Goal: Transaction & Acquisition: Purchase product/service

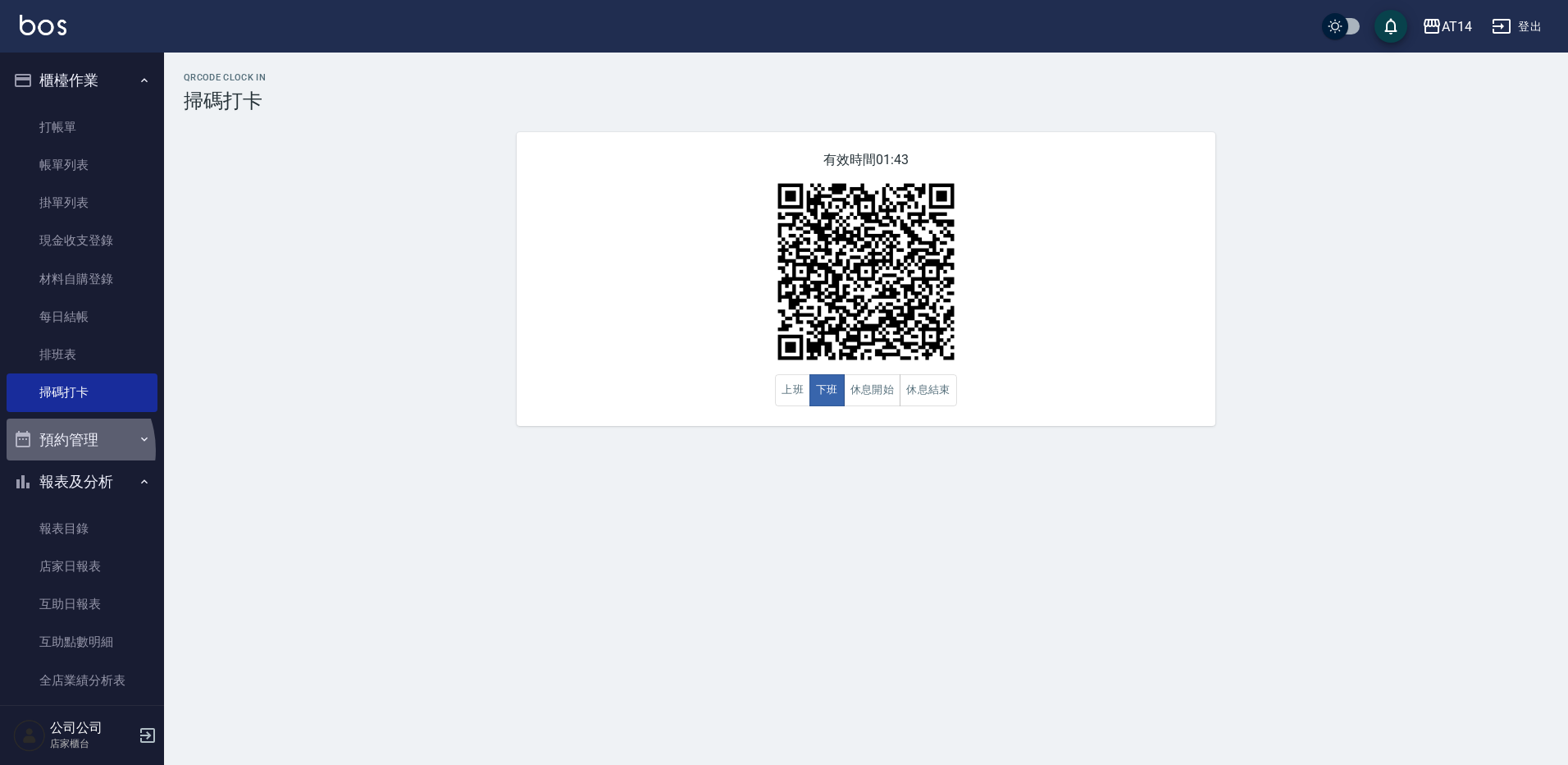
click at [53, 449] on button "預約管理" at bounding box center [82, 439] width 151 height 43
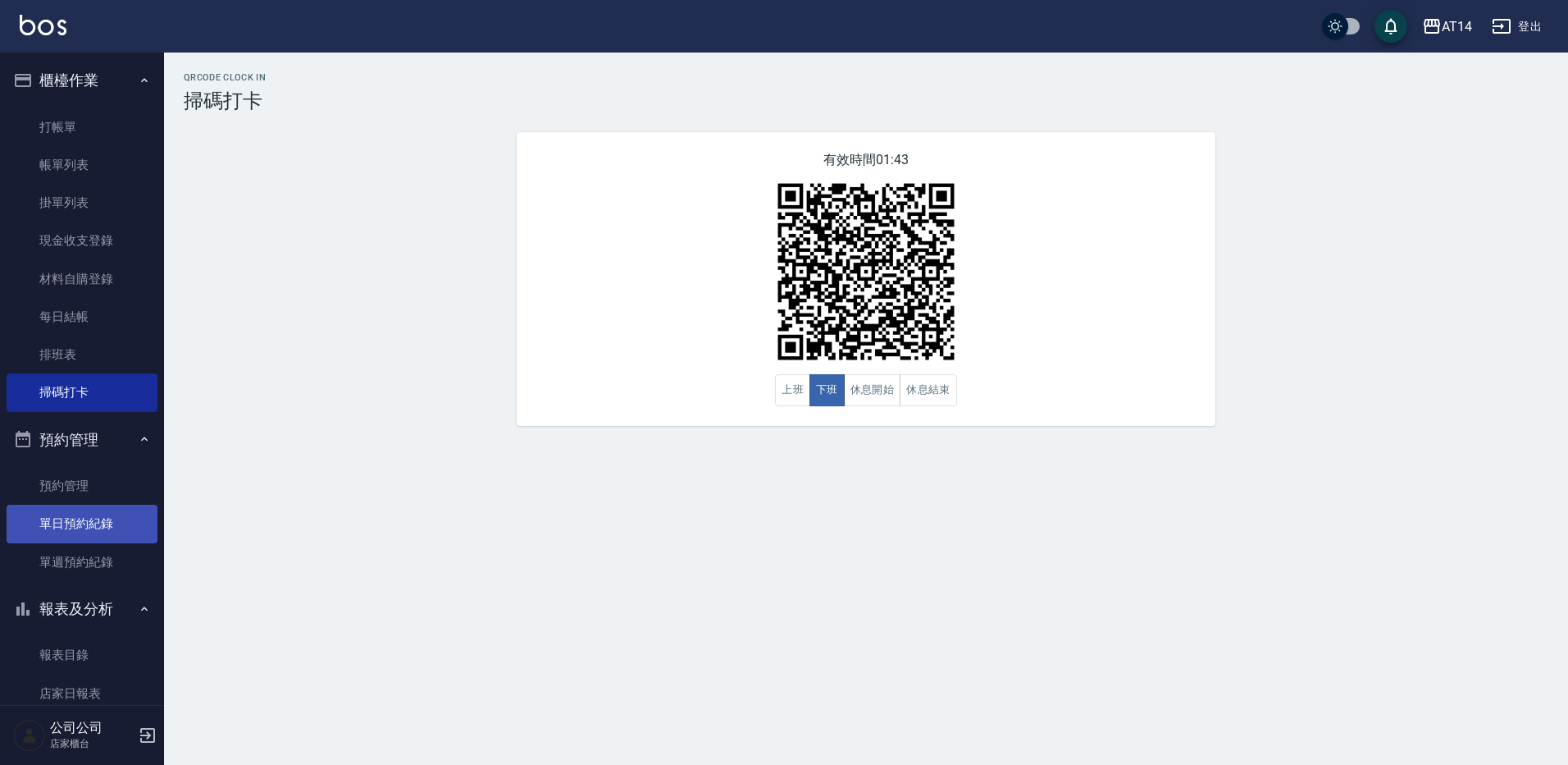
click at [100, 523] on link "單日預約紀錄" at bounding box center [82, 523] width 151 height 38
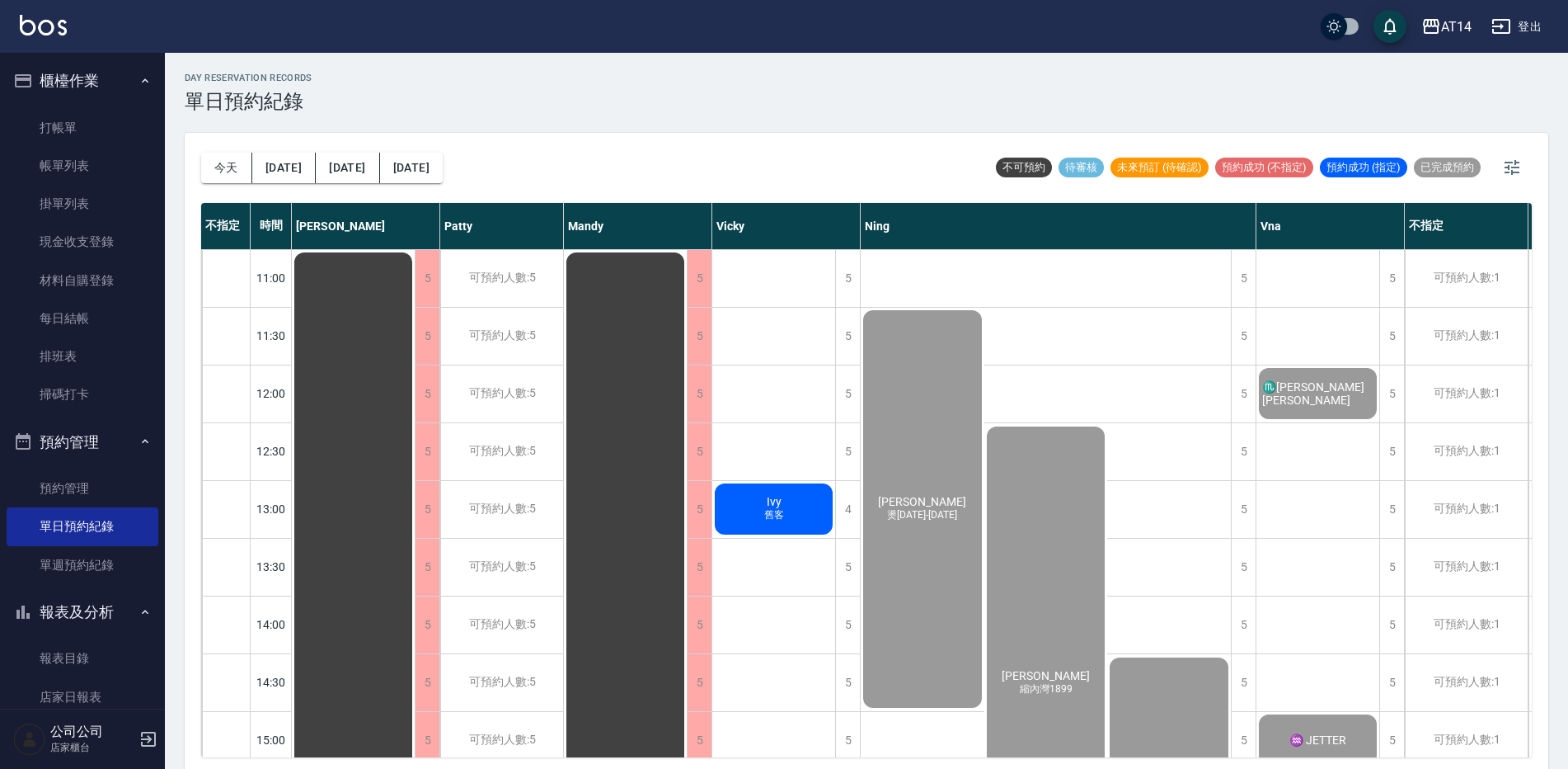
click at [776, 515] on span "舊客" at bounding box center [774, 515] width 26 height 14
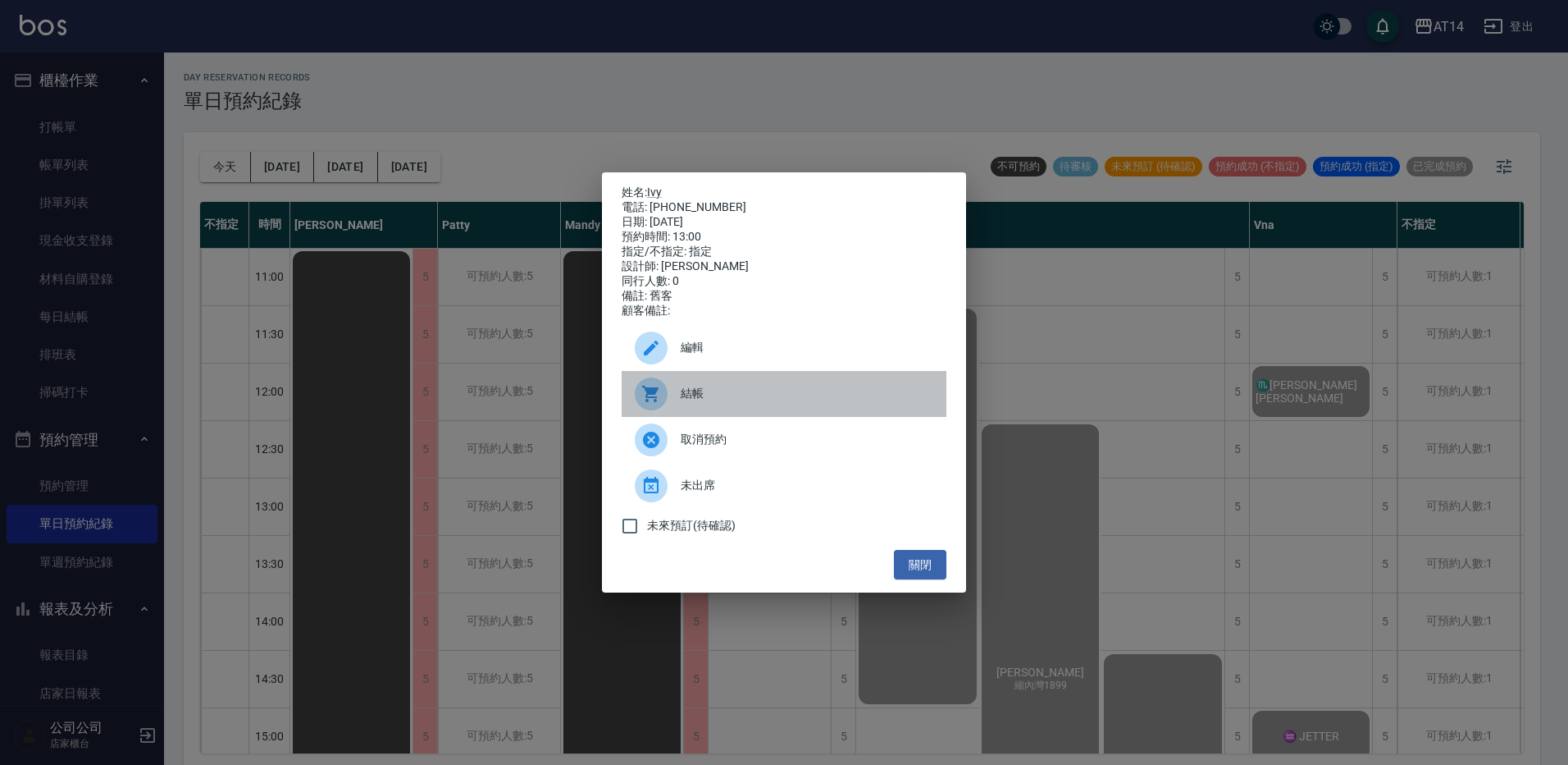
click at [759, 400] on span "結帳" at bounding box center [807, 393] width 253 height 18
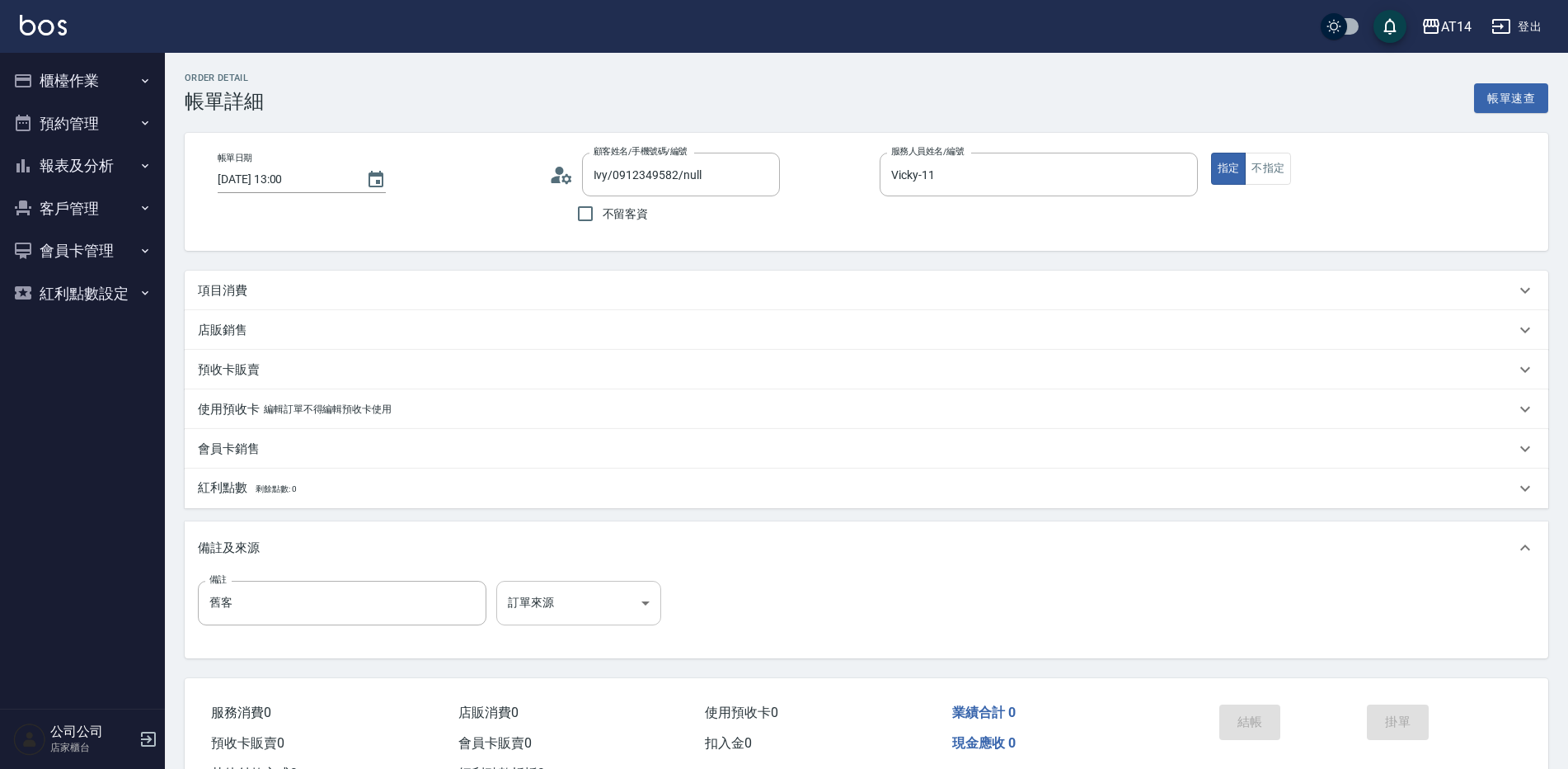
click at [539, 601] on body "AT14 登出 櫃檯作業 打帳單 帳單列表 掛單列表 現金收支登錄 材料自購登錄 每日結帳 排班表 掃碼打卡 預約管理 預約管理 單日預約紀錄 單週預約紀錄 …" at bounding box center [784, 414] width 1568 height 829
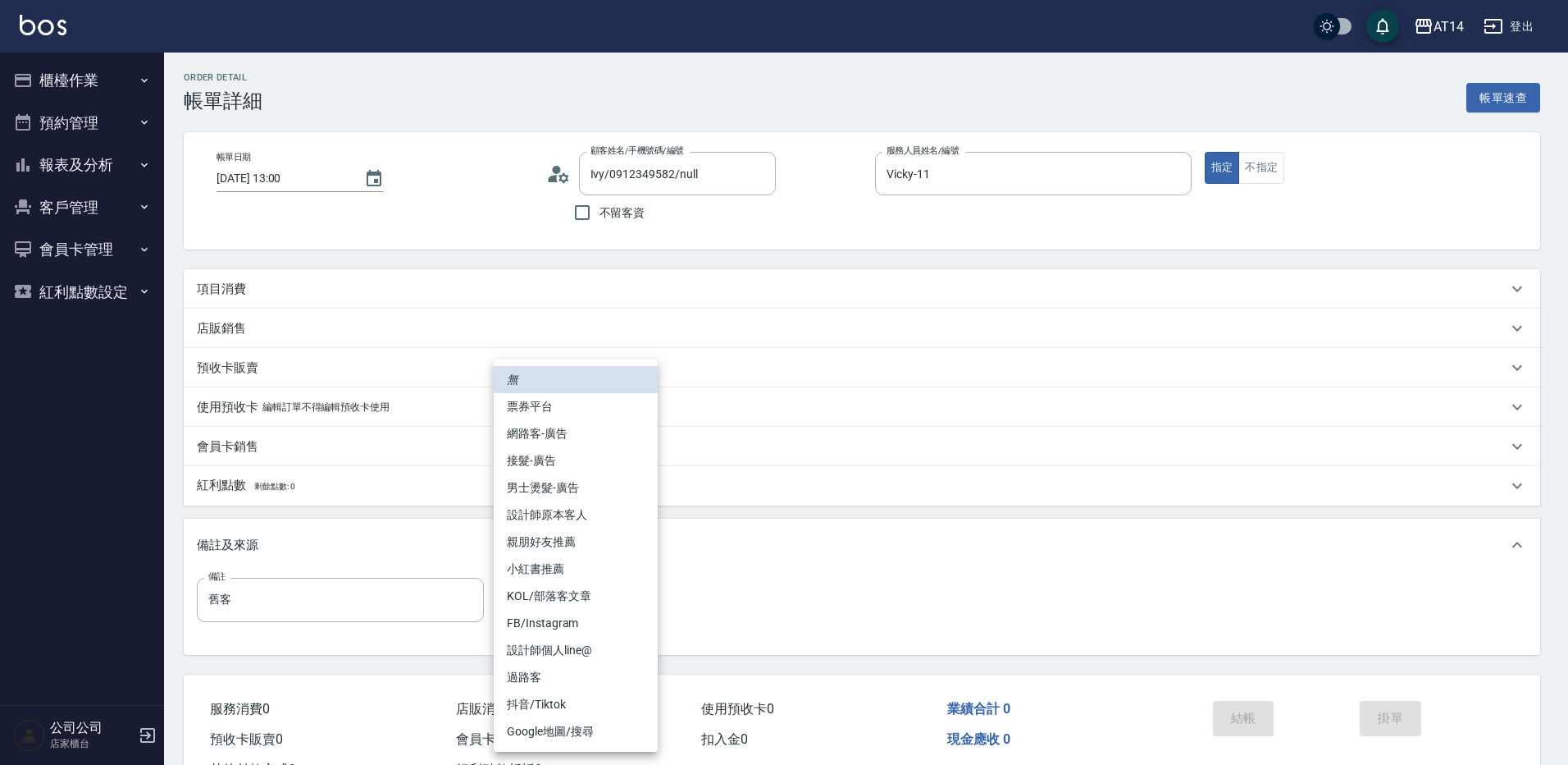
click at [554, 517] on li "設計師原本客人" at bounding box center [575, 515] width 164 height 27
type input "設計師原本客人"
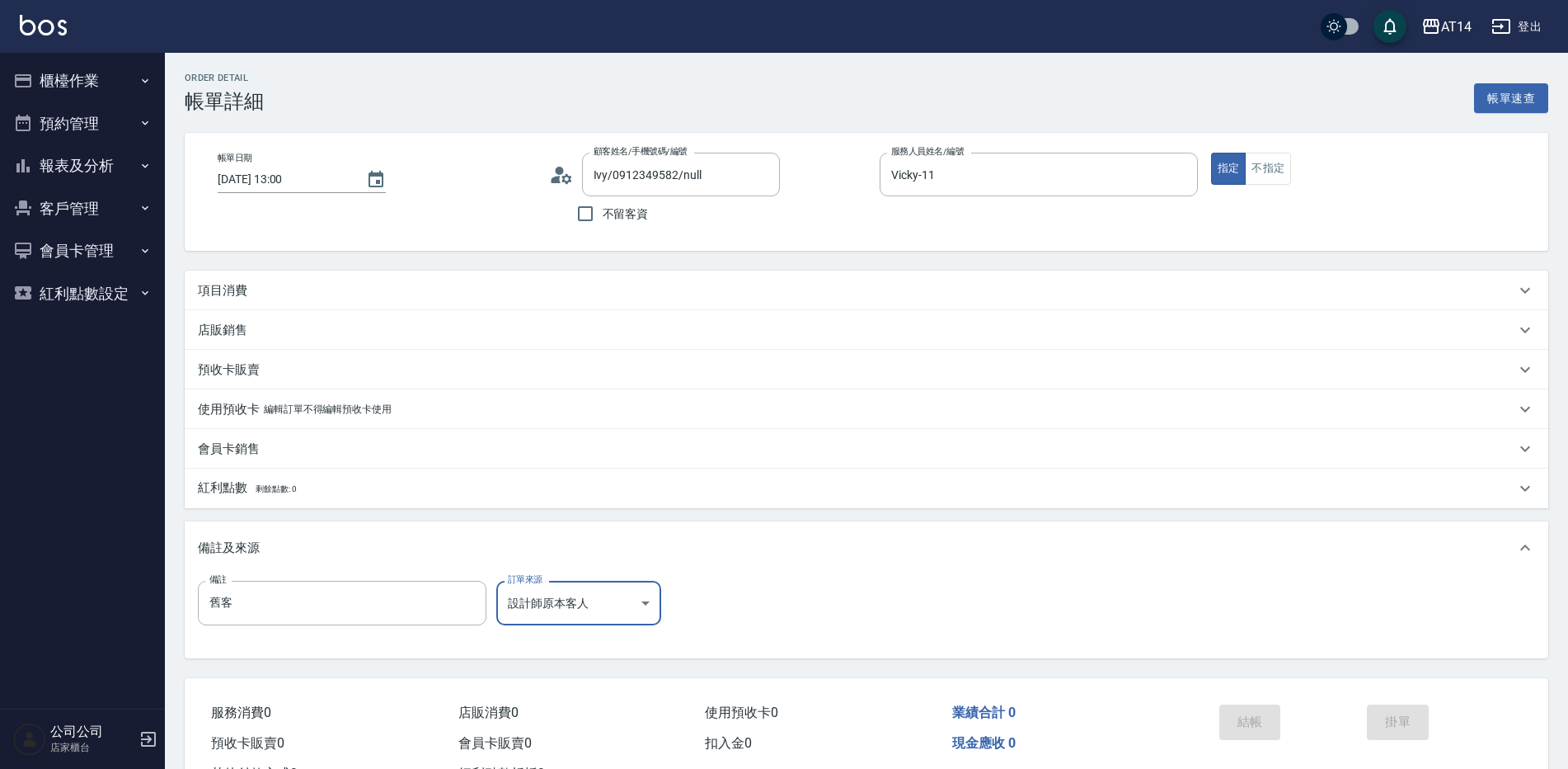
click at [235, 286] on p "項目消費" at bounding box center [223, 290] width 50 height 18
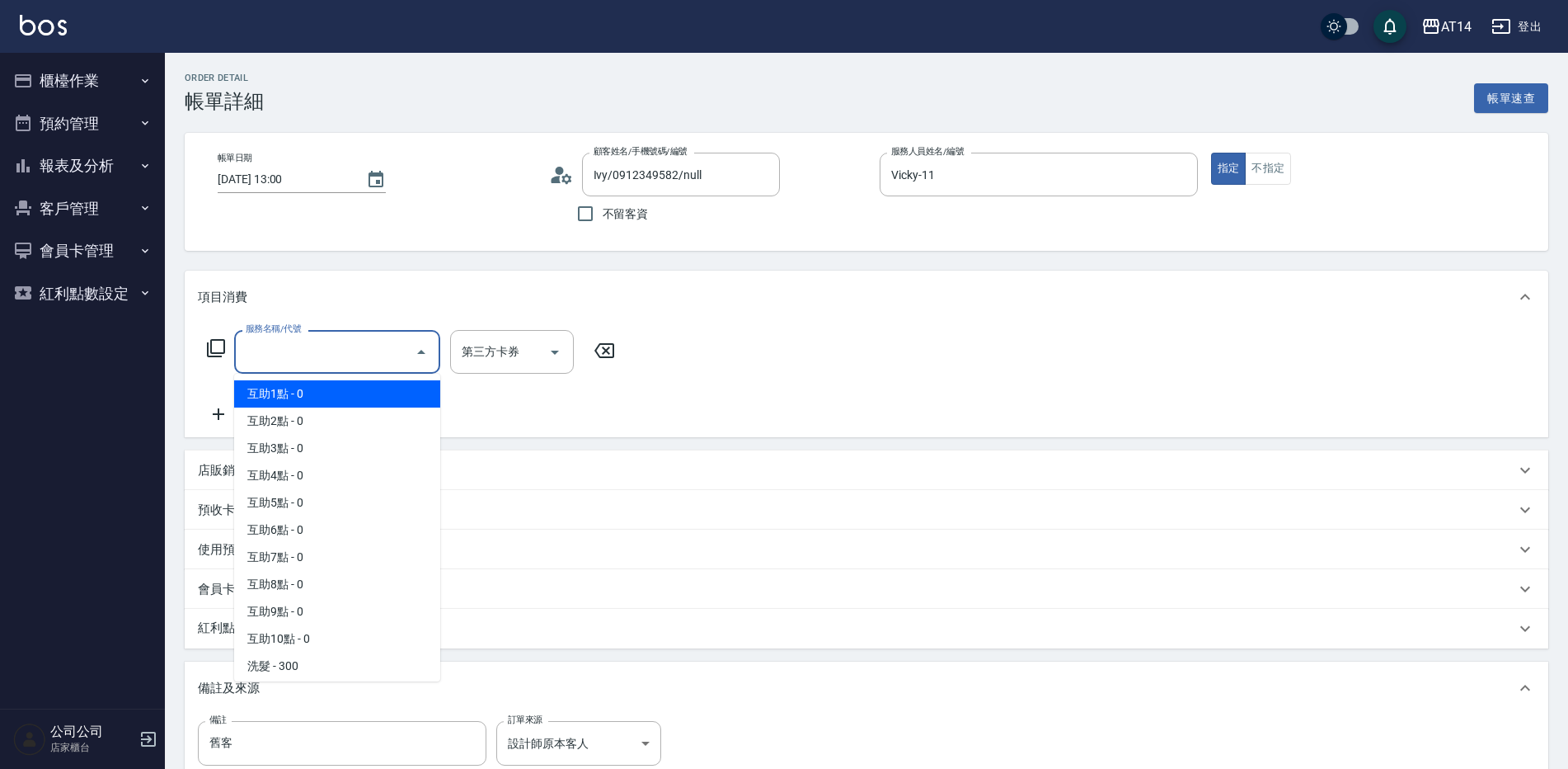
click at [279, 352] on input "服務名稱/代號" at bounding box center [324, 352] width 166 height 29
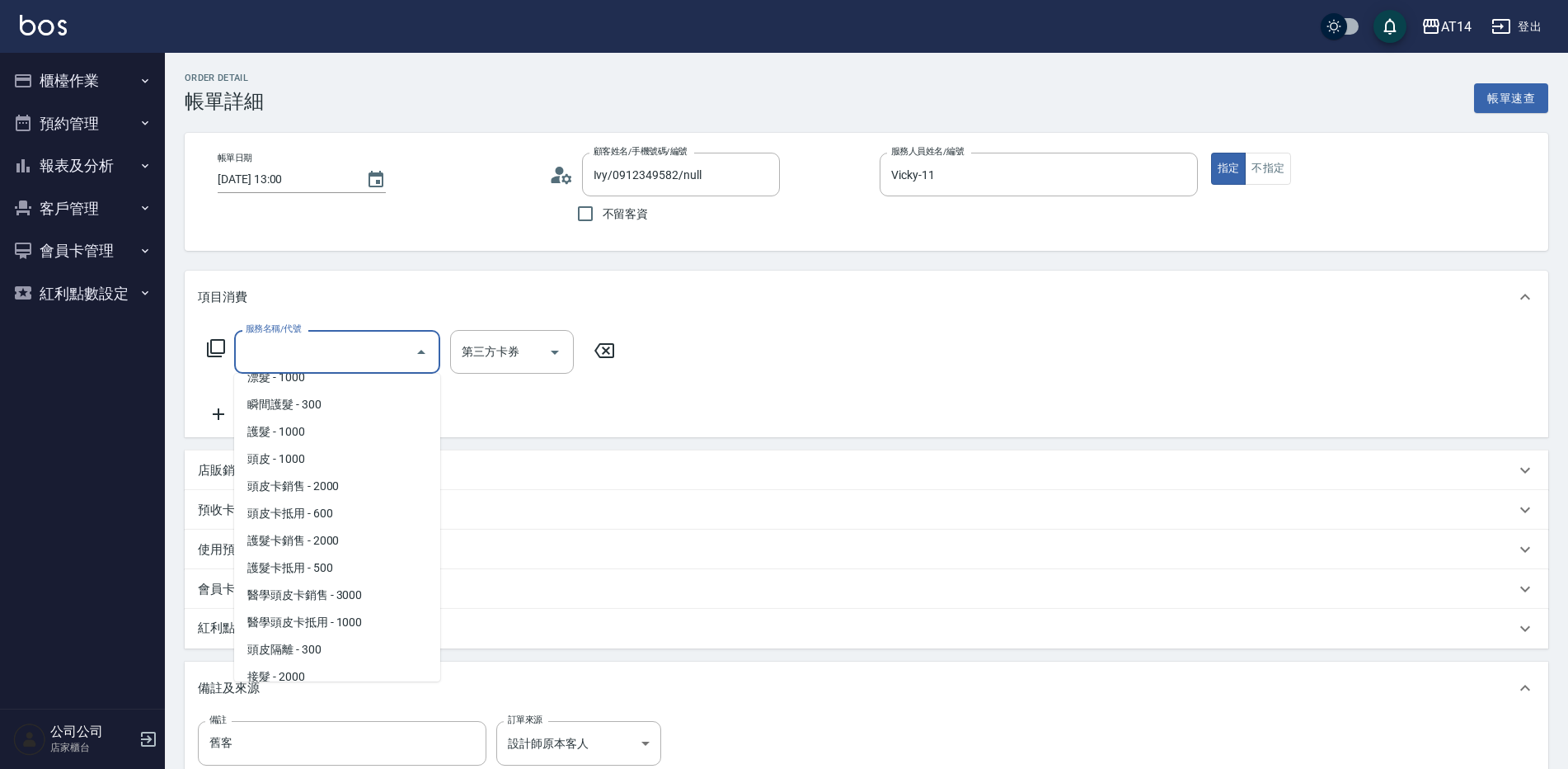
scroll to position [907, 0]
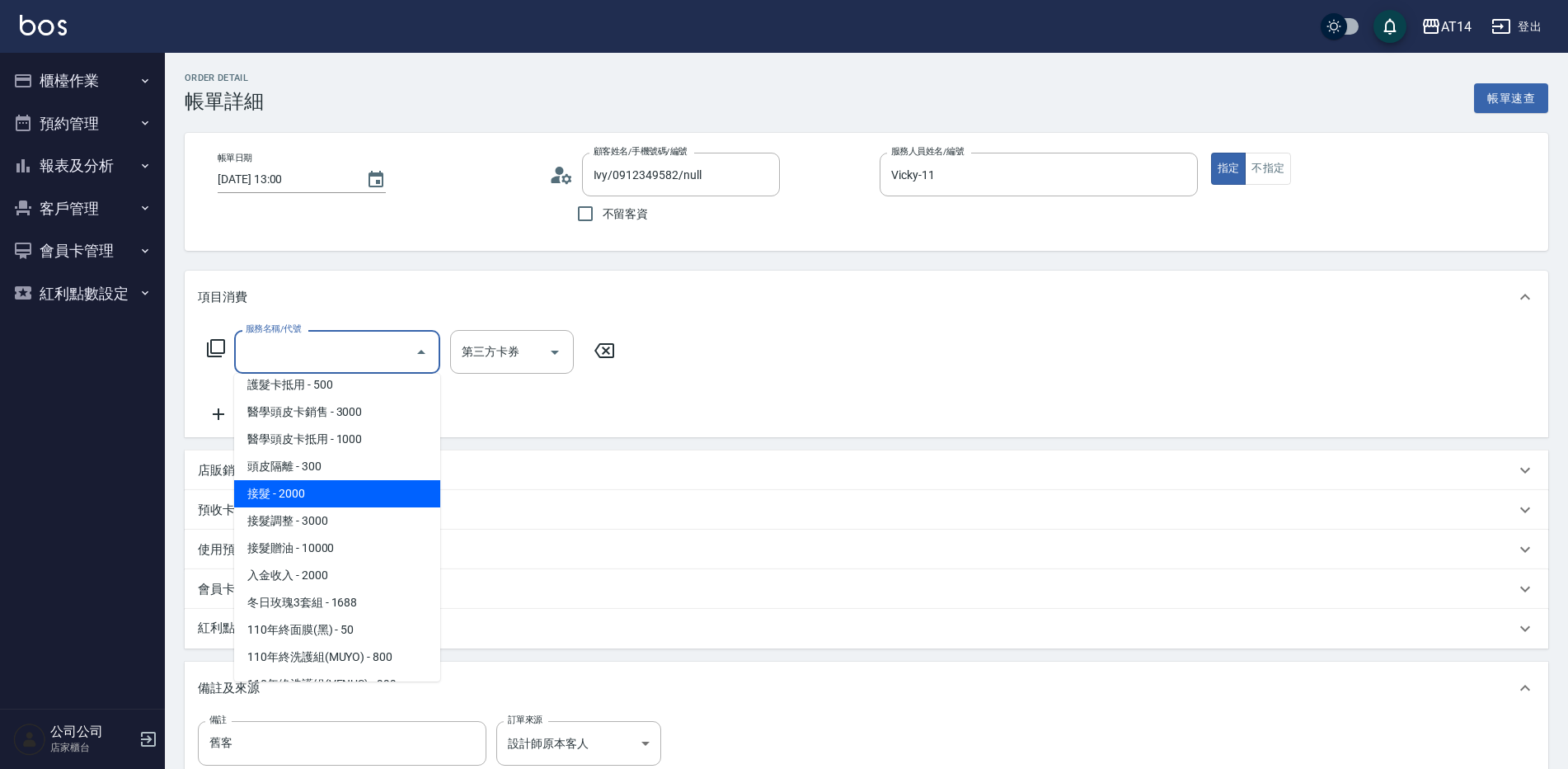
click at [316, 506] on span "接髮 - 2000" at bounding box center [338, 494] width 206 height 27
type input "接髮(061)"
type input "4"
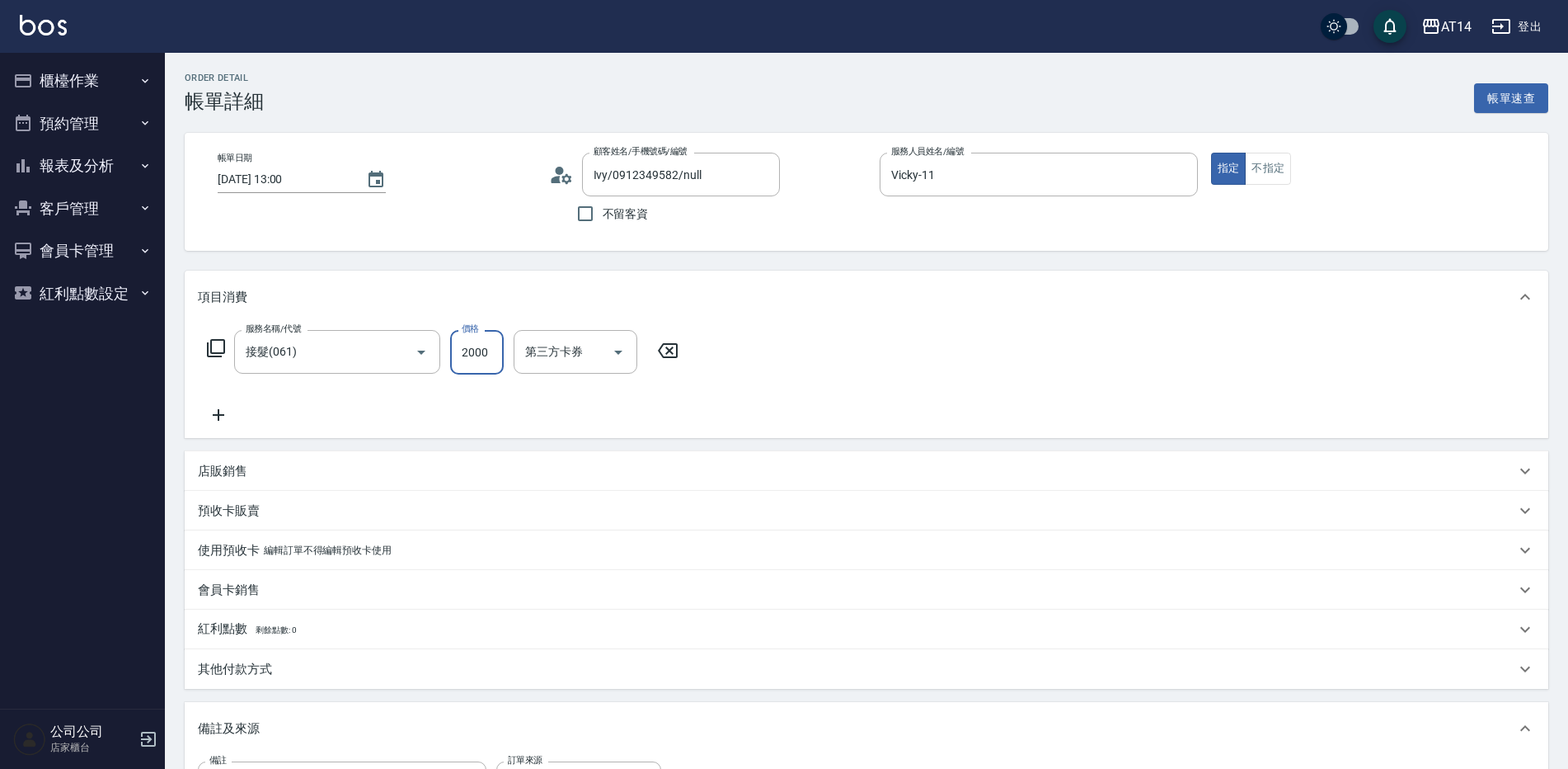
type input "4"
type input "0"
type input "400"
type input "1"
type input "4000"
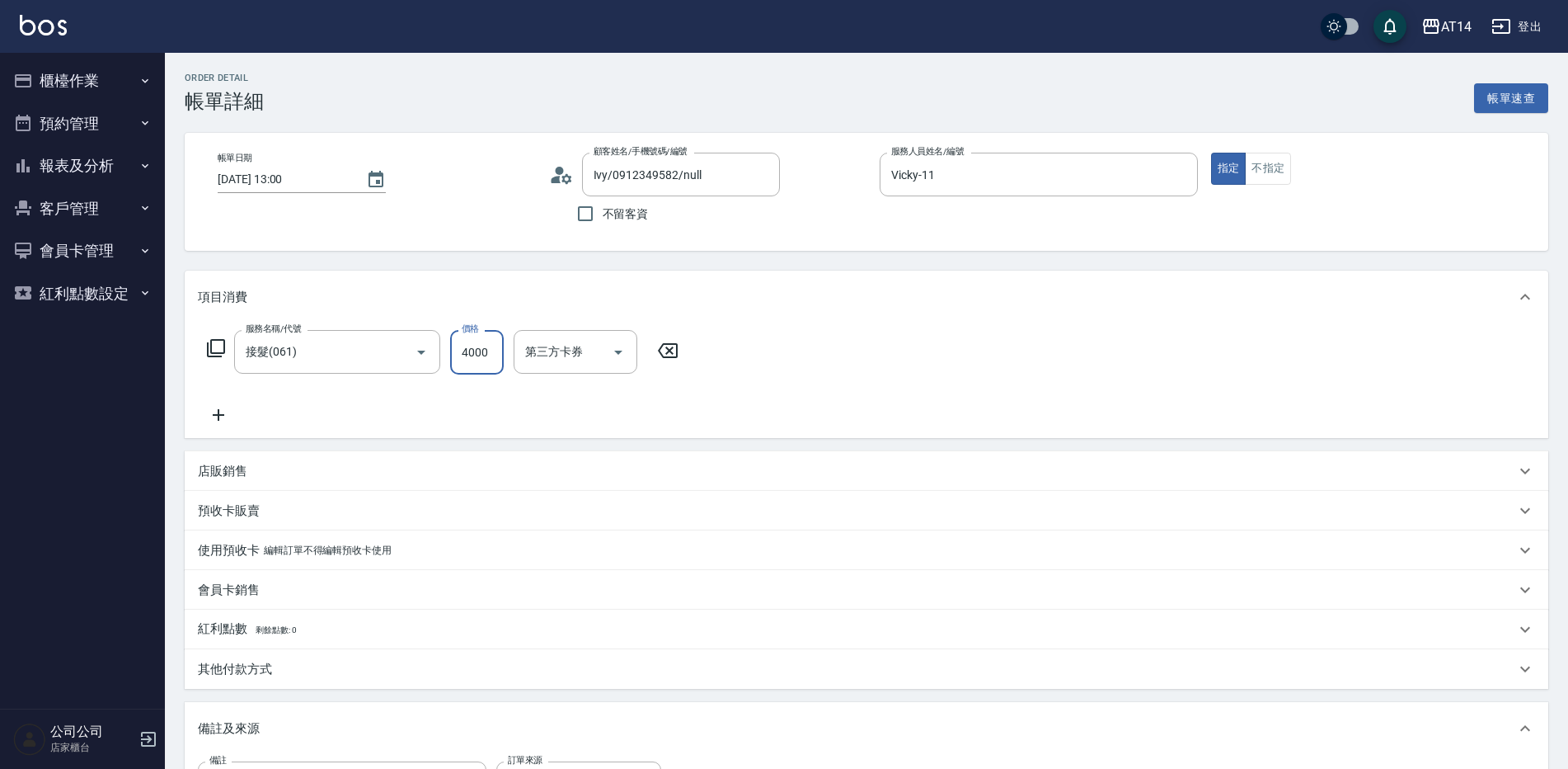
type input "8"
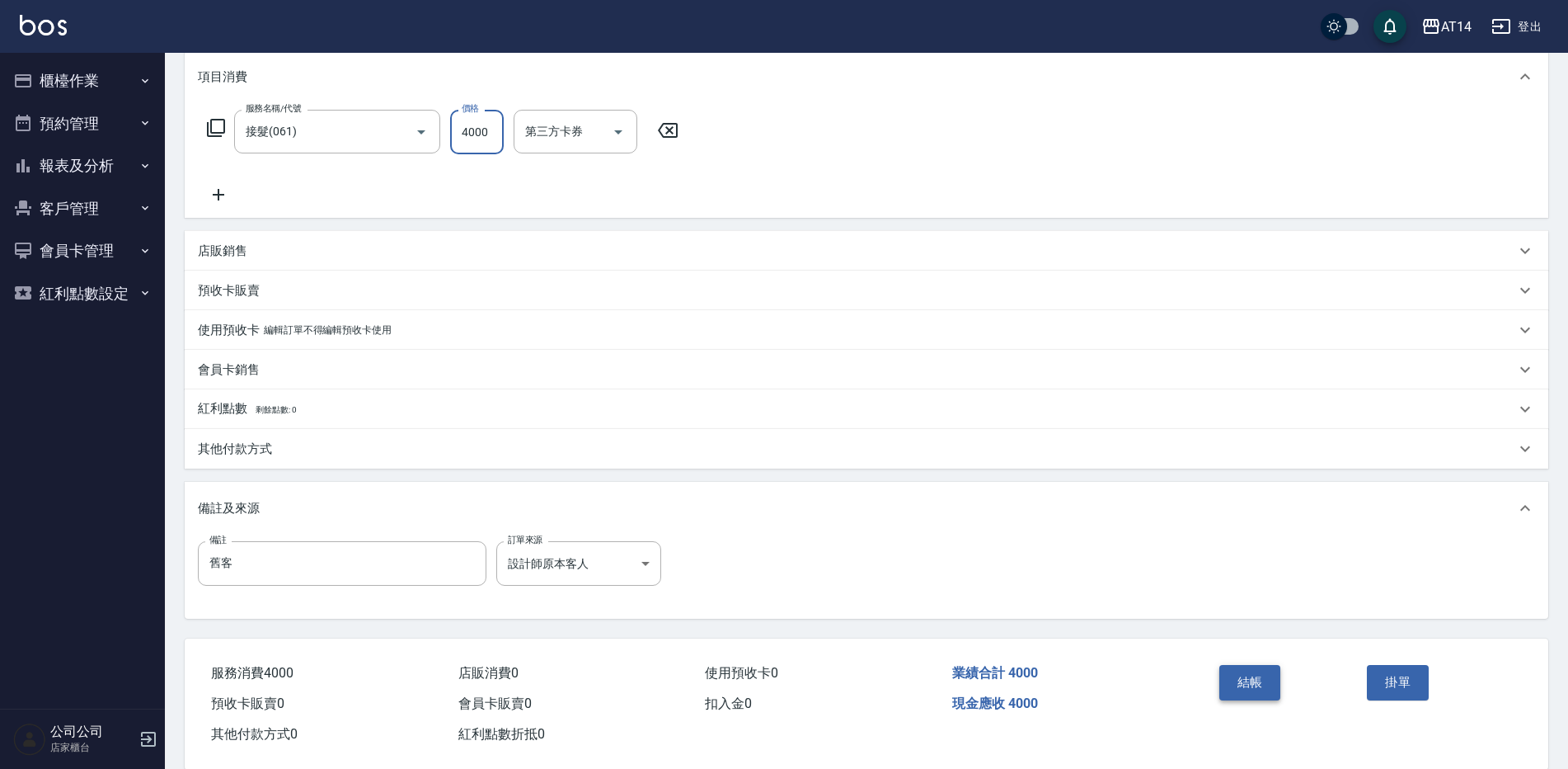
scroll to position [248, 0]
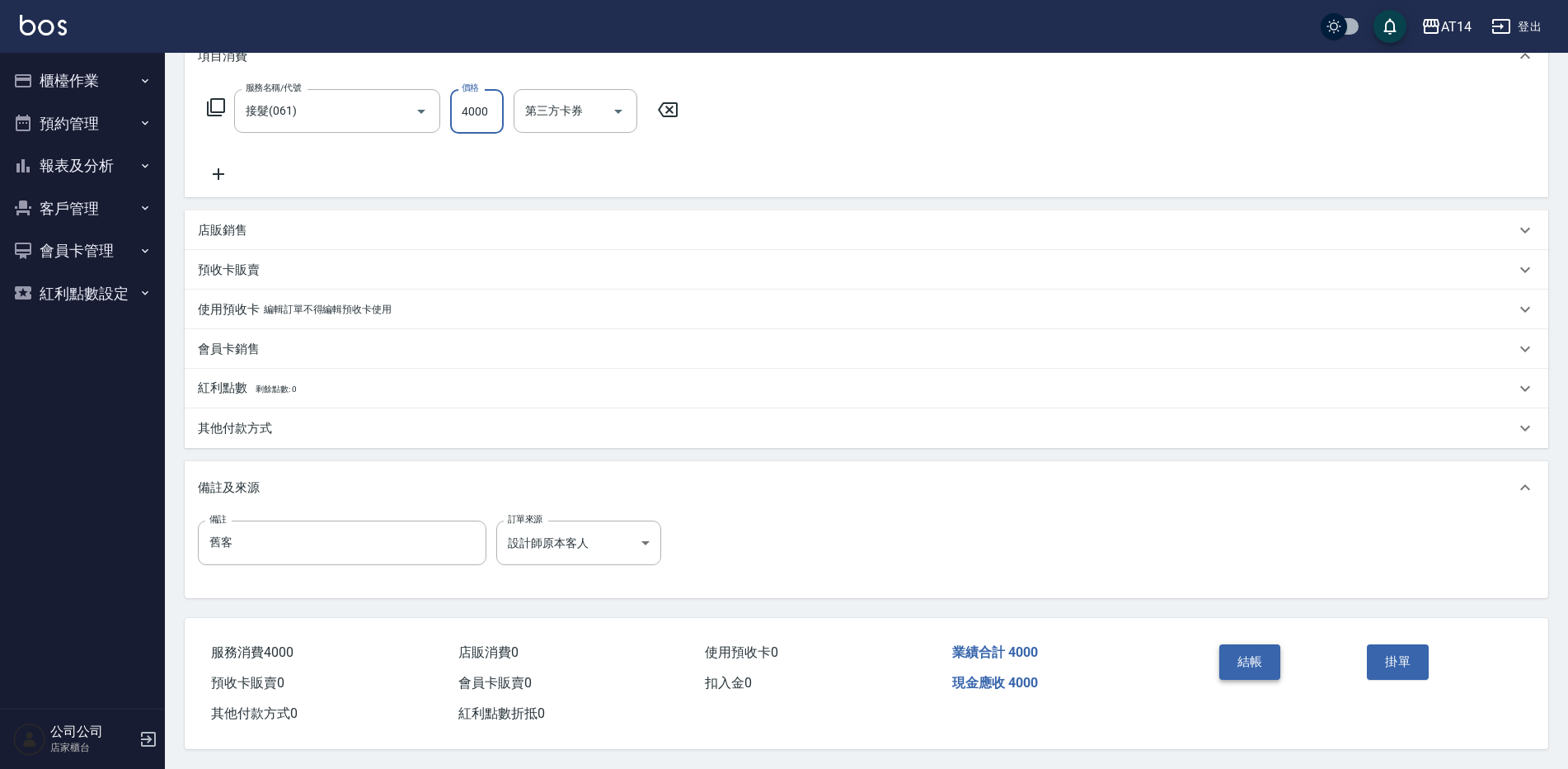
type input "4000"
drag, startPoint x: 1250, startPoint y: 639, endPoint x: 1156, endPoint y: 654, distance: 95.2
click at [1248, 644] on button "結帳" at bounding box center [1250, 661] width 62 height 35
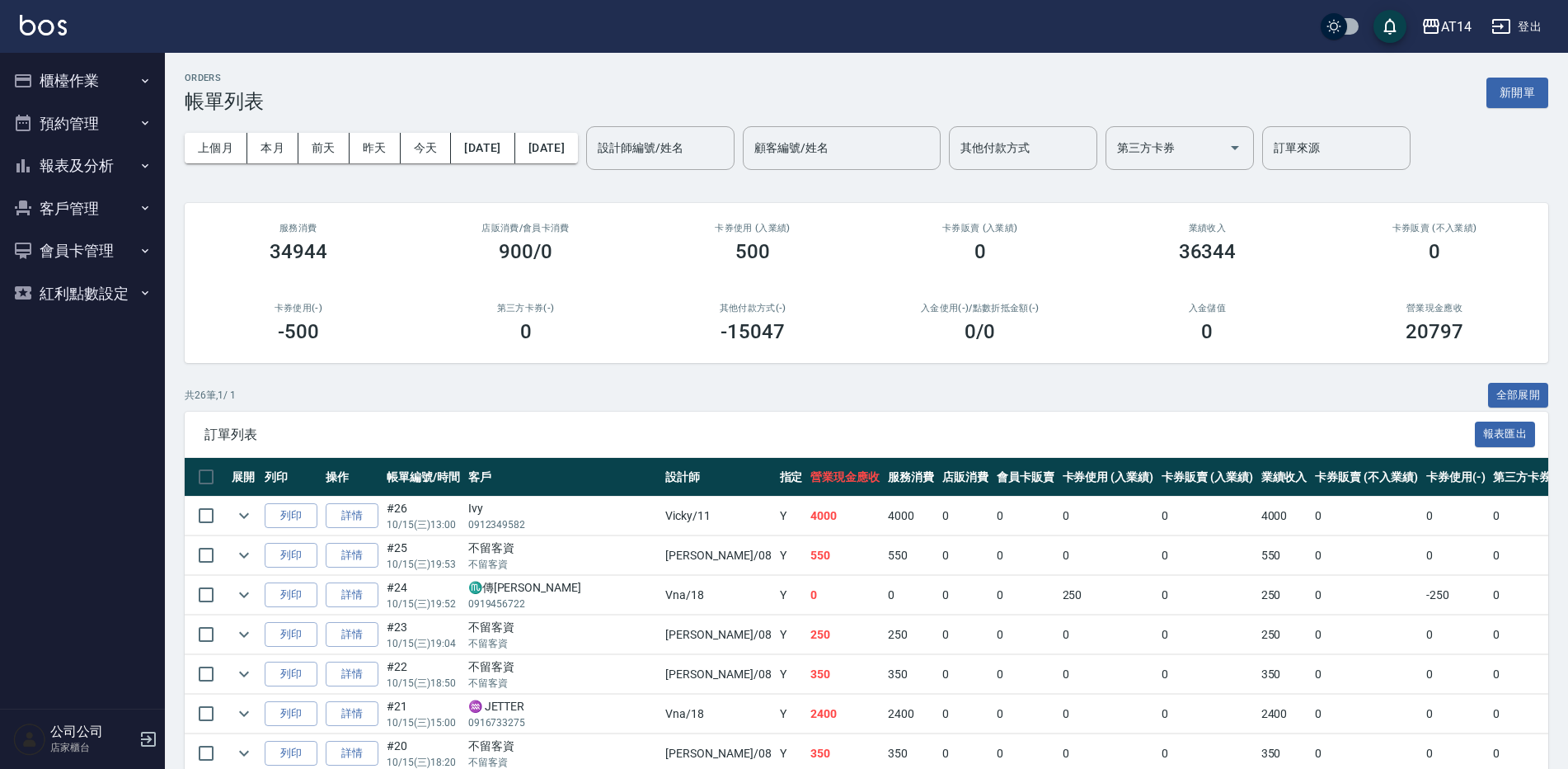
click at [723, 180] on div "上個月 本月 前天 昨天 今天 2025/10/15 2025/10/15 設計師編號/姓名 設計師編號/姓名 顧客編號/姓名 顧客編號/姓名 其他付款方式 …" at bounding box center [867, 148] width 1364 height 70
click at [731, 146] on div "設計師編號/姓名 設計師編號/姓名" at bounding box center [661, 149] width 149 height 44
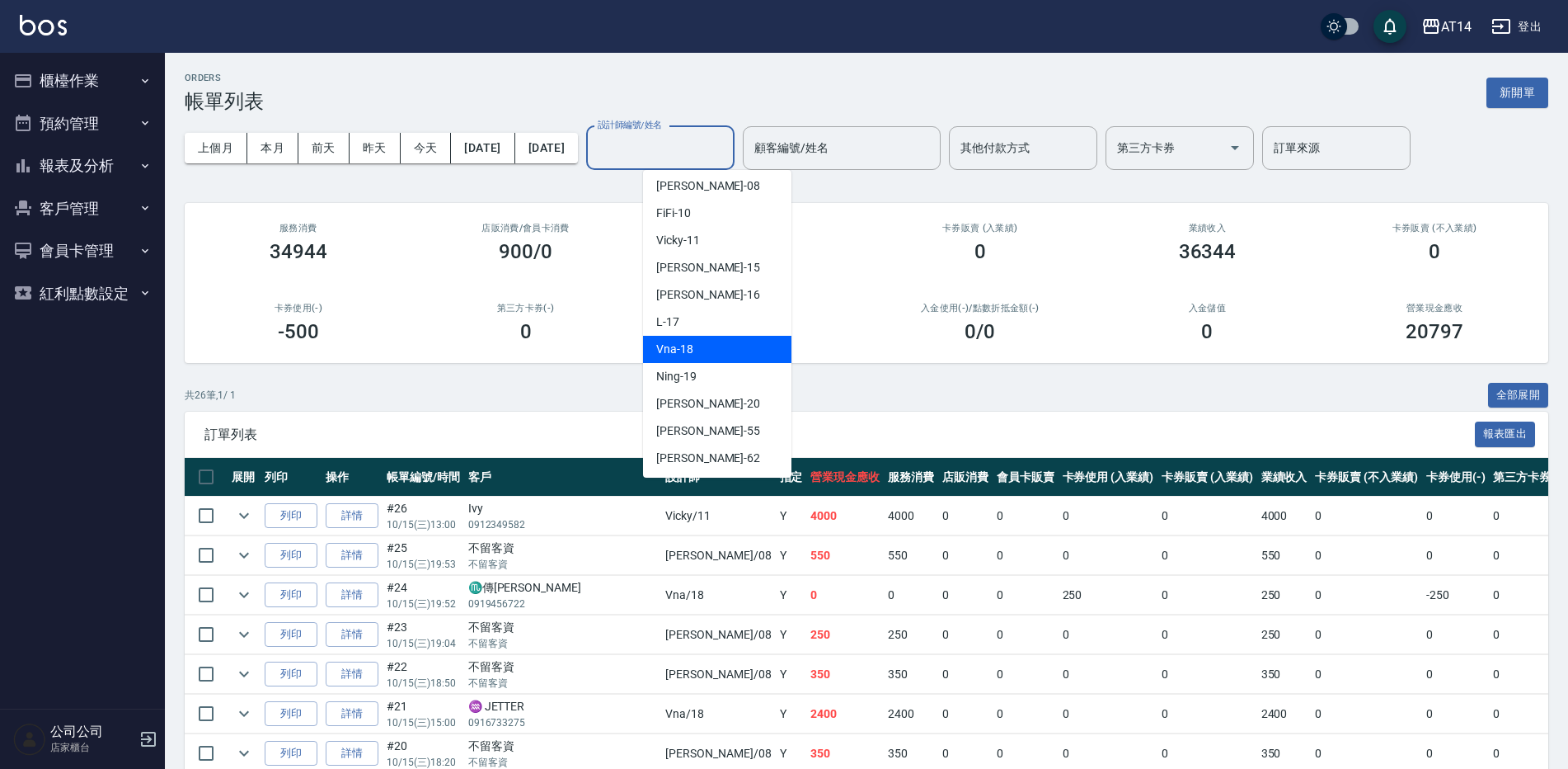
scroll to position [165, 0]
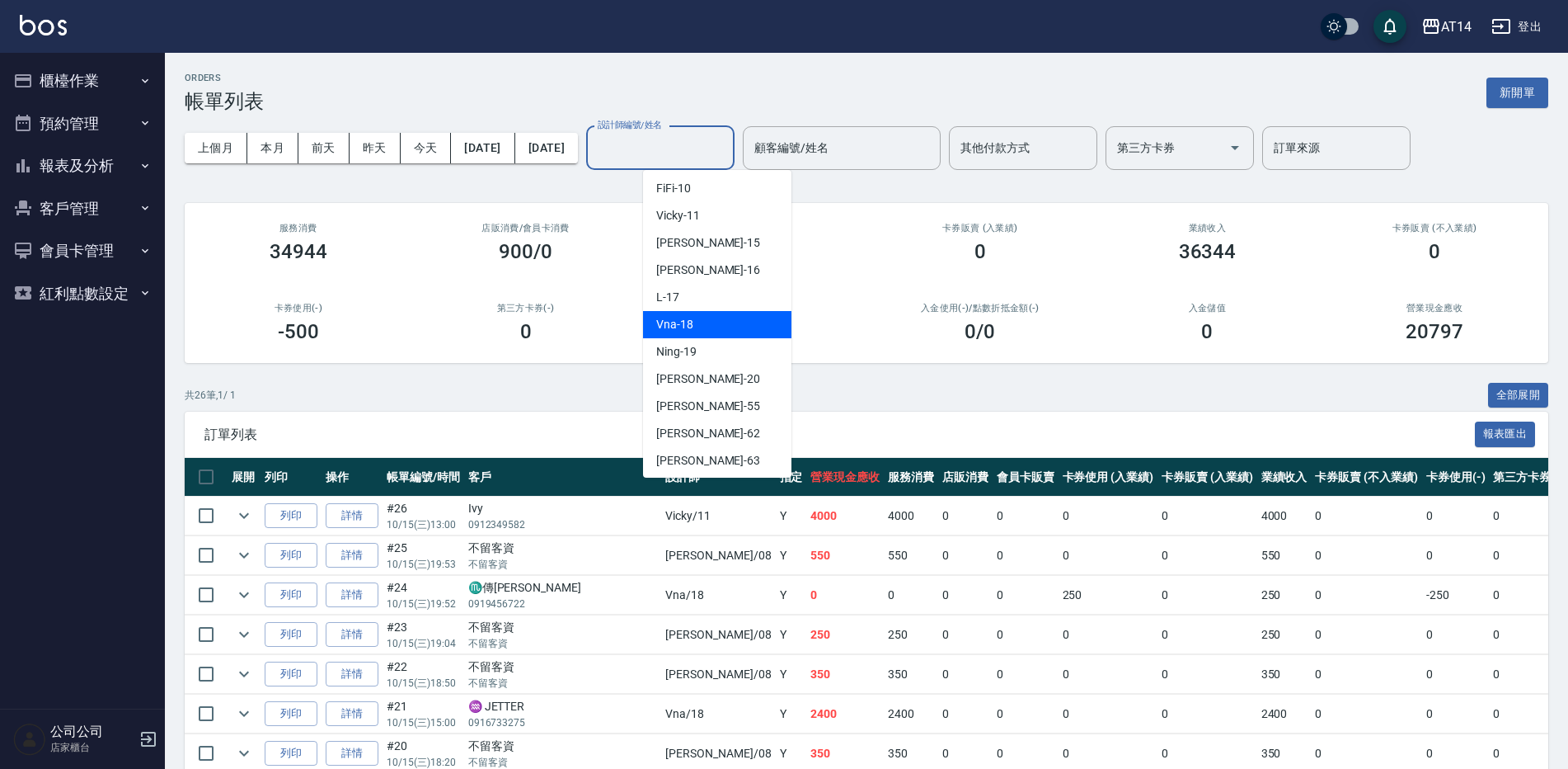
click at [723, 322] on div "Vna -18" at bounding box center [717, 324] width 149 height 27
type input "Vna-18"
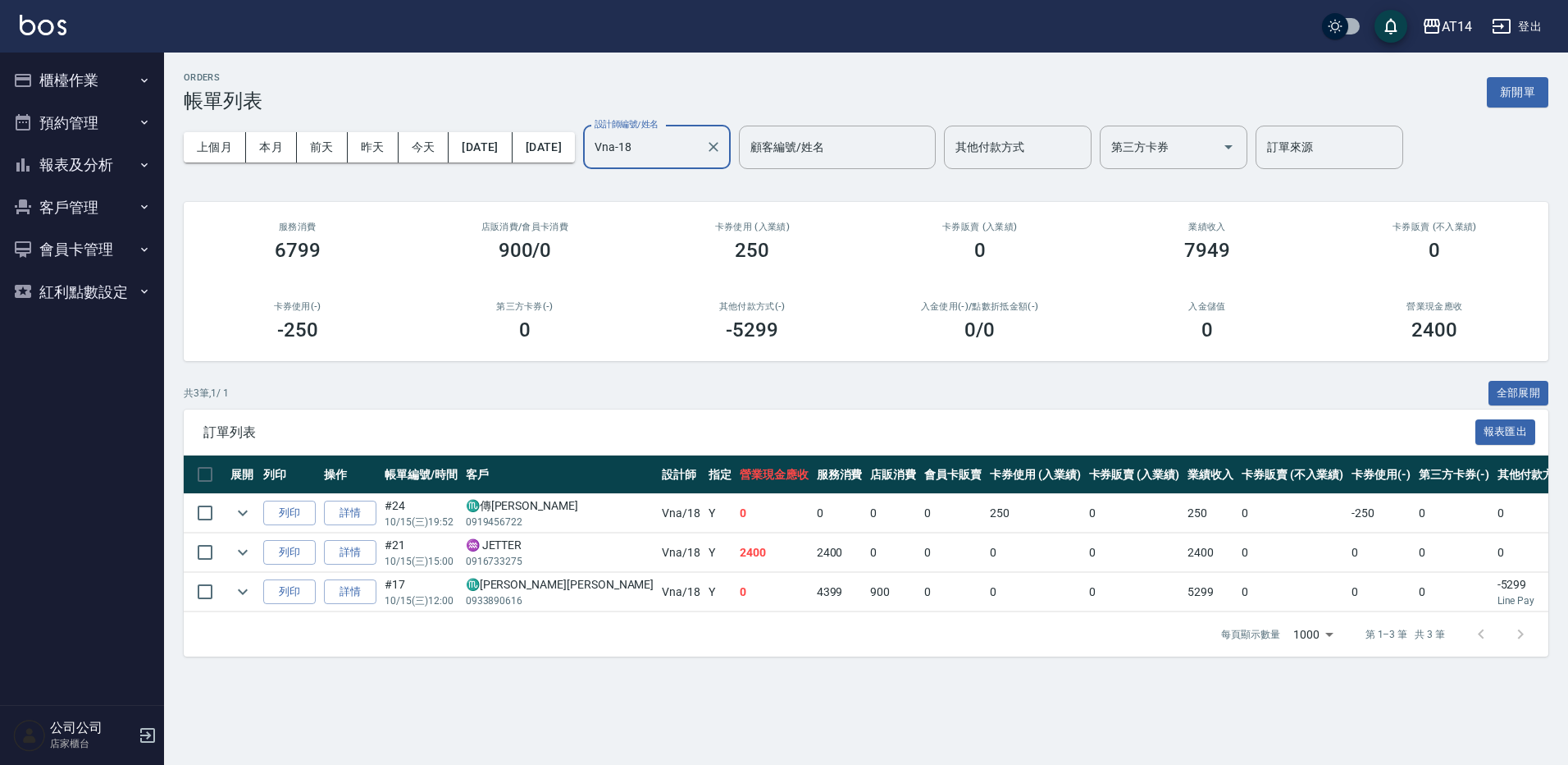
click at [120, 179] on button "報表及分析" at bounding box center [82, 165] width 151 height 43
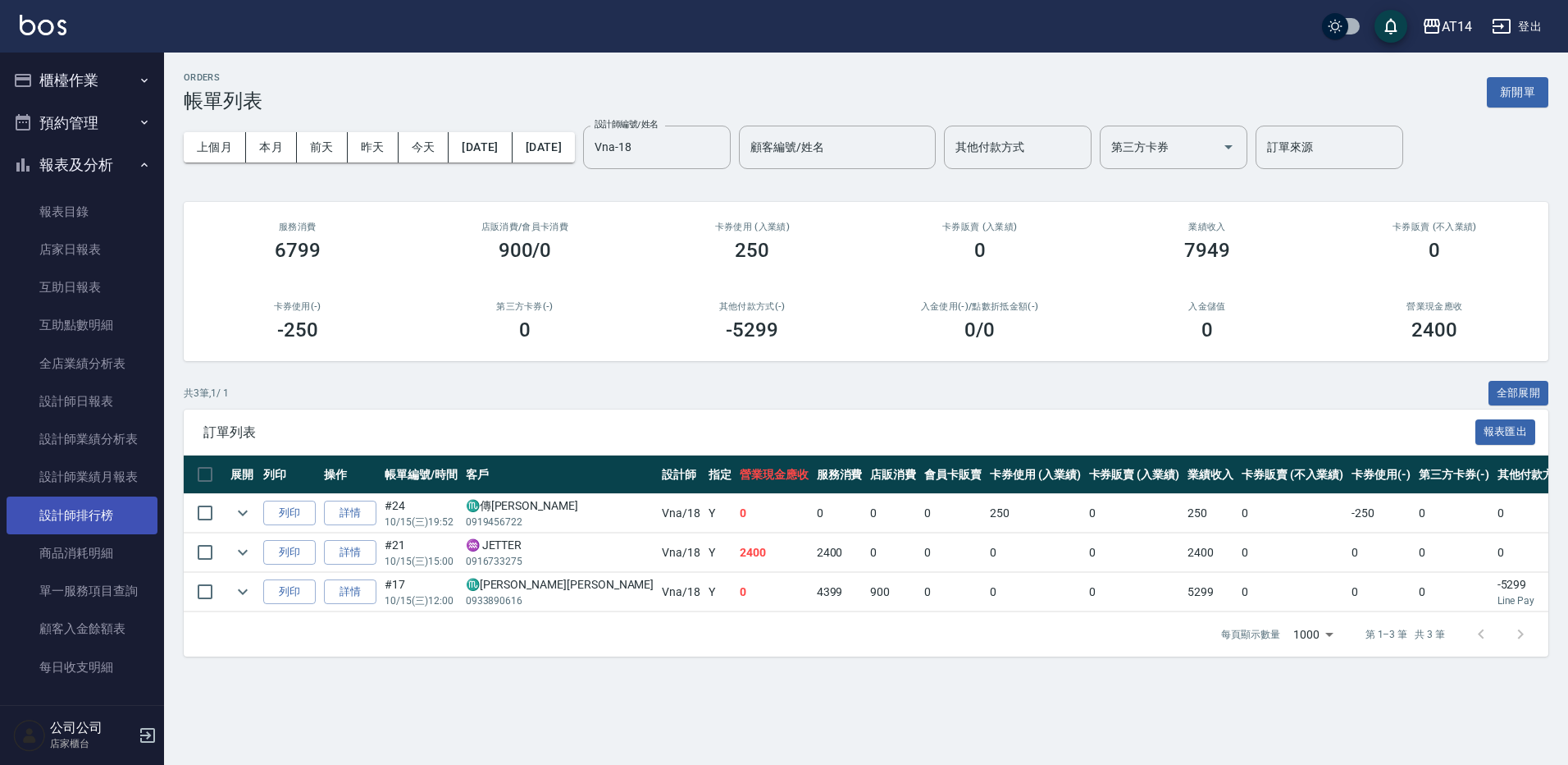
click at [102, 522] on link "設計師排行榜" at bounding box center [82, 515] width 151 height 38
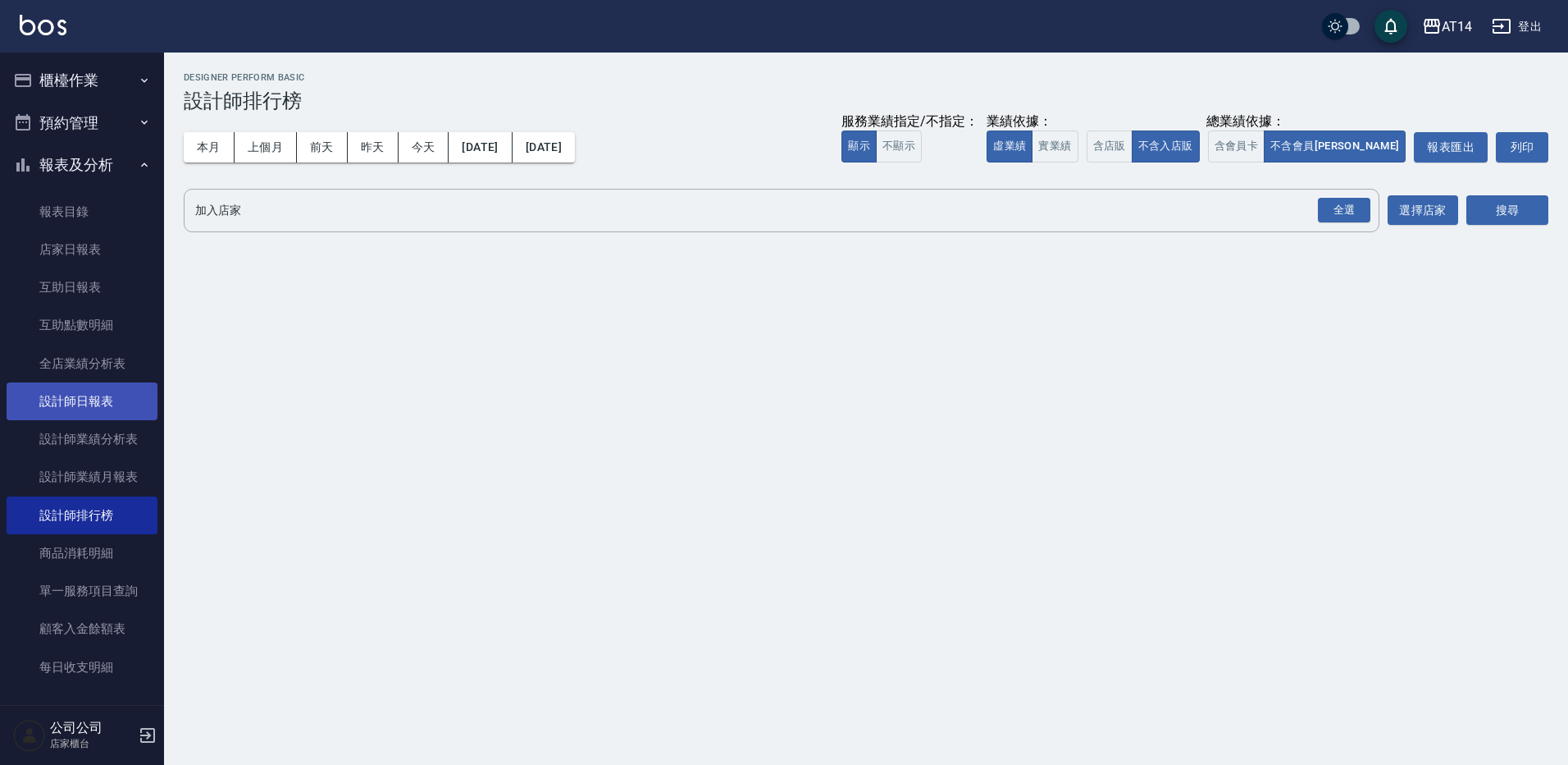
click at [126, 403] on link "設計師日報表" at bounding box center [82, 401] width 151 height 38
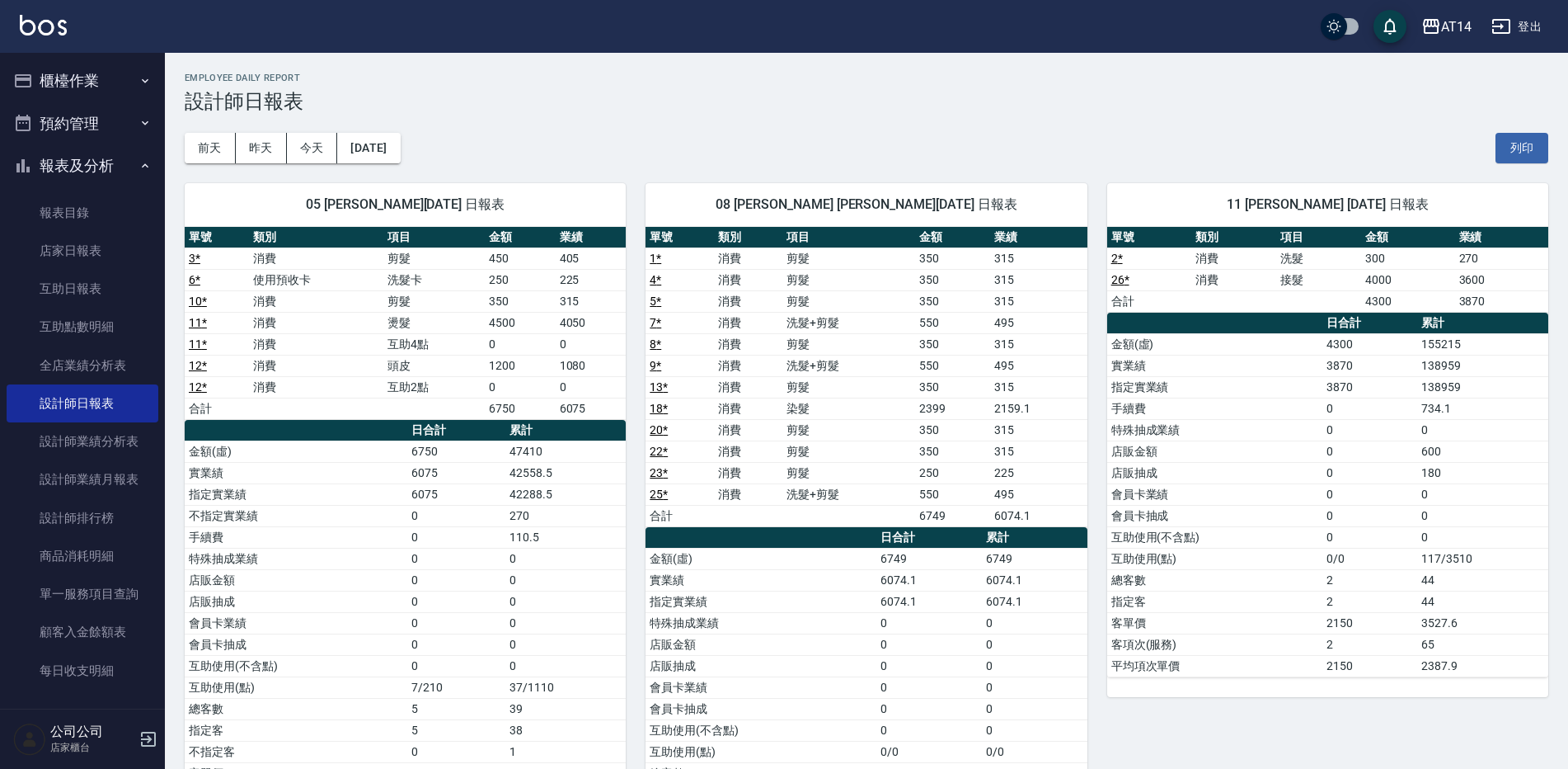
click at [104, 117] on button "預約管理" at bounding box center [83, 123] width 152 height 43
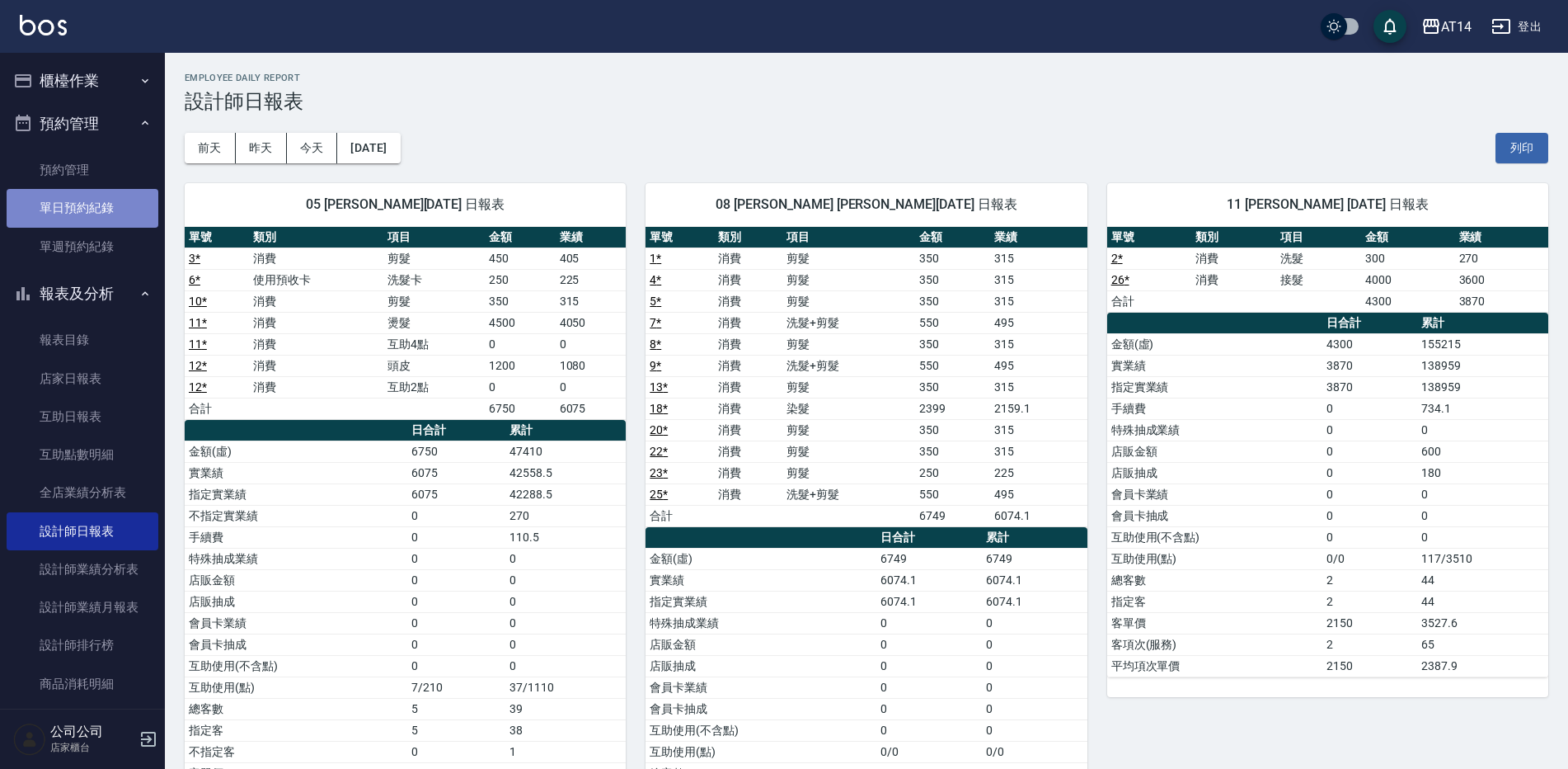
click at [112, 202] on link "單日預約紀錄" at bounding box center [83, 208] width 152 height 38
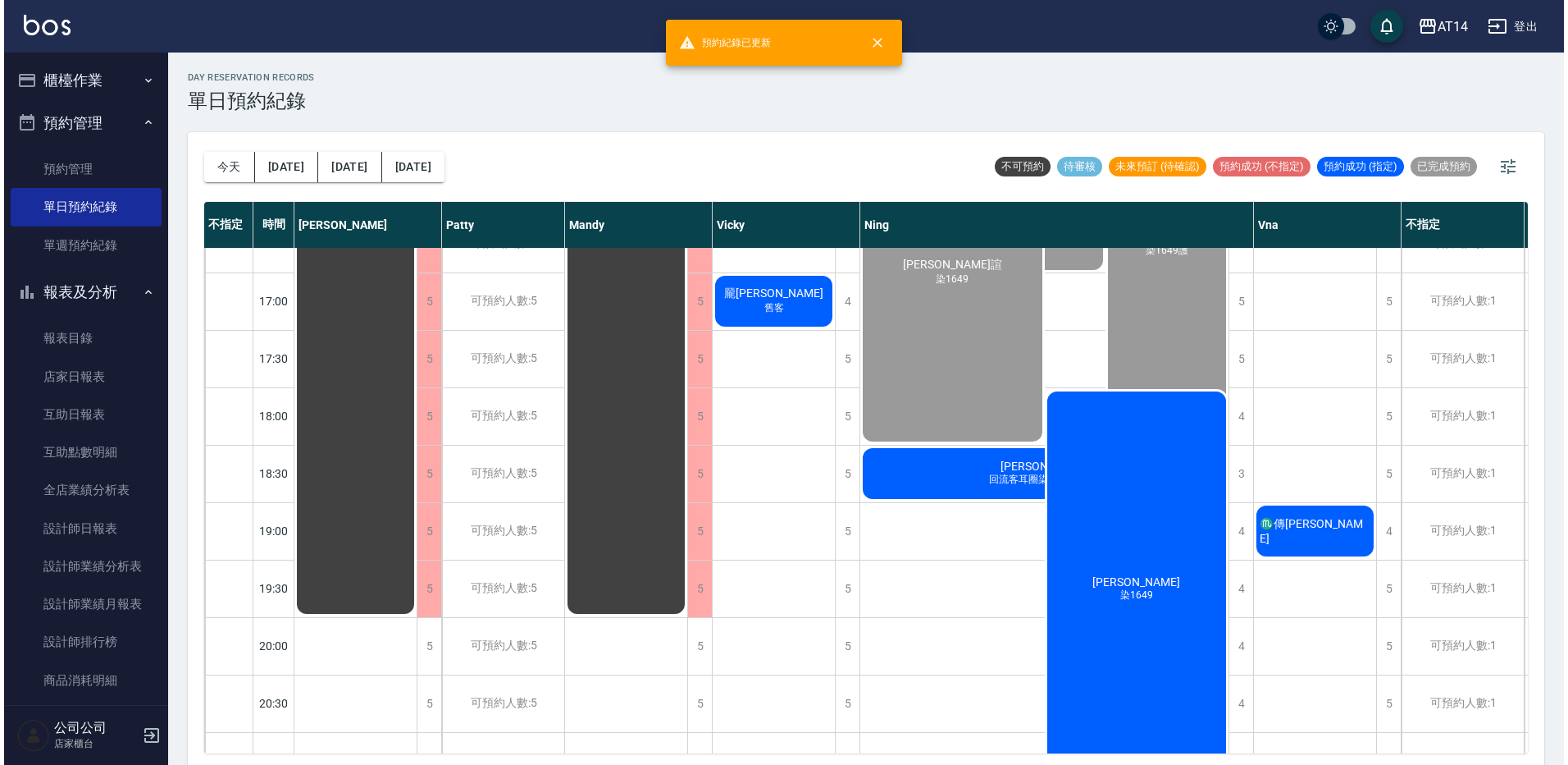
scroll to position [714, 0]
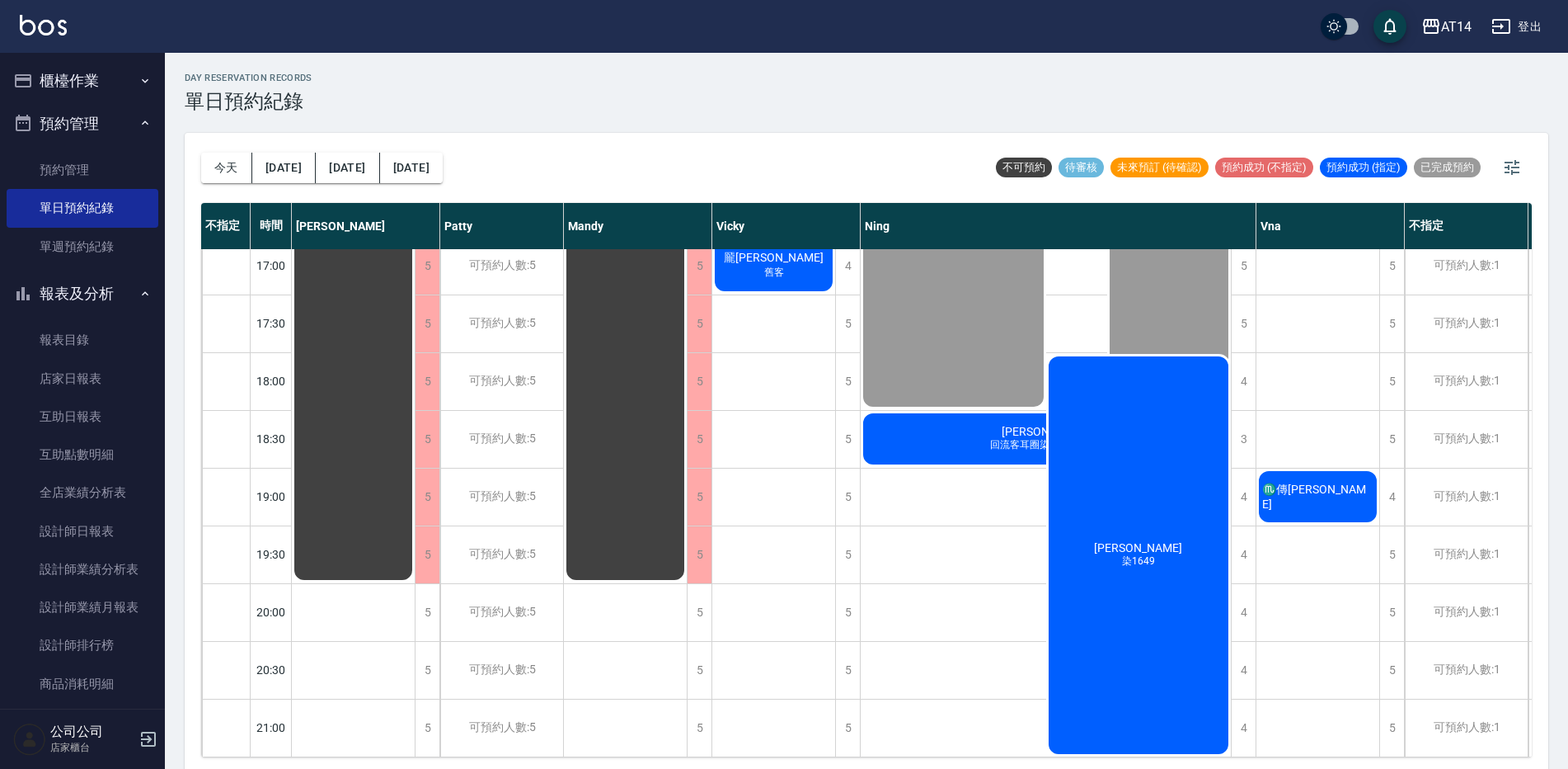
click at [1171, 568] on div "徐瑋君 染1649" at bounding box center [1139, 555] width 186 height 403
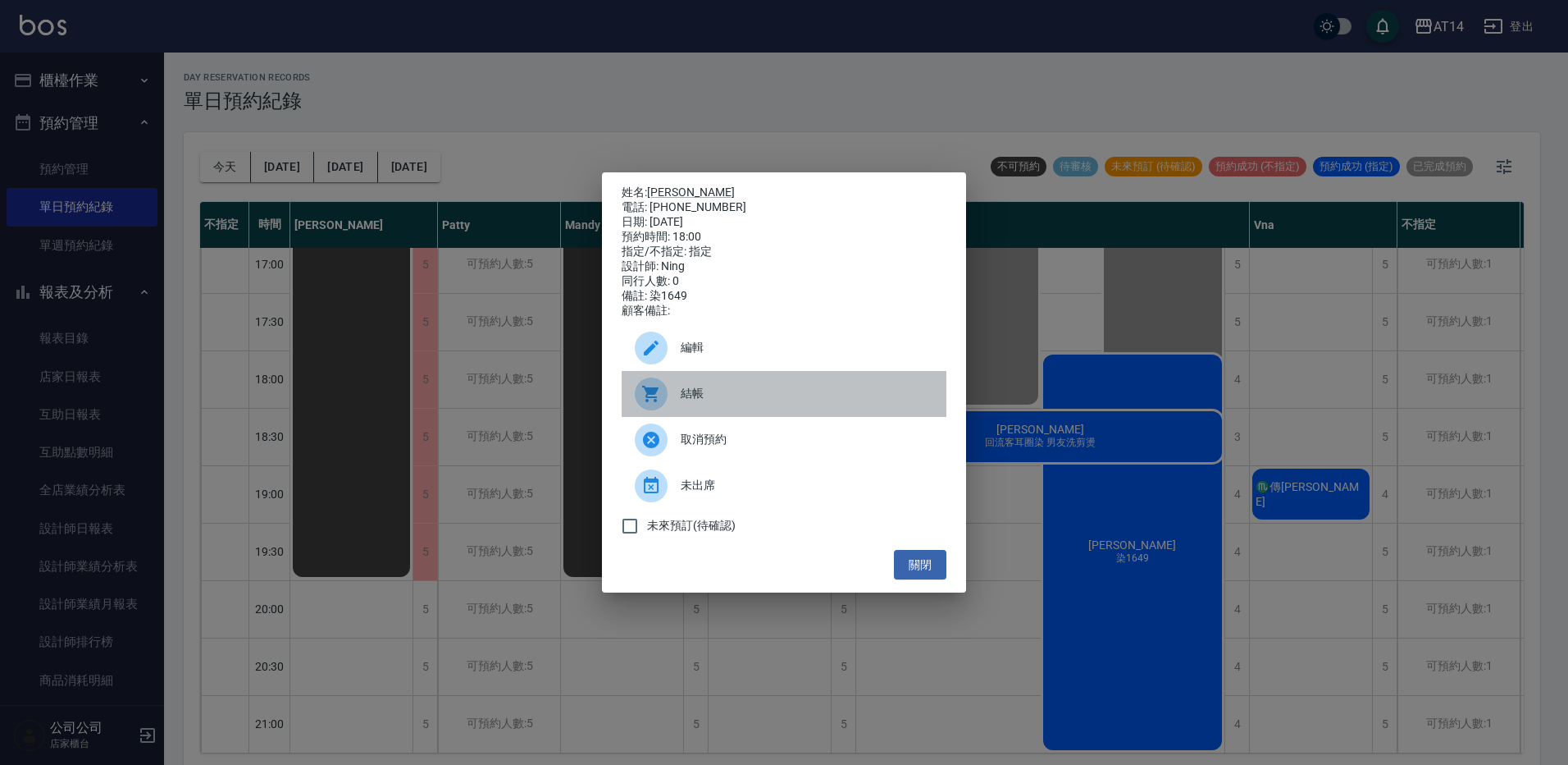
click at [693, 396] on span "結帳" at bounding box center [807, 393] width 253 height 18
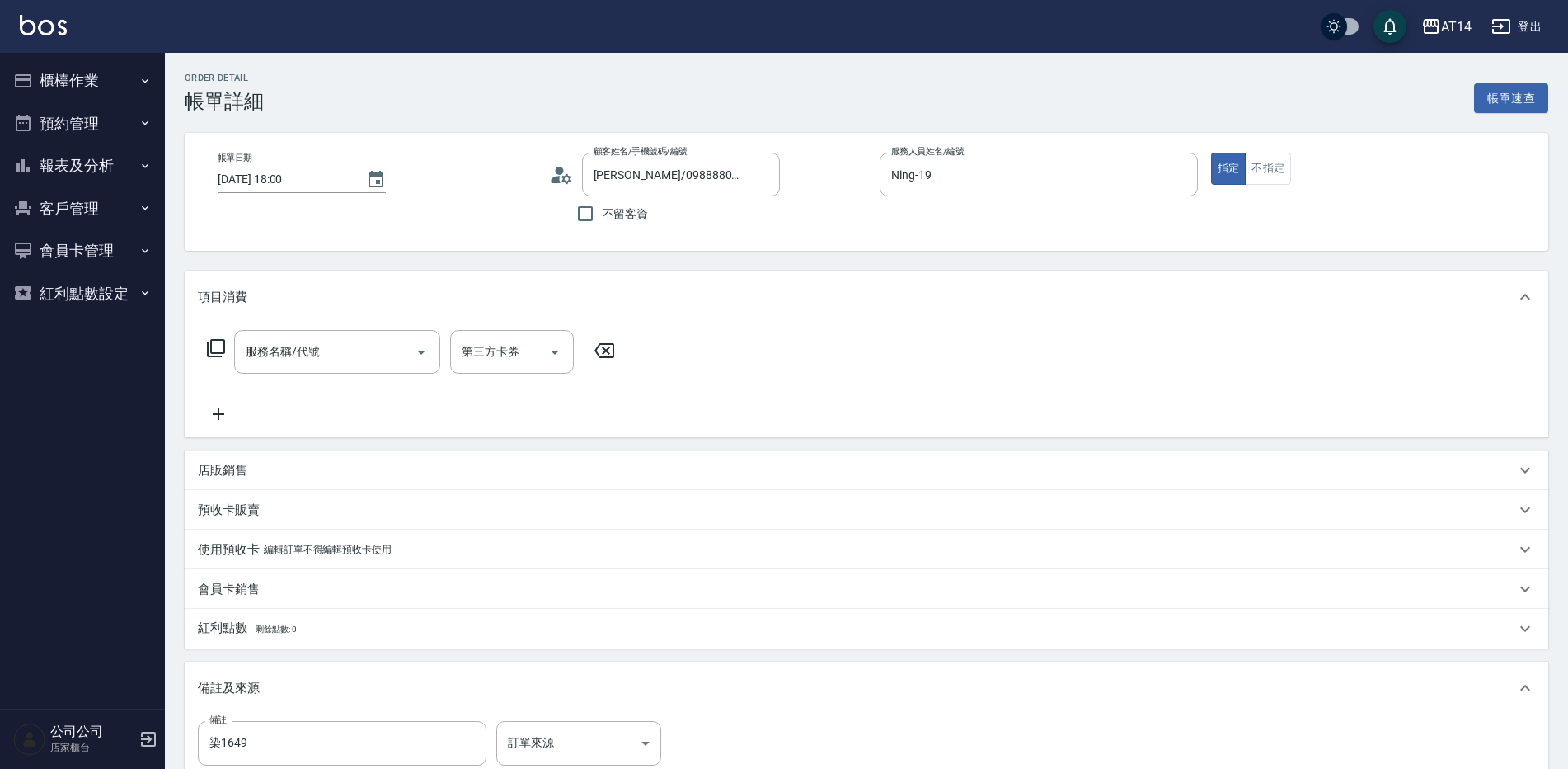
click at [343, 355] on input "服務名稱/代號" at bounding box center [324, 352] width 166 height 29
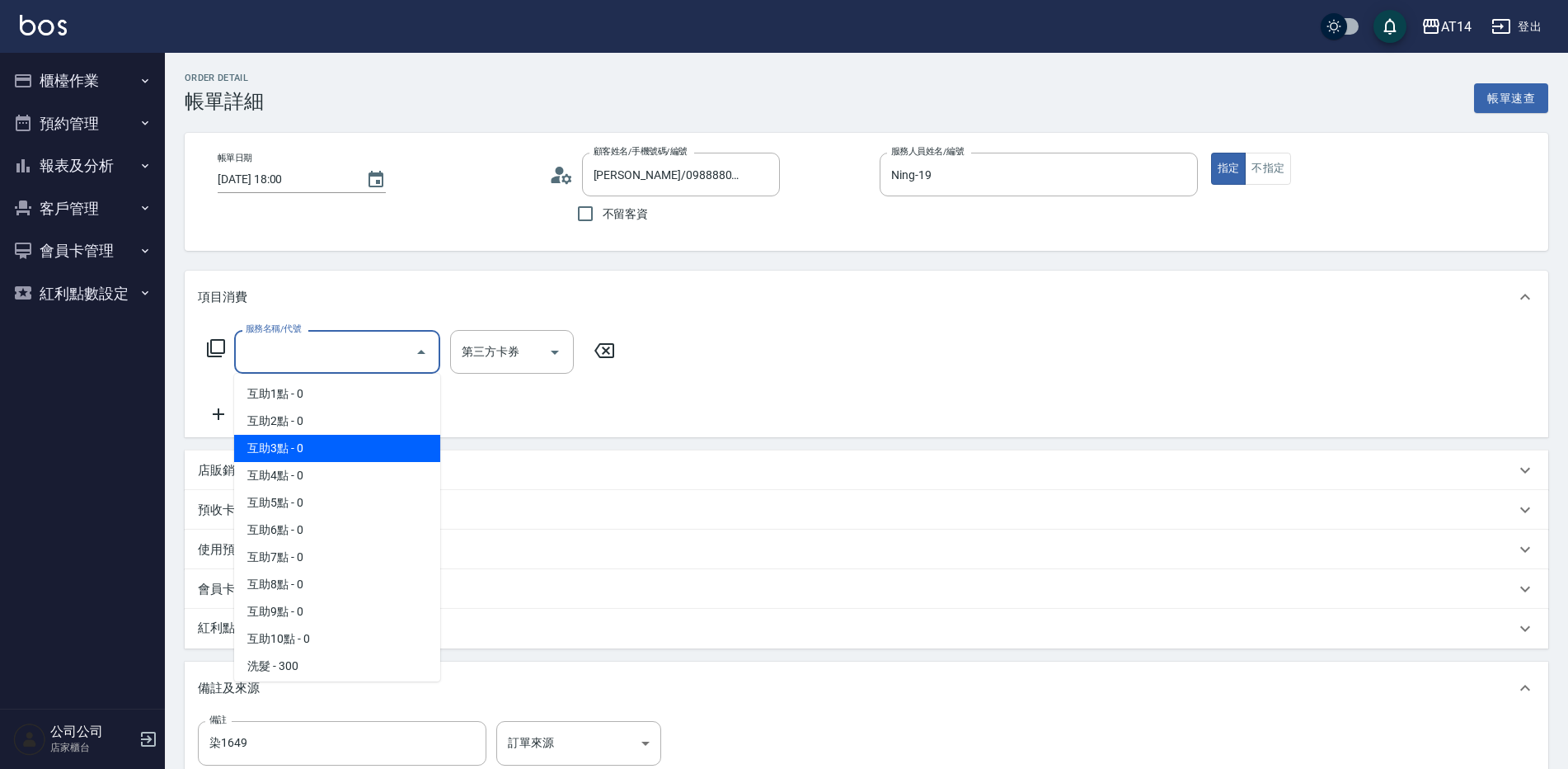
click at [373, 451] on span "互助3點 - 0" at bounding box center [338, 448] width 206 height 27
type input "互助3點(003)"
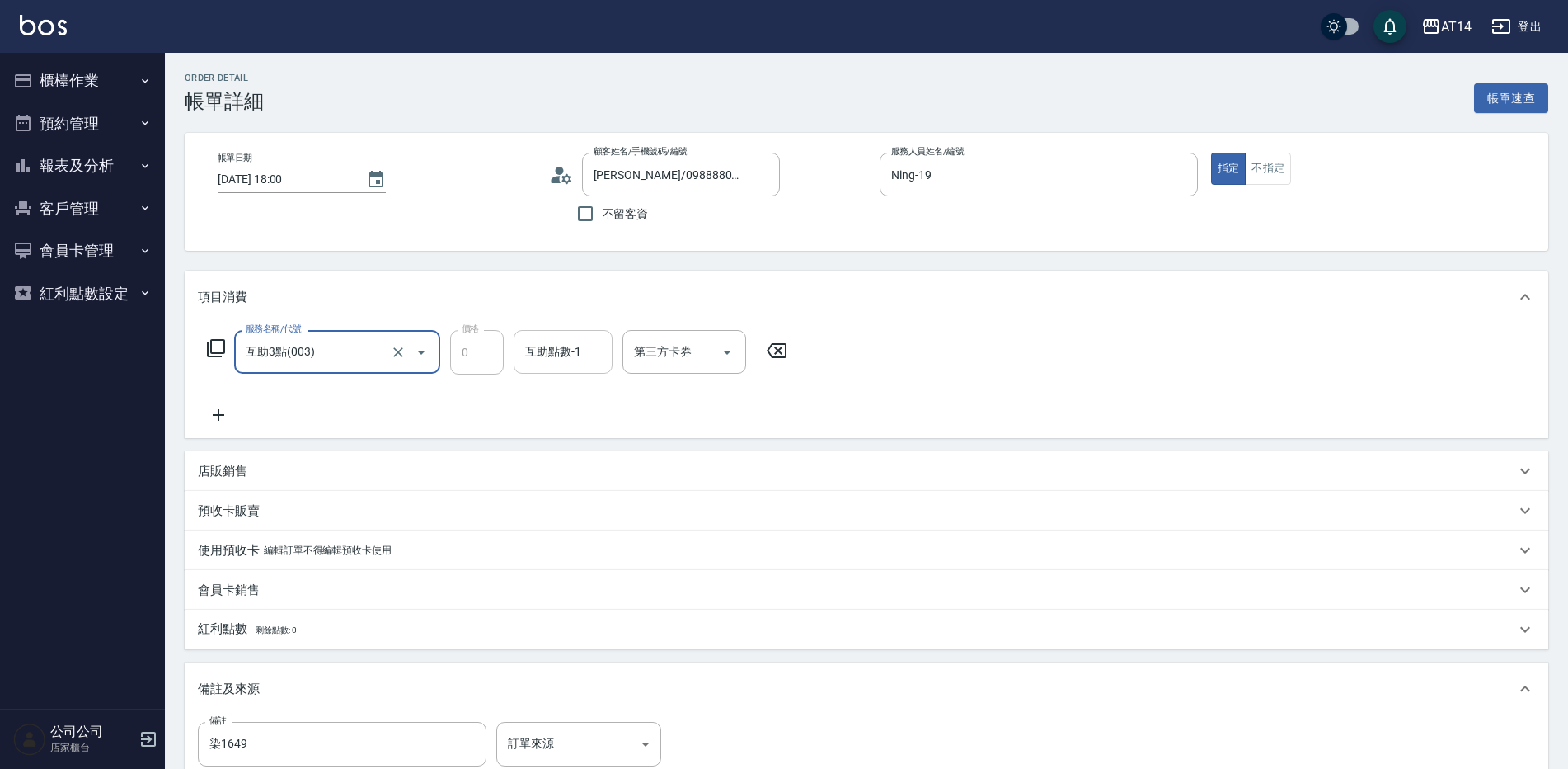
click at [533, 359] on input "互助點數-1" at bounding box center [564, 352] width 84 height 29
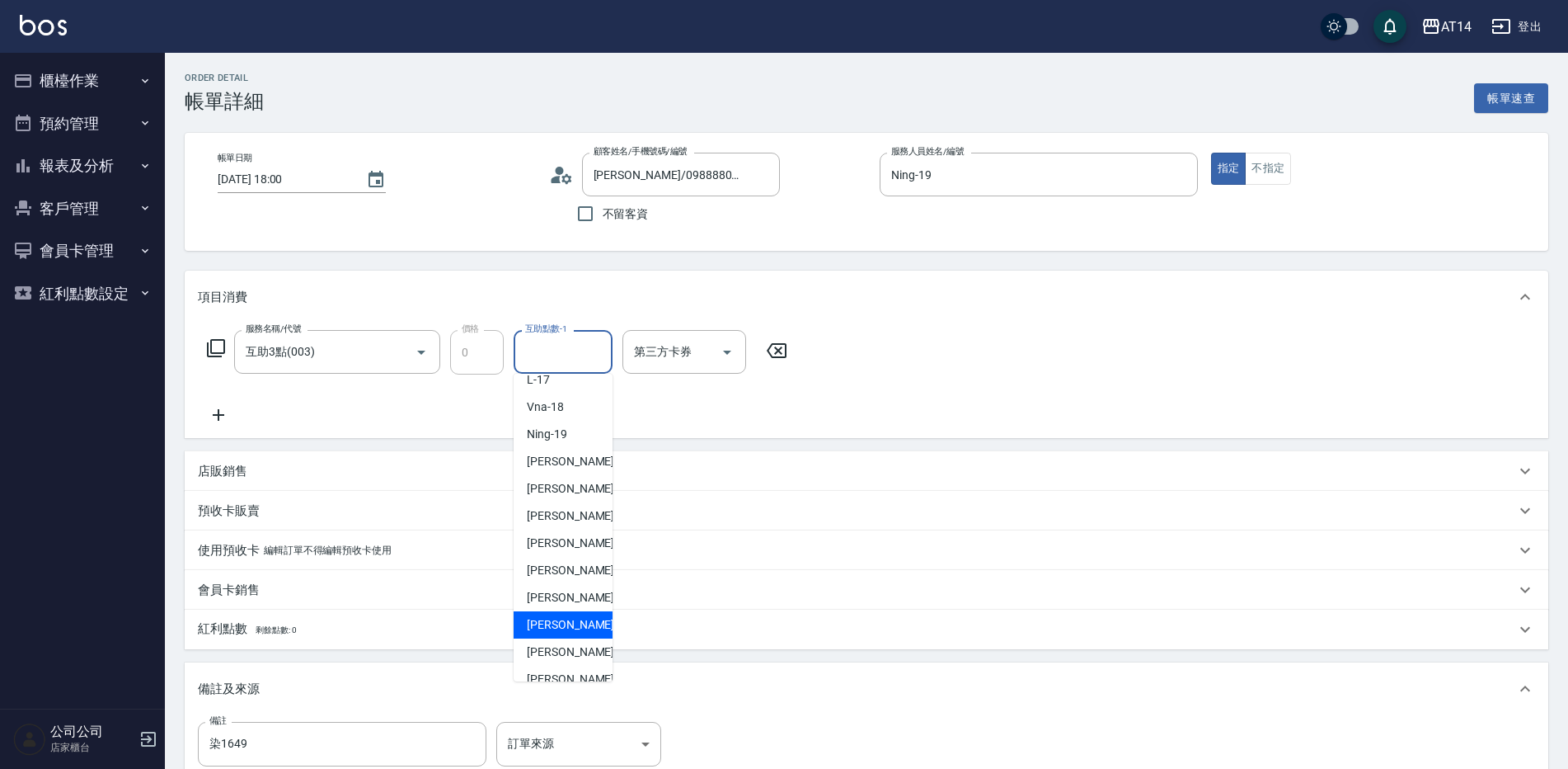
scroll to position [305, 0]
click at [565, 640] on span "[PERSON_NAME]-67" at bounding box center [578, 634] width 104 height 18
type input "[PERSON_NAME]-67"
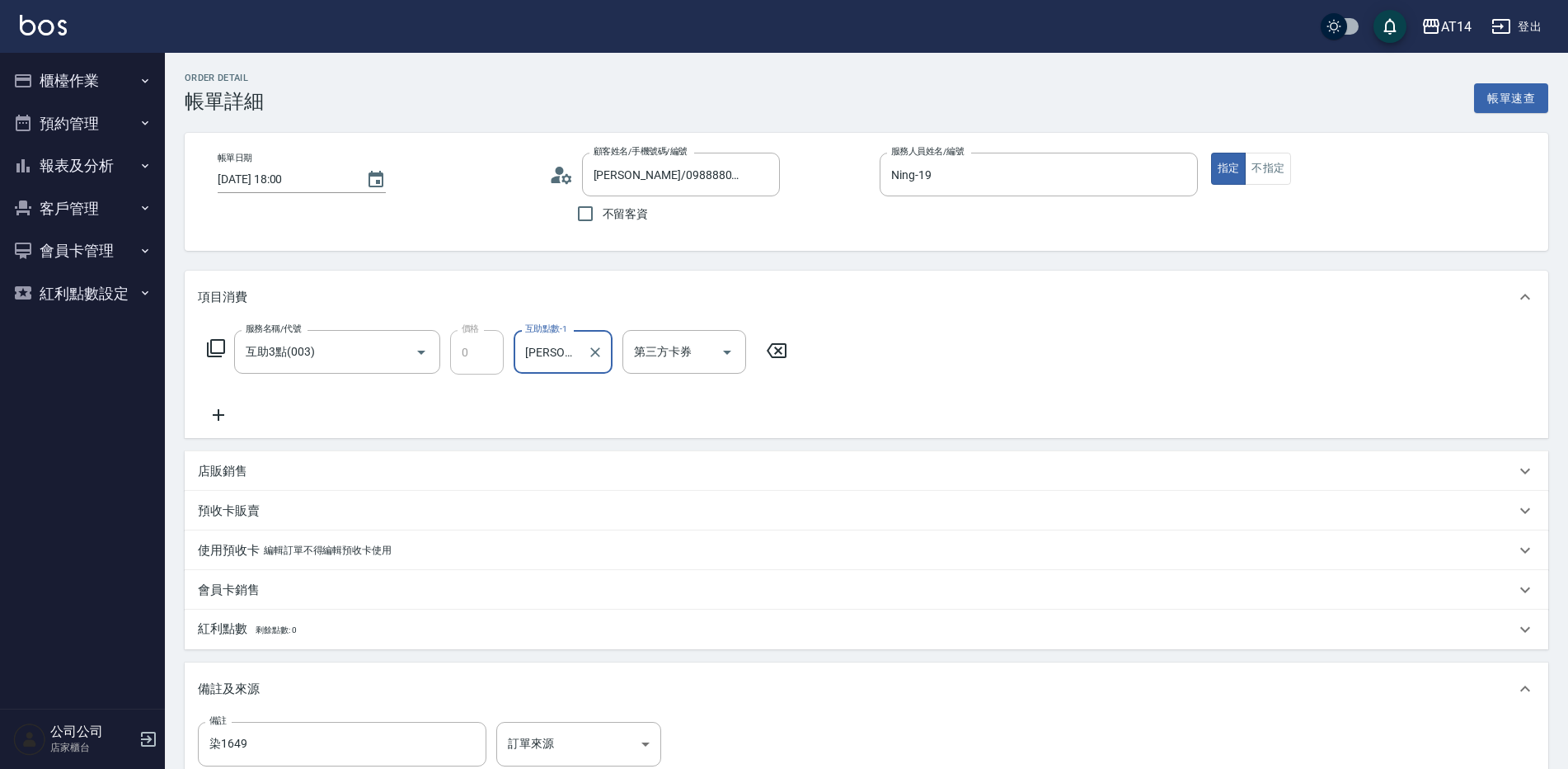
click at [219, 411] on icon at bounding box center [219, 414] width 41 height 19
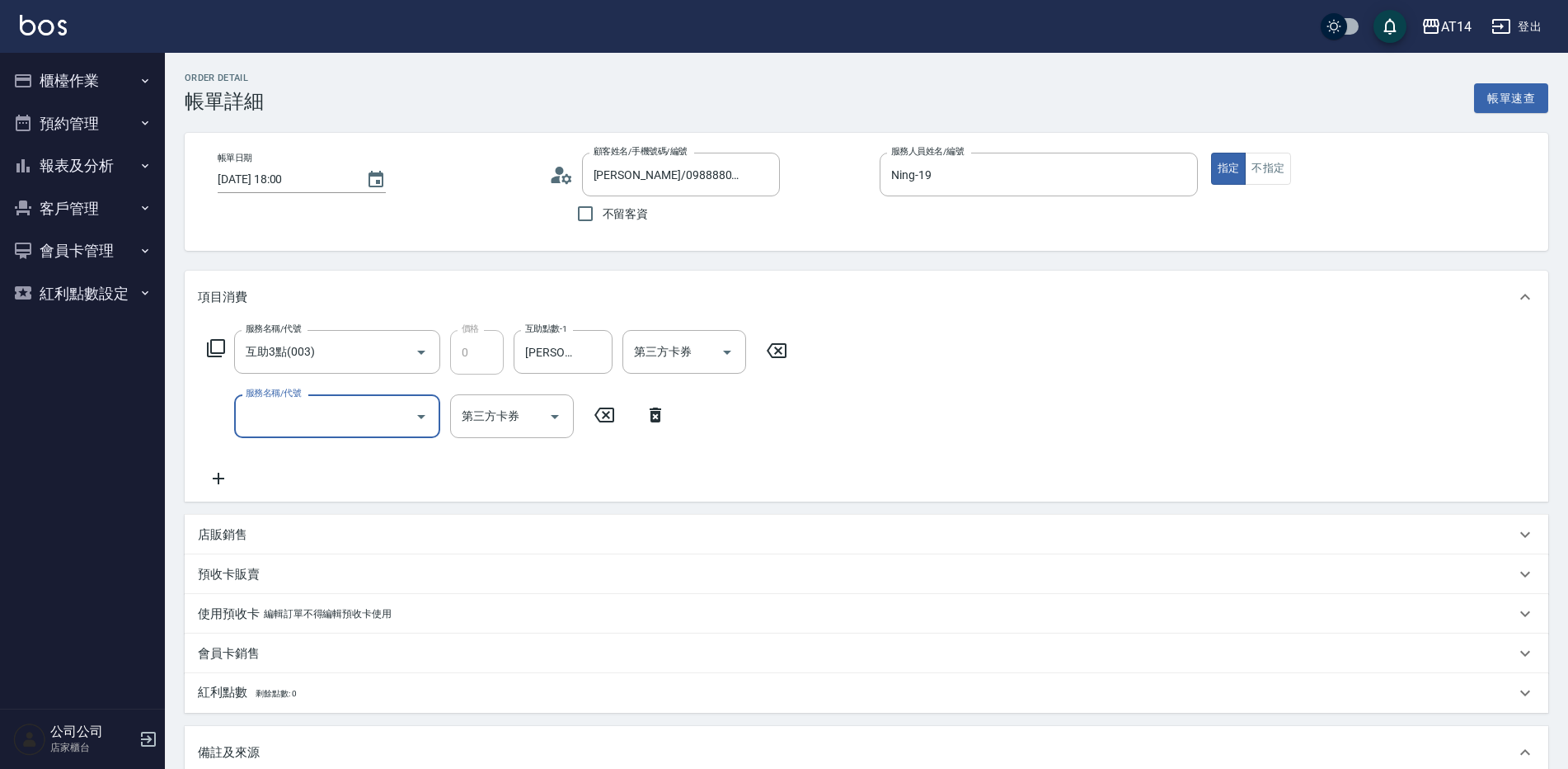
click at [279, 420] on input "服務名稱/代號" at bounding box center [324, 416] width 166 height 29
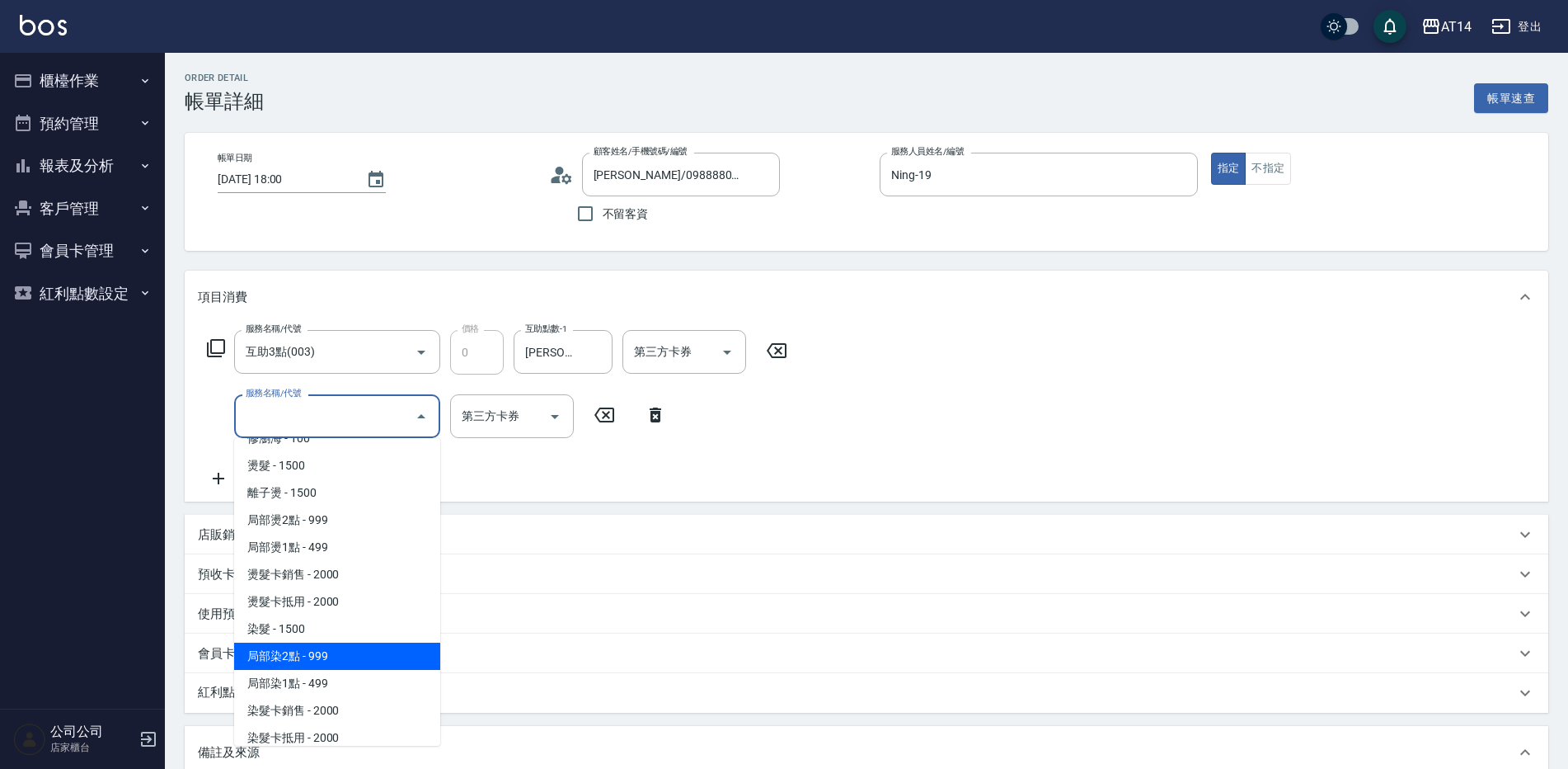
scroll to position [413, 0]
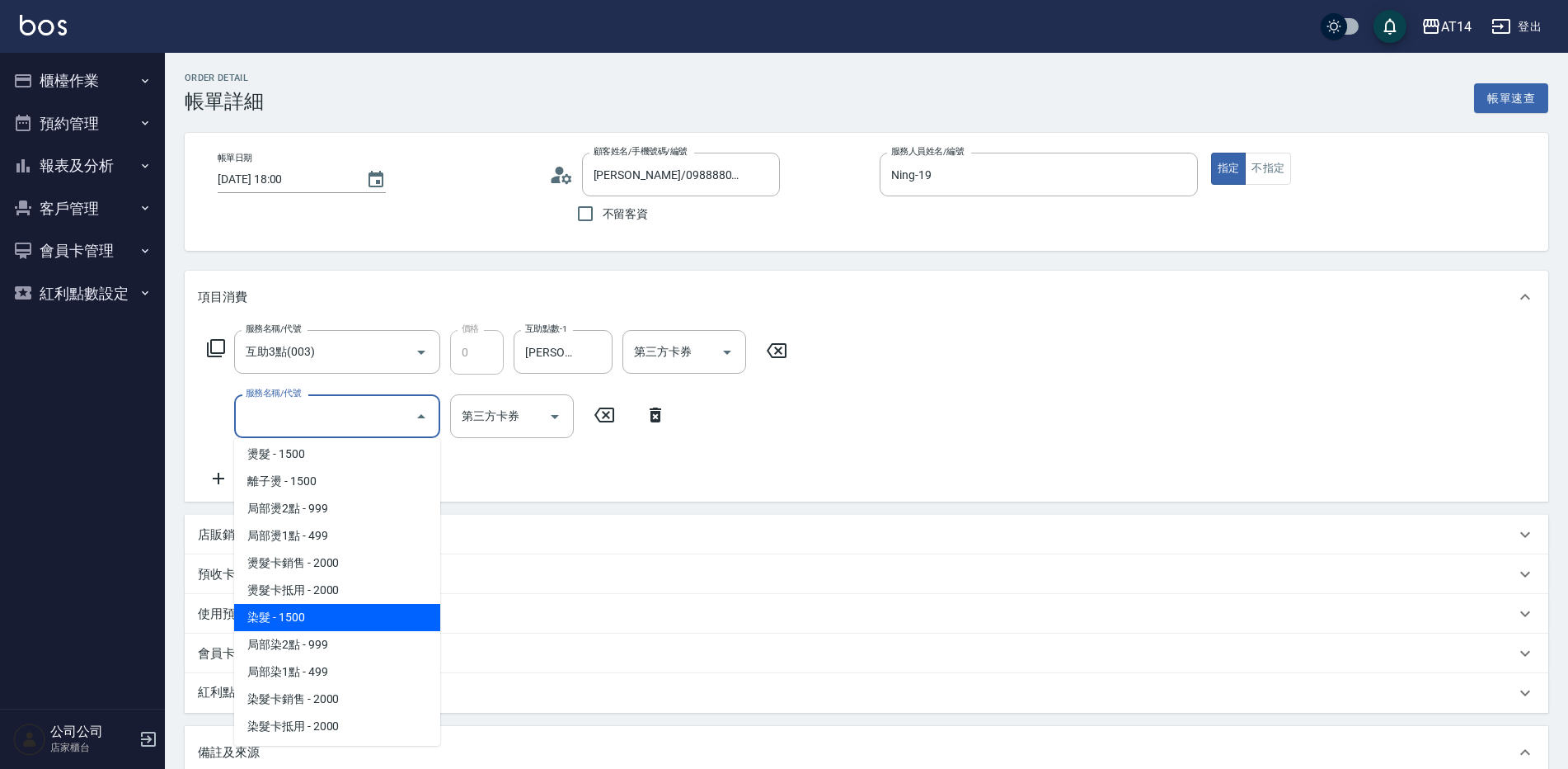
click at [333, 616] on span "染髮 - 1500" at bounding box center [338, 617] width 206 height 27
type input "3"
type input "染髮(041)"
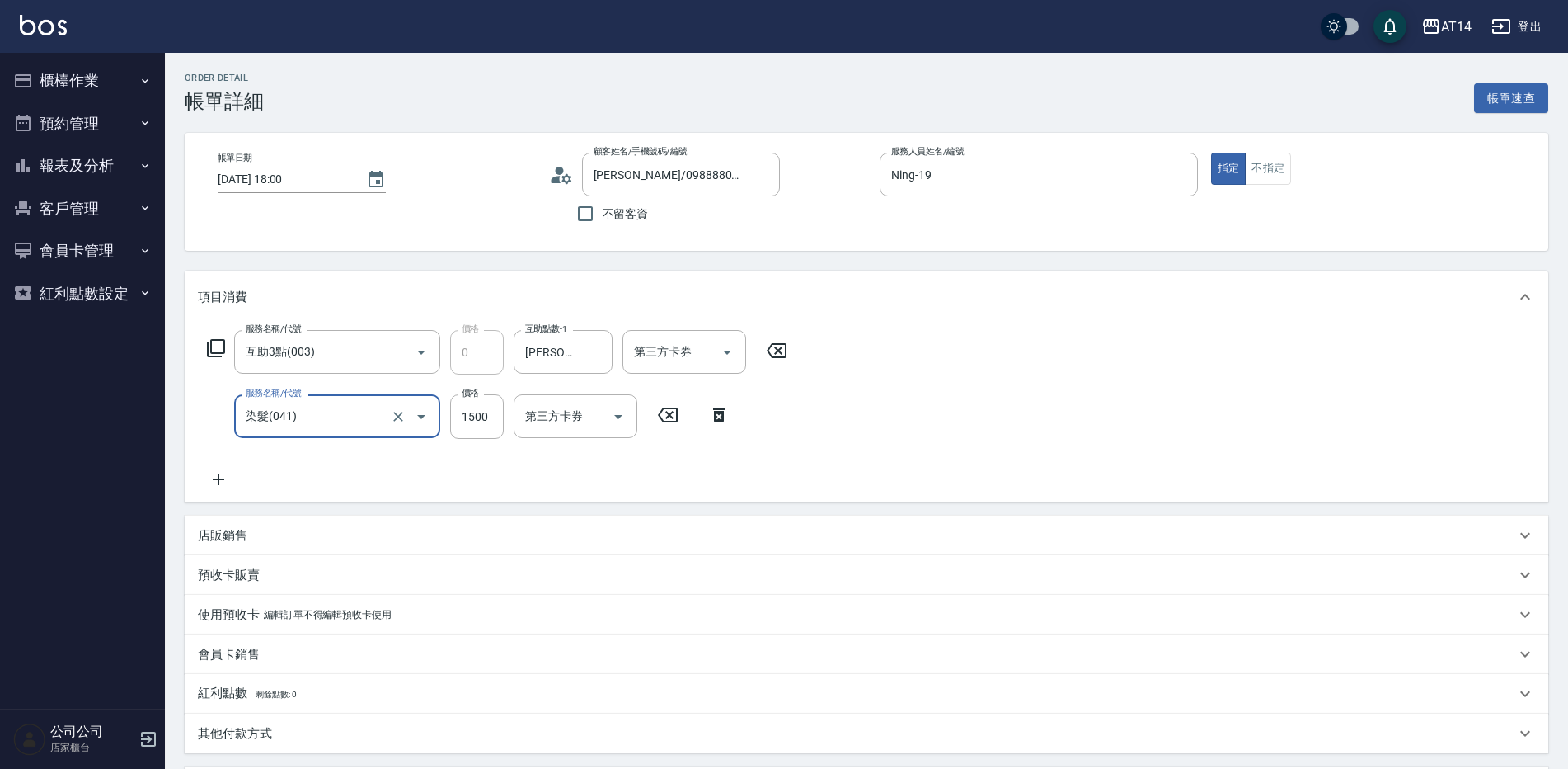
click at [217, 469] on icon at bounding box center [219, 479] width 41 height 19
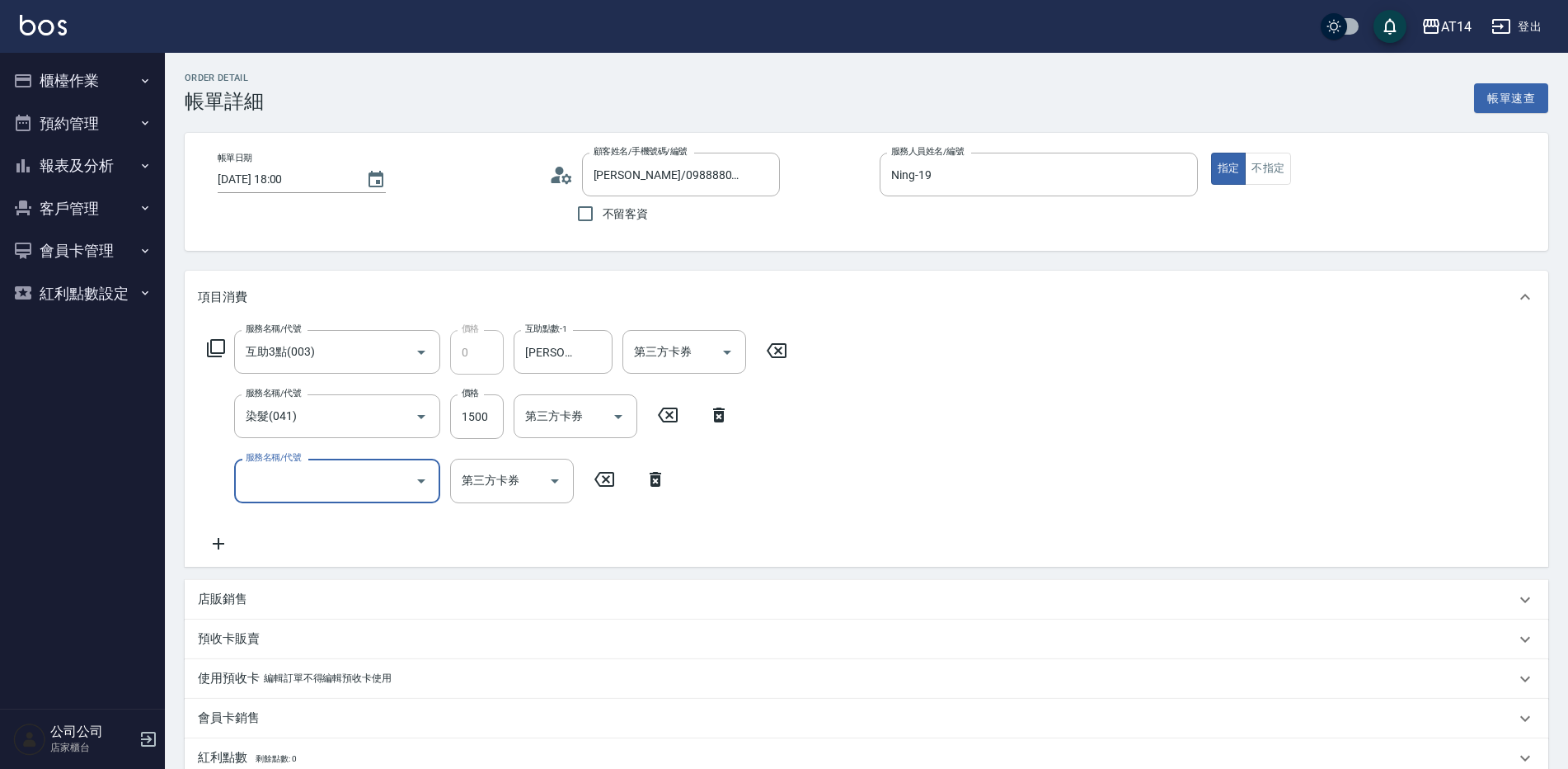
click at [262, 485] on input "服務名稱/代號" at bounding box center [324, 480] width 166 height 29
type input "051"
type input "5"
click at [499, 485] on input "1000" at bounding box center [478, 480] width 54 height 45
type input "護髮(051)"
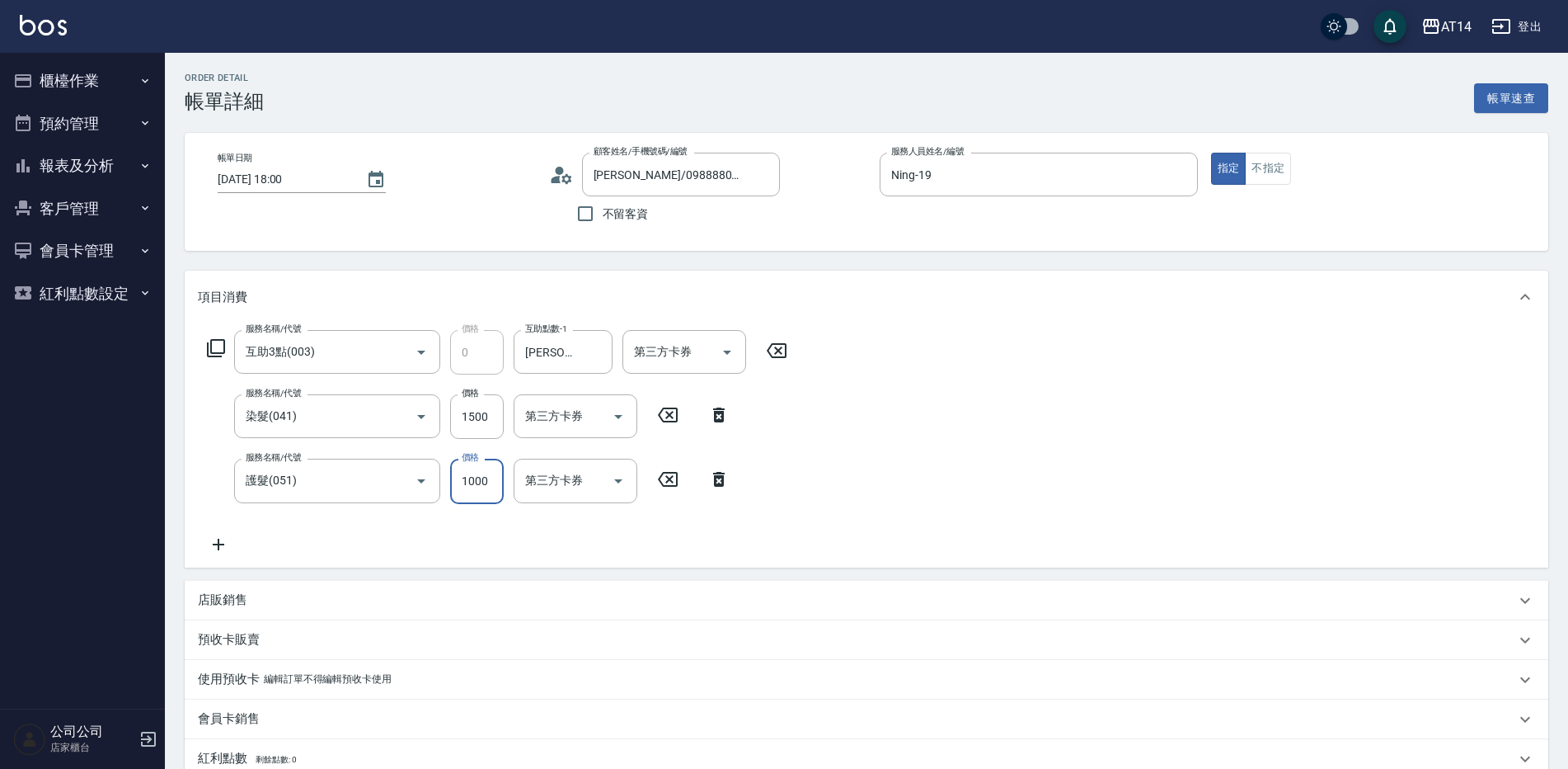
type input "2"
type input "3"
type input "2300"
type input "8"
type input "2300"
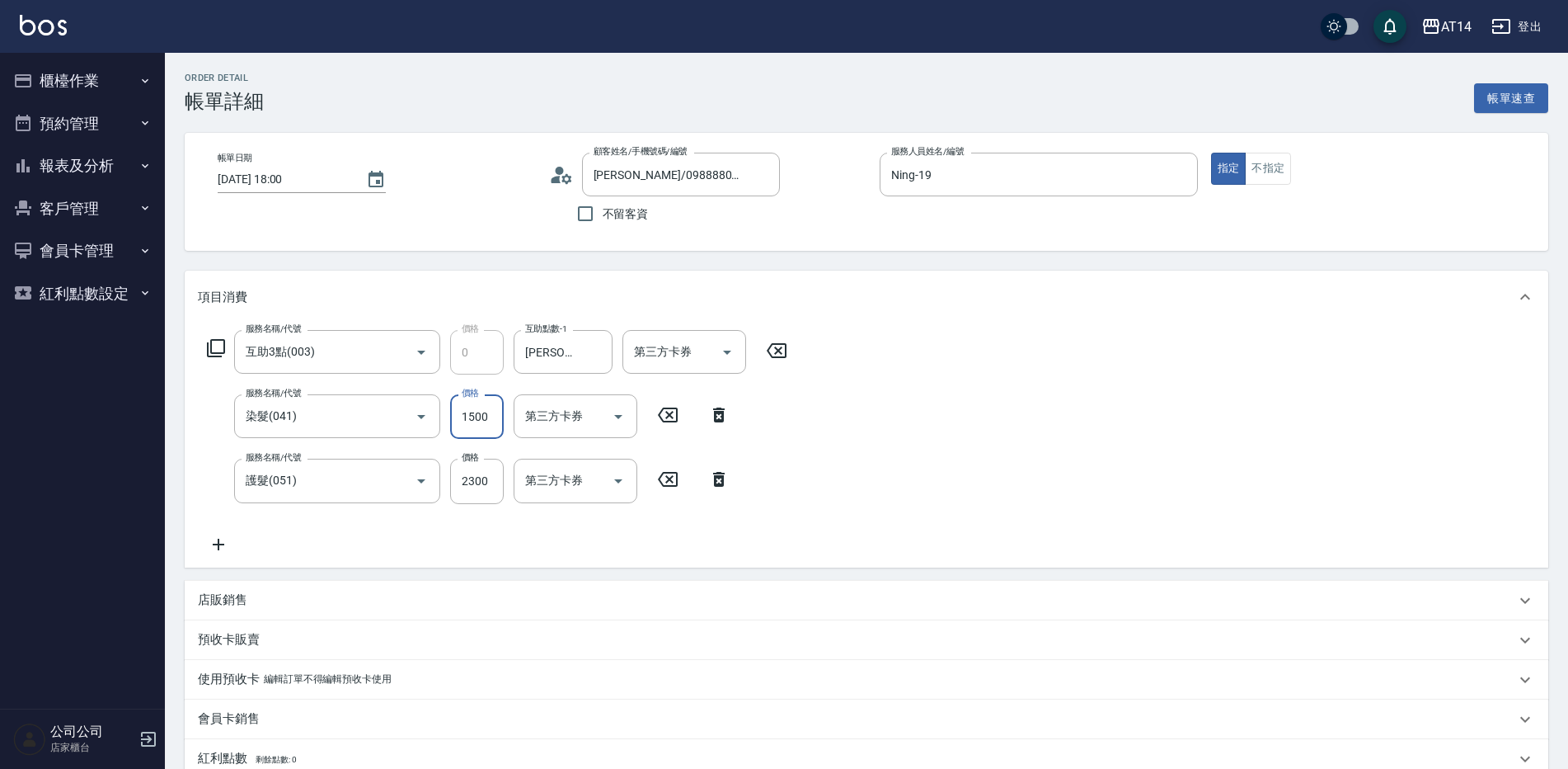
drag, startPoint x: 479, startPoint y: 417, endPoint x: 479, endPoint y: 433, distance: 16.0
click at [479, 417] on input "1500" at bounding box center [478, 416] width 54 height 45
type input "1"
type input "5"
type input "1649"
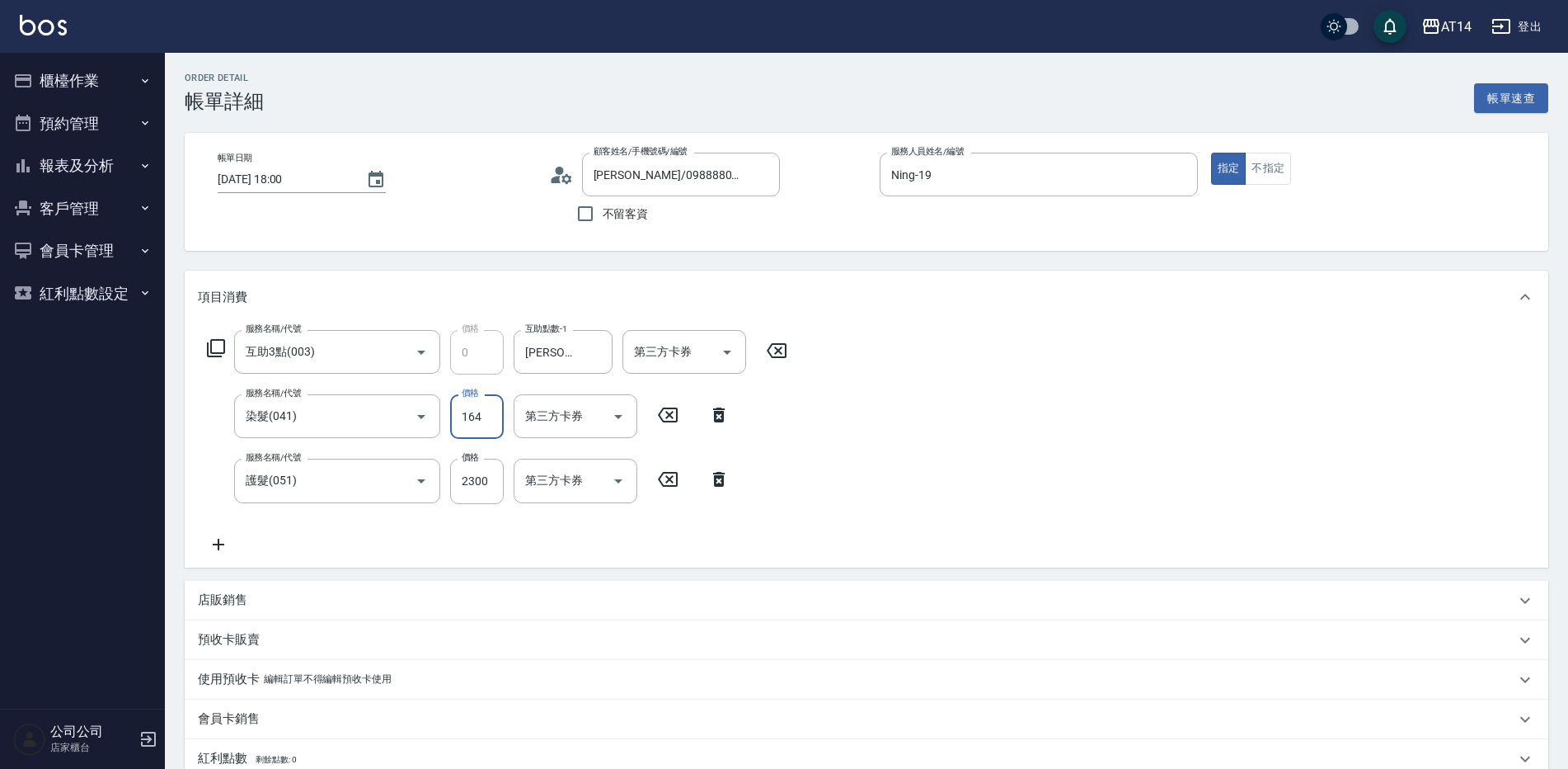
type input "8"
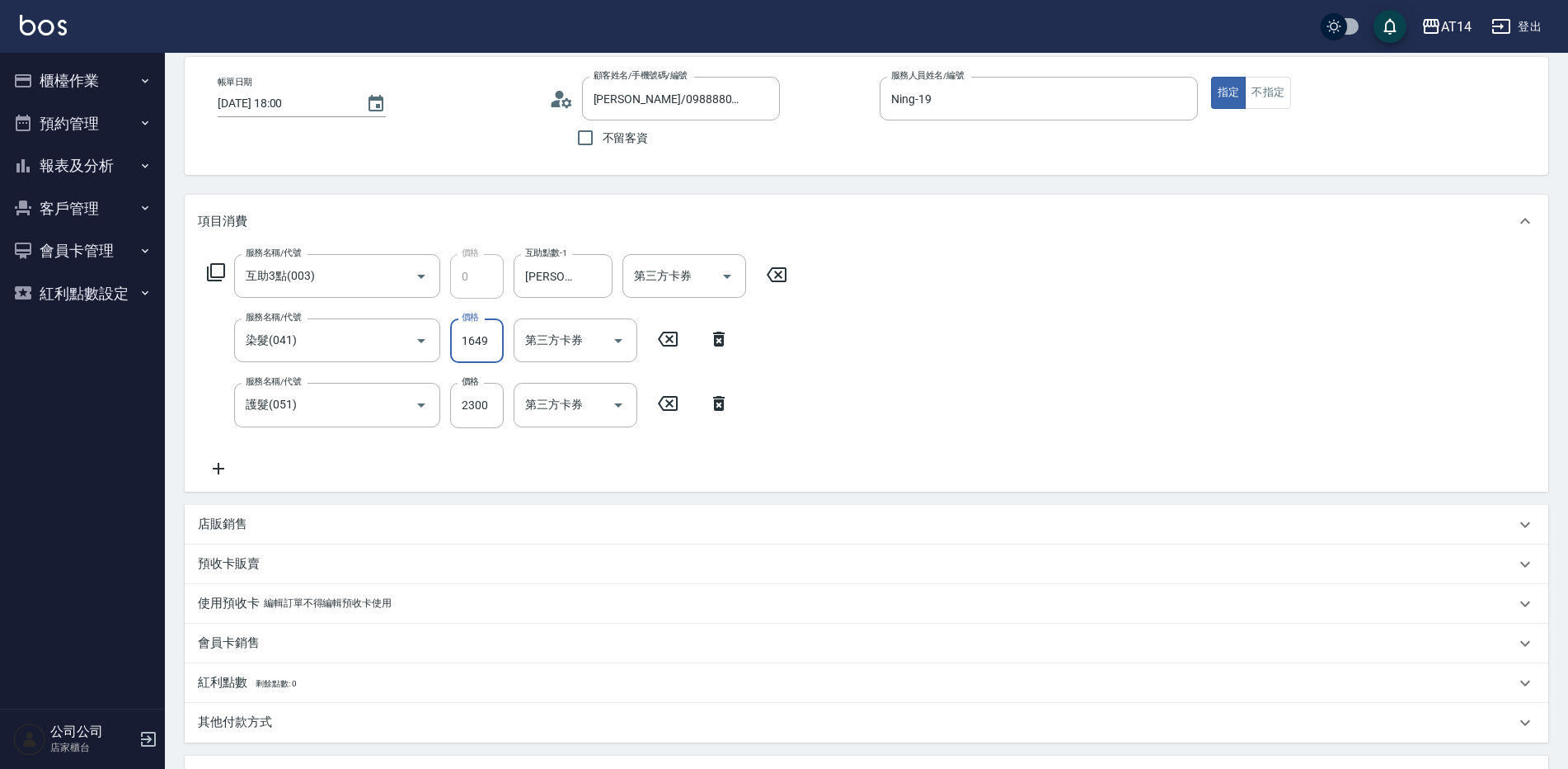
scroll to position [247, 0]
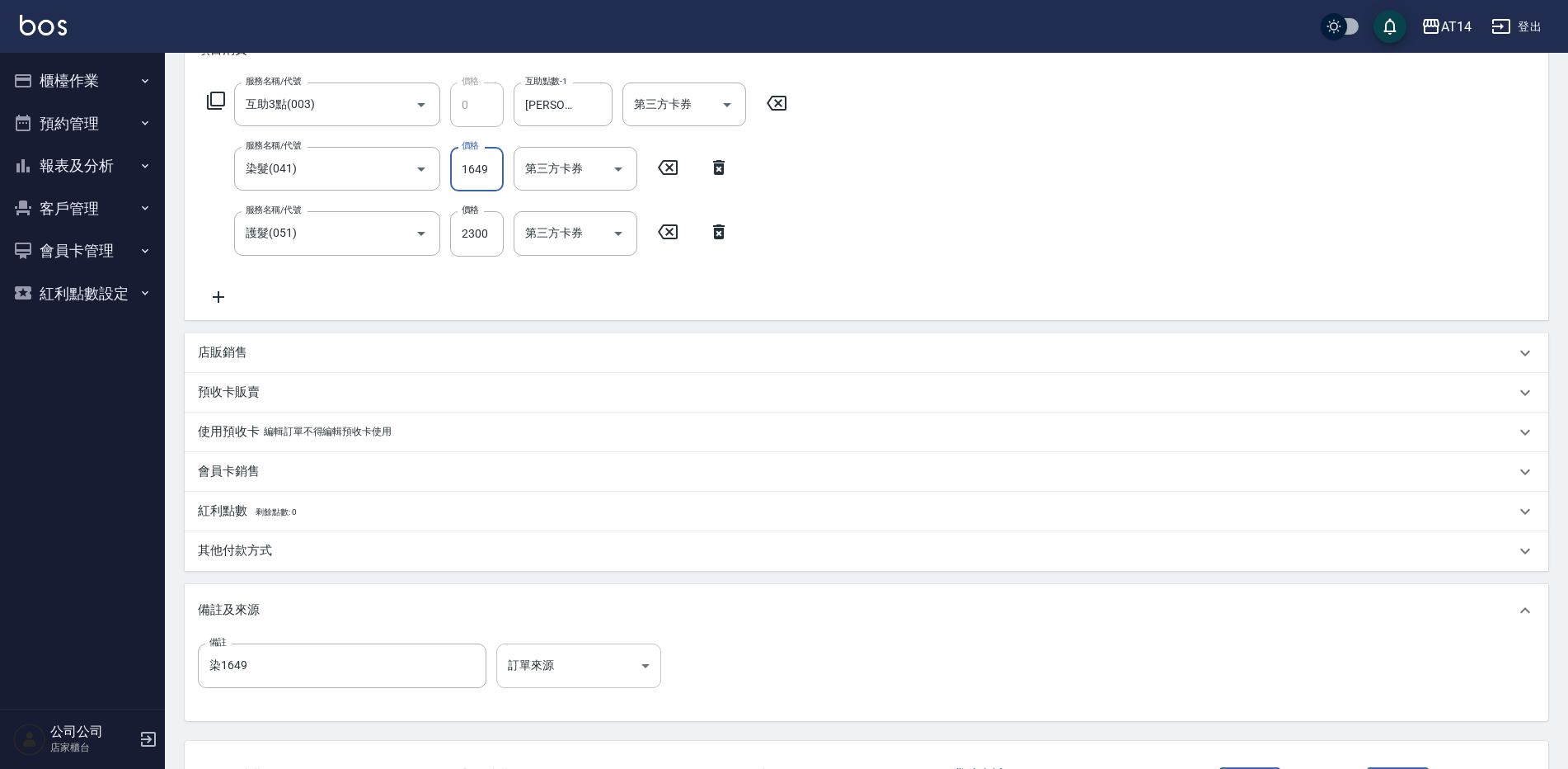
type input "1649"
click at [543, 660] on body "AT14 登出 櫃檯作業 打帳單 帳單列表 掛單列表 現金收支登錄 材料自購登錄 每日結帳 排班表 掃碼打卡 預約管理 預約管理 單日預約紀錄 單週預約紀錄 …" at bounding box center [784, 322] width 1568 height 1139
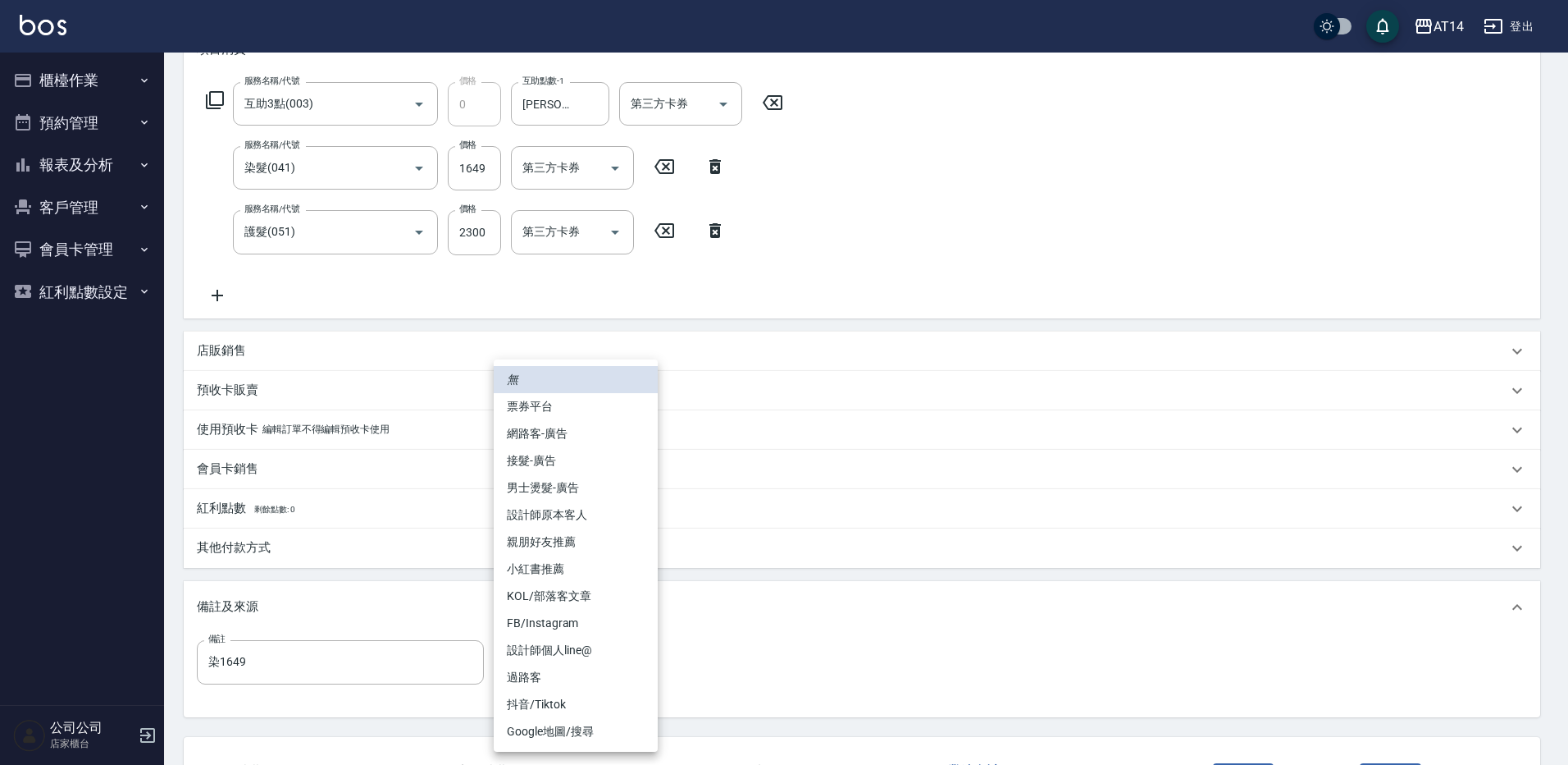
click at [575, 431] on li "網路客-廣告" at bounding box center [575, 433] width 164 height 27
type input "網路客-廣告"
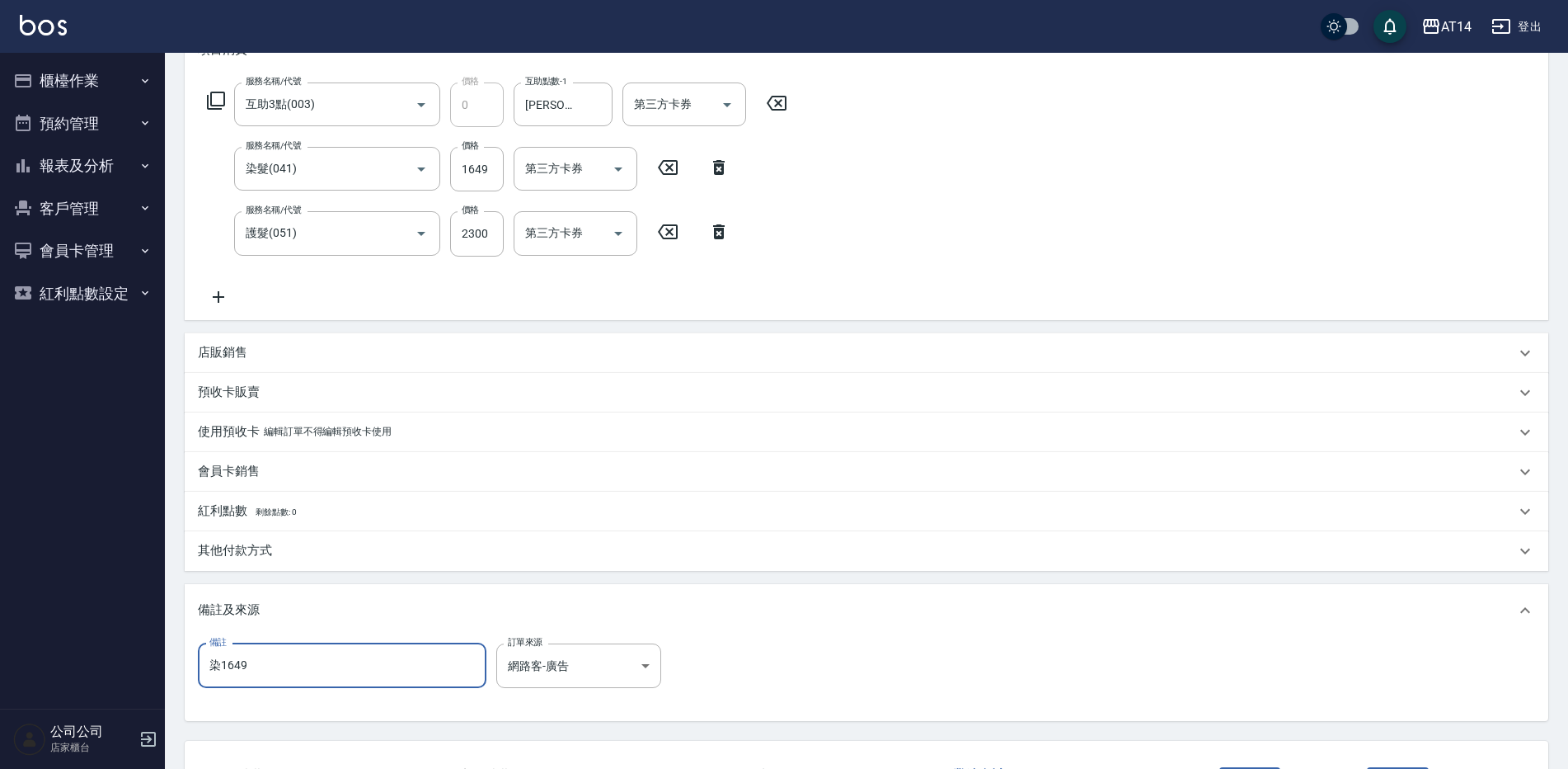
drag, startPoint x: 273, startPoint y: 661, endPoint x: 161, endPoint y: 690, distance: 115.7
click at [120, 632] on div "AT14 登出 櫃檯作業 打帳單 帳單列表 掛單列表 現金收支登錄 材料自購登錄 每日結帳 排班表 掃碼打卡 預約管理 預約管理 單日預約紀錄 單週預約紀錄 …" at bounding box center [784, 322] width 1568 height 1139
type input "五"
type input "五碼21069"
click at [278, 547] on div "其他付款方式" at bounding box center [857, 550] width 1317 height 18
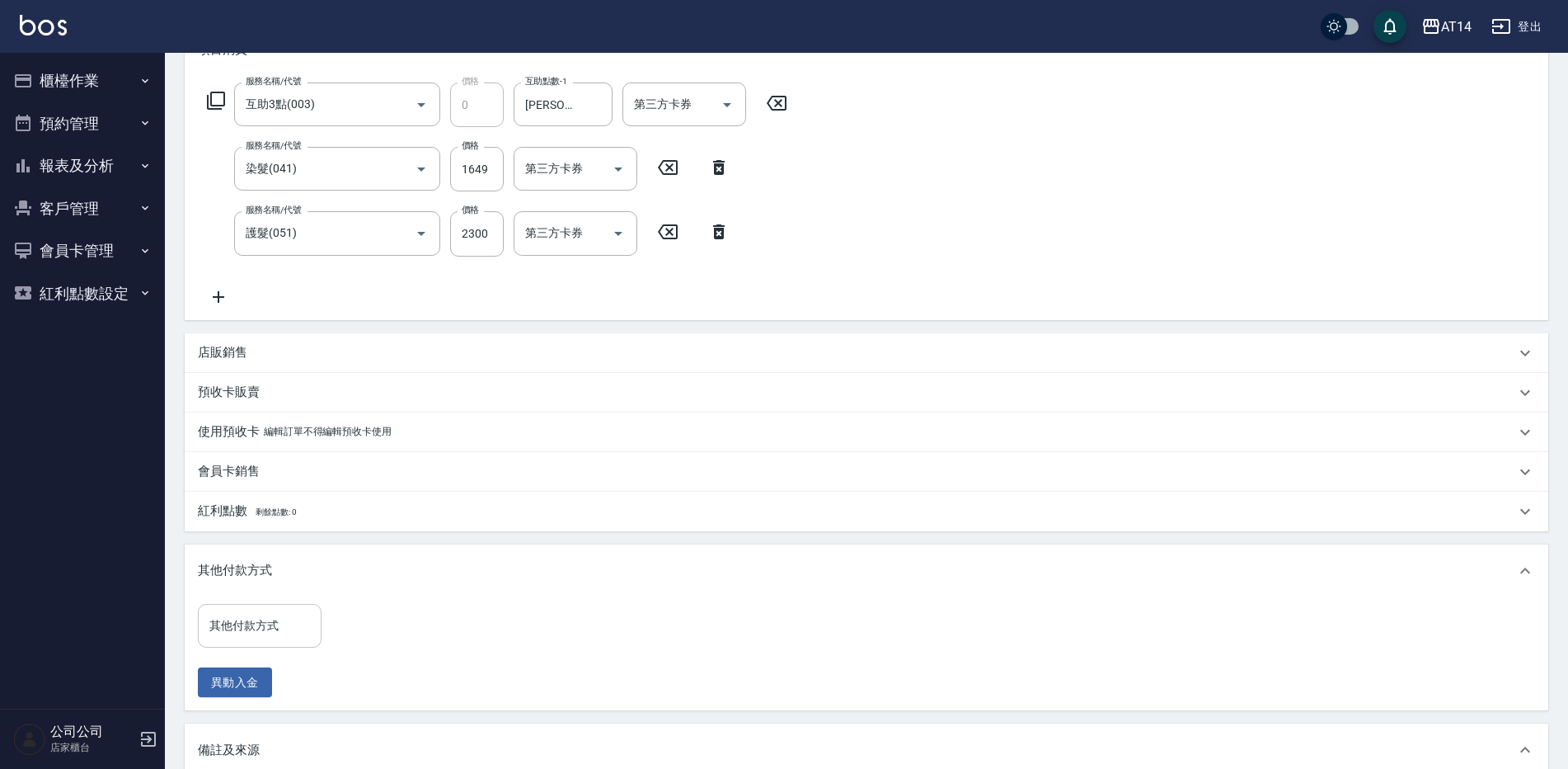
click at [278, 631] on input "其他付款方式" at bounding box center [259, 625] width 109 height 29
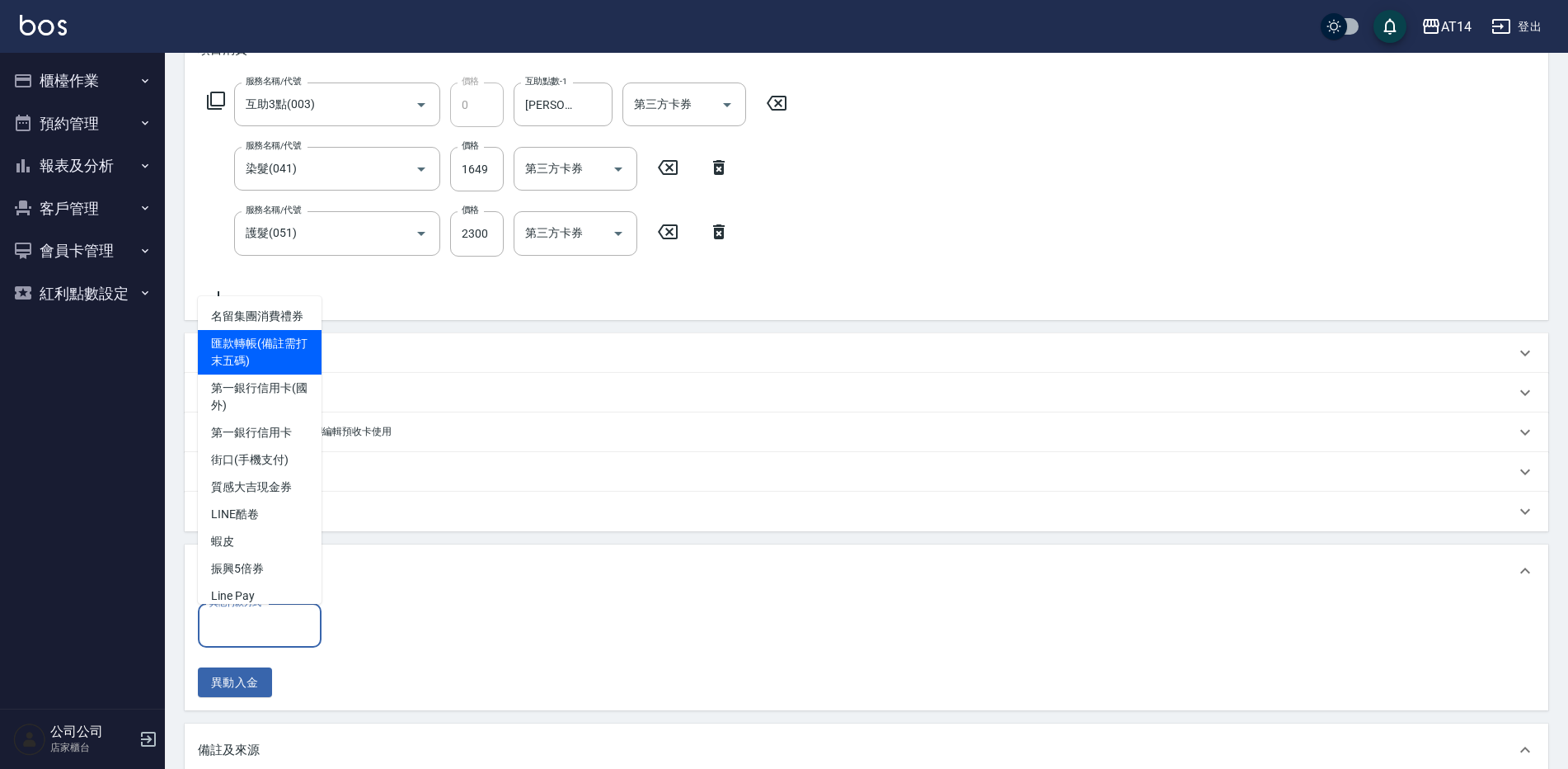
click at [284, 375] on span "匯款轉帳(備註需打末五碼)" at bounding box center [260, 352] width 124 height 45
type input "匯款轉帳(備註需打末五碼)"
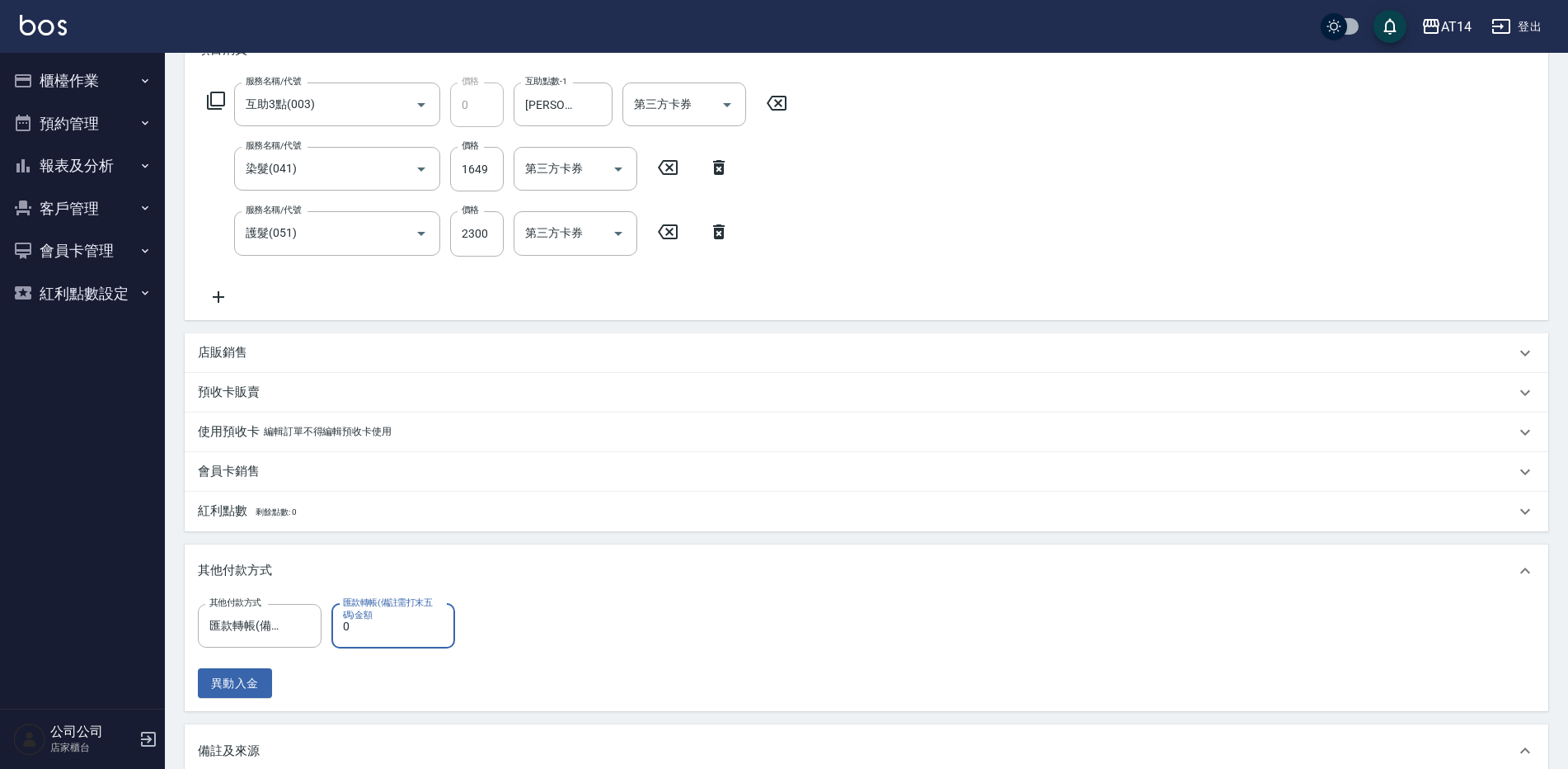
click at [383, 646] on input "0" at bounding box center [393, 625] width 124 height 45
type input "394"
type input "7"
type input "3949"
type input "0"
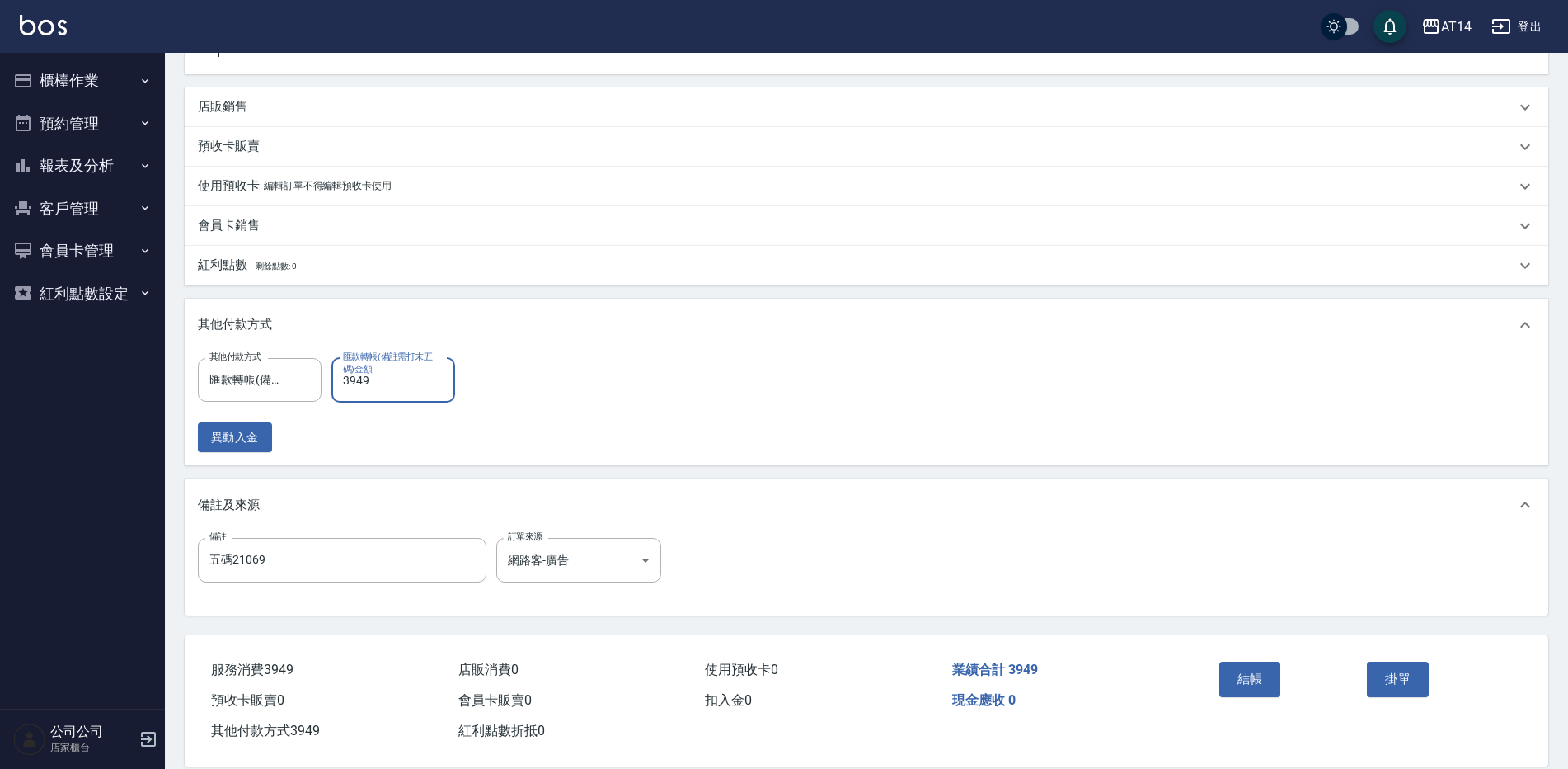
scroll to position [495, 0]
type input "3949"
click at [1230, 682] on button "結帳" at bounding box center [1250, 677] width 62 height 35
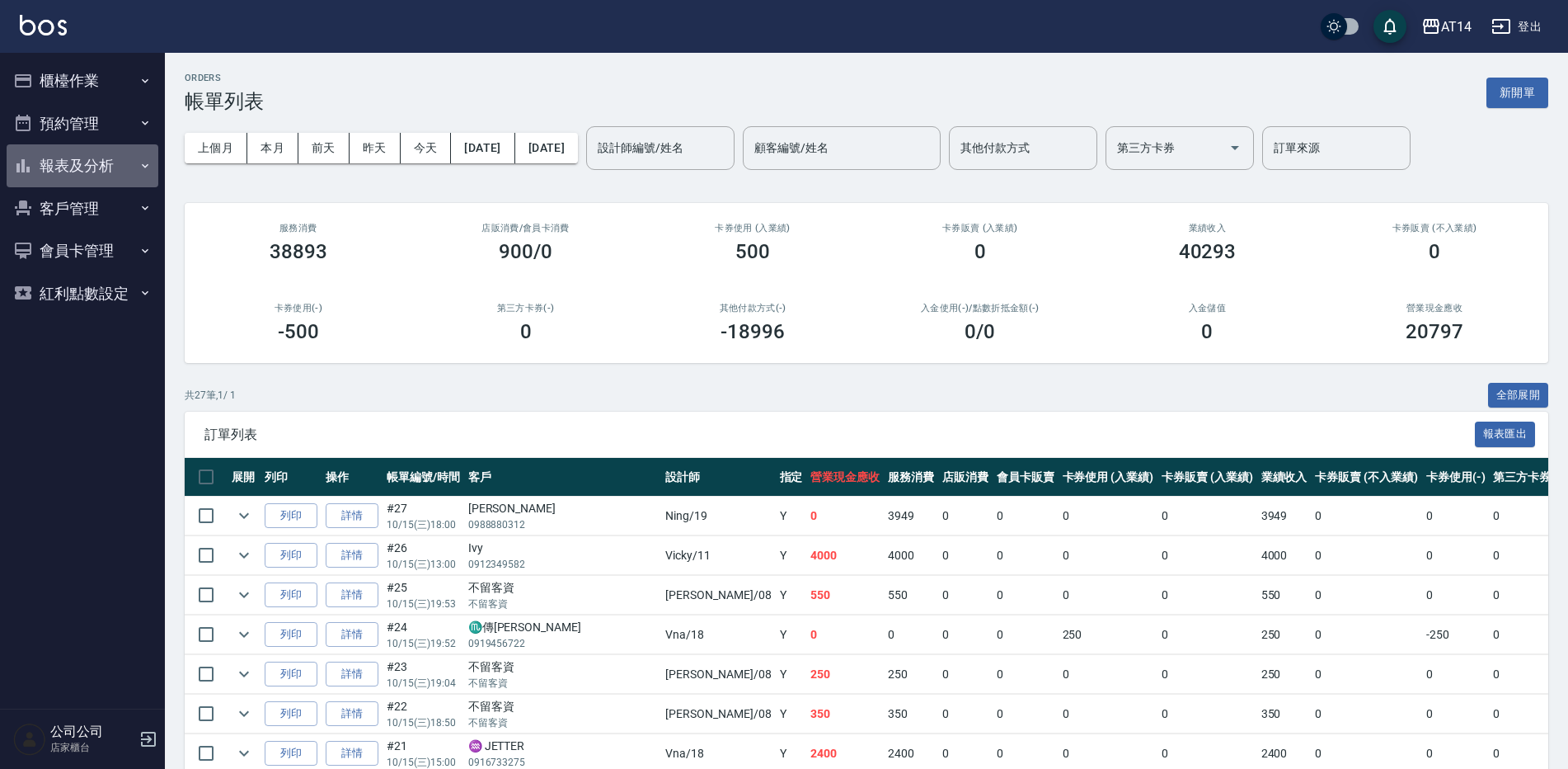
click at [127, 177] on button "報表及分析" at bounding box center [83, 165] width 152 height 43
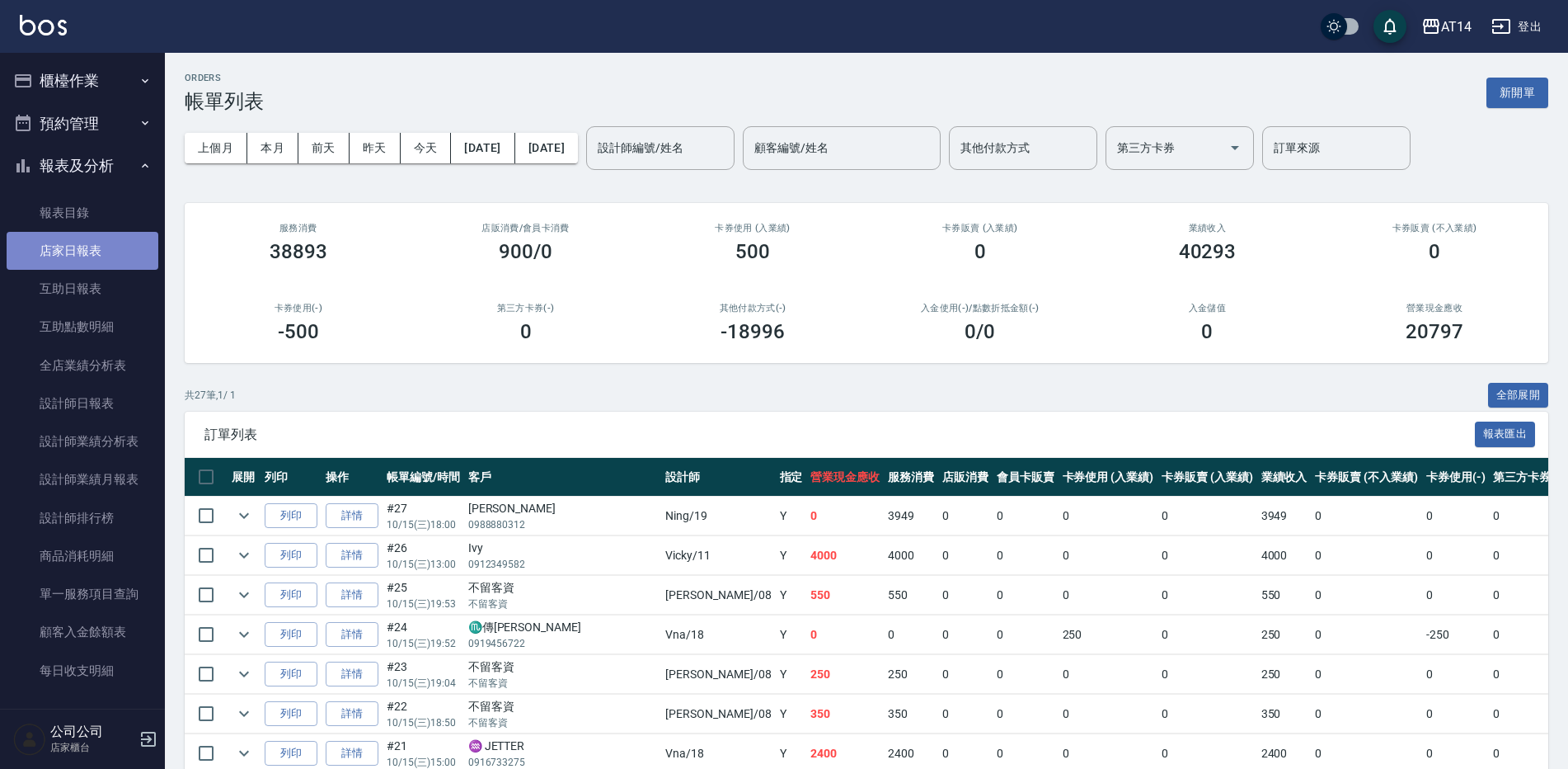
click at [111, 249] on link "店家日報表" at bounding box center [83, 251] width 152 height 38
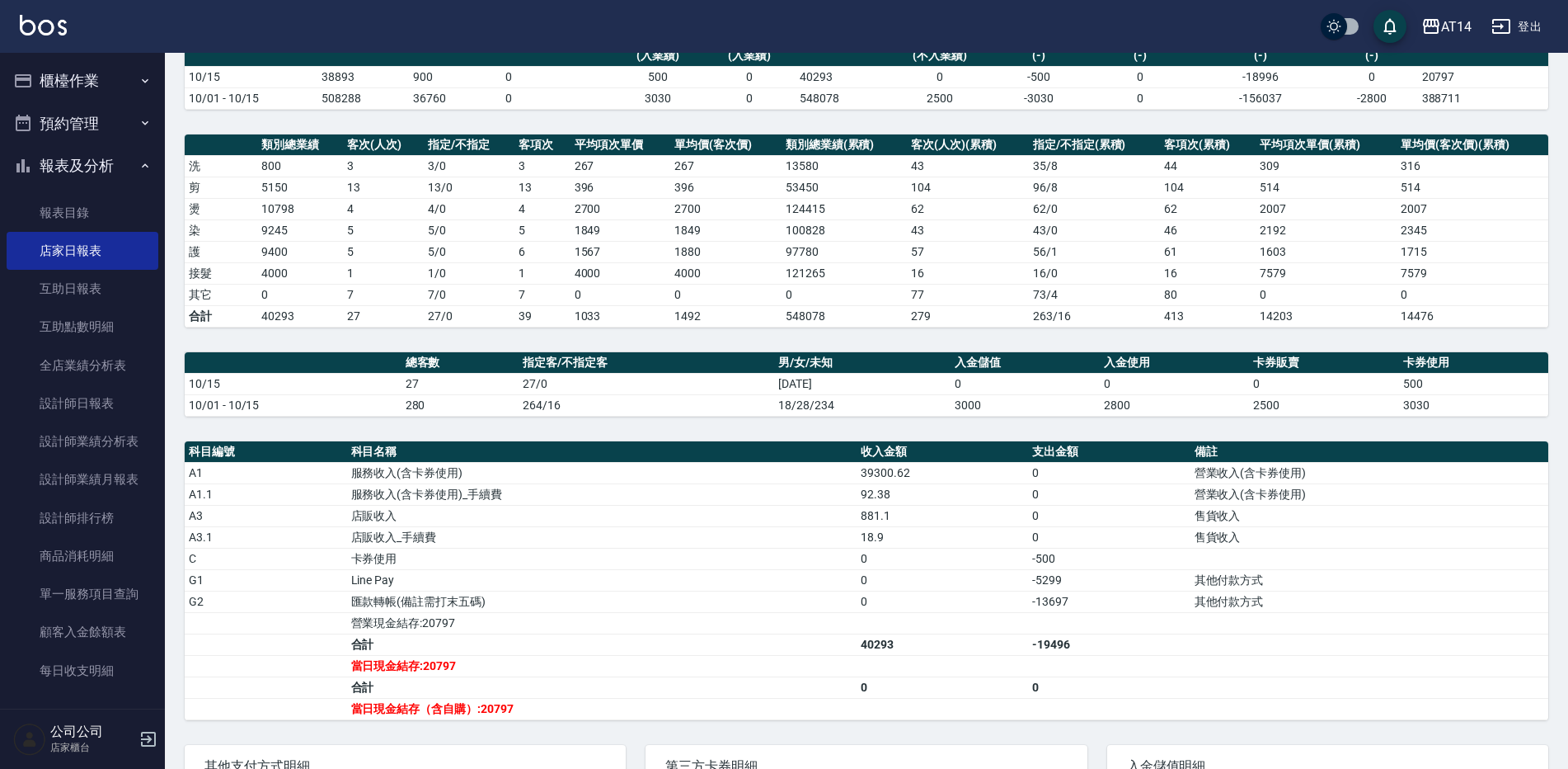
scroll to position [247, 0]
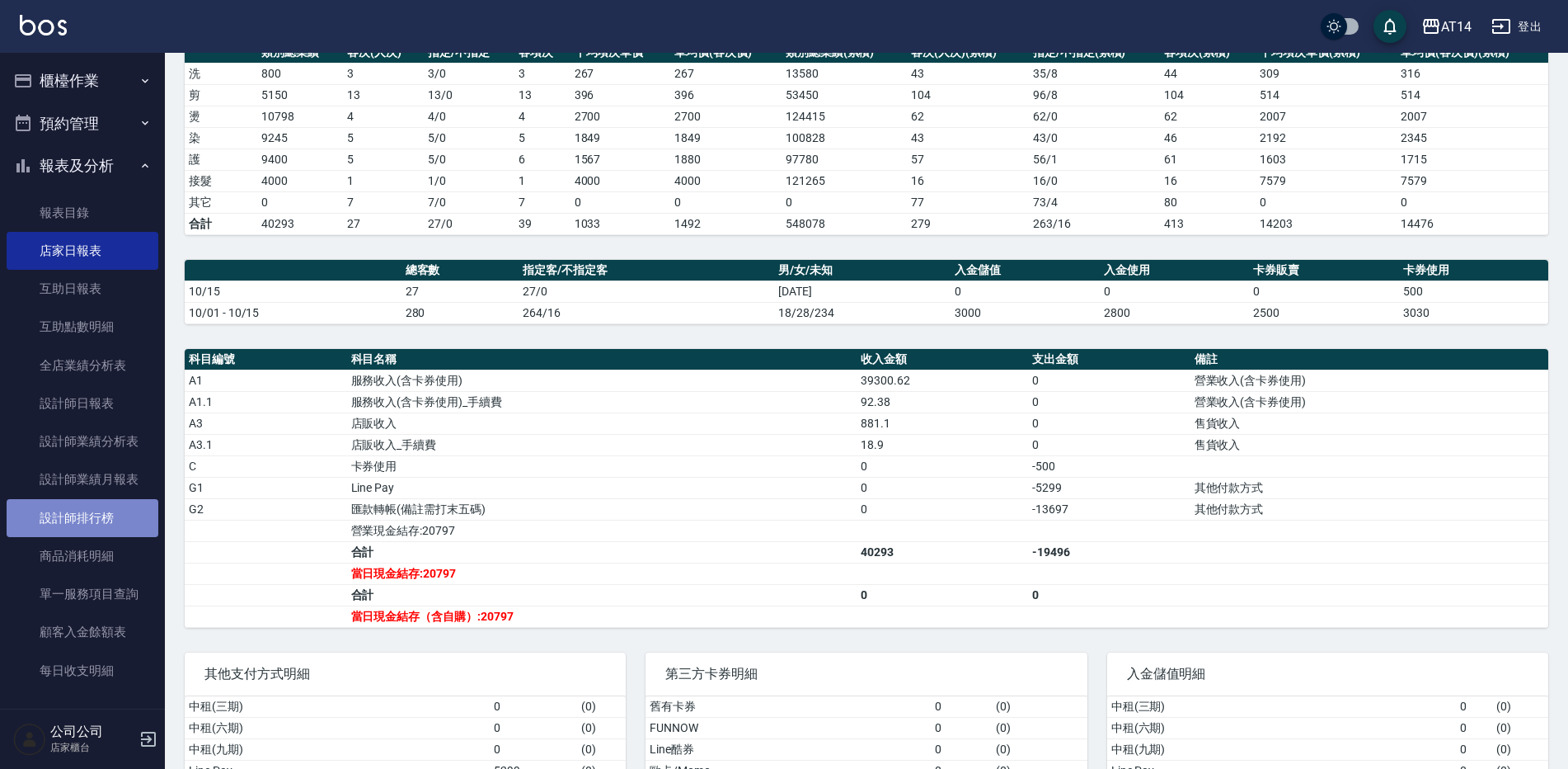
click at [101, 521] on link "設計師排行榜" at bounding box center [83, 517] width 152 height 38
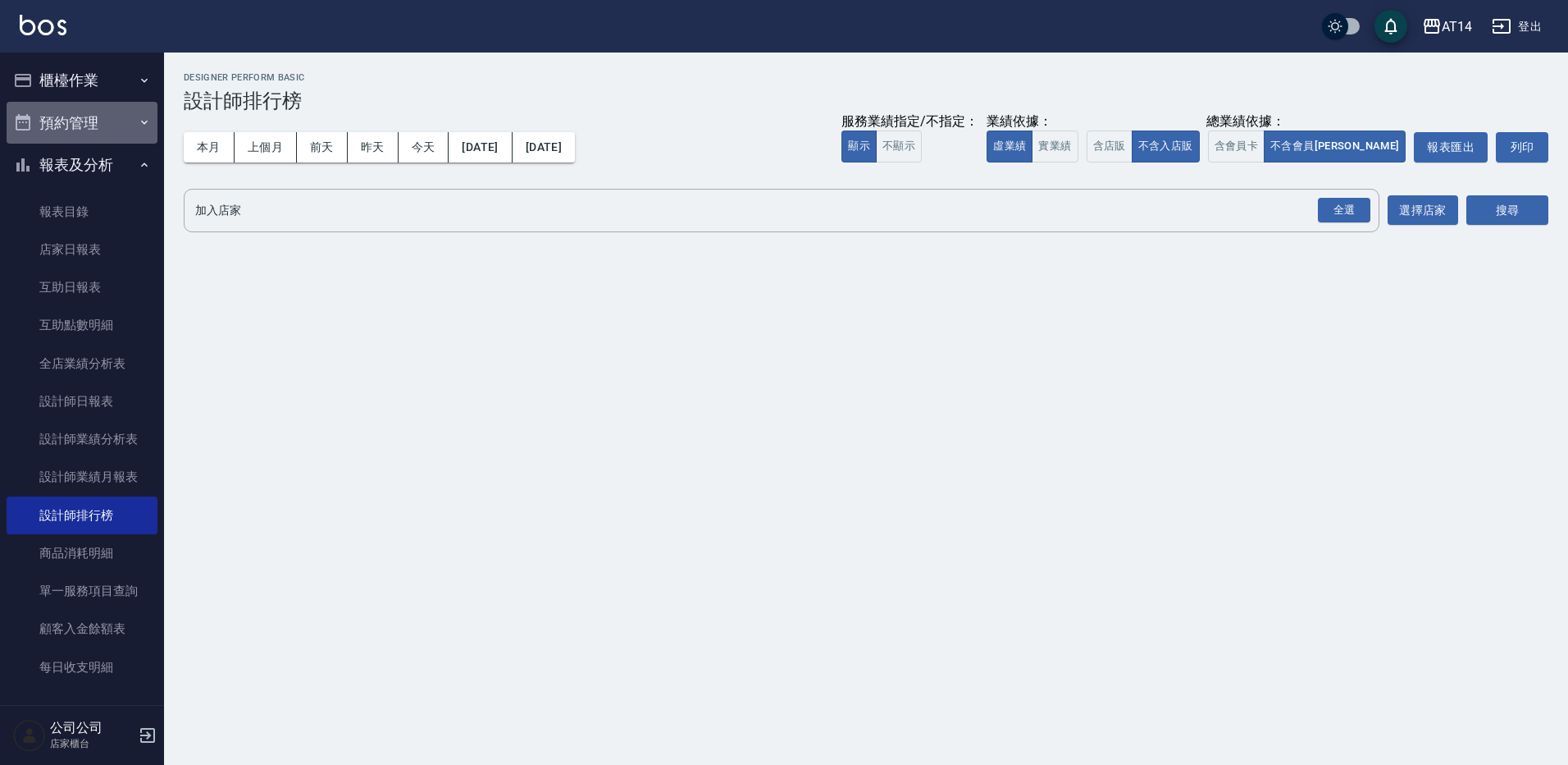
click at [104, 118] on button "預約管理" at bounding box center [82, 123] width 151 height 43
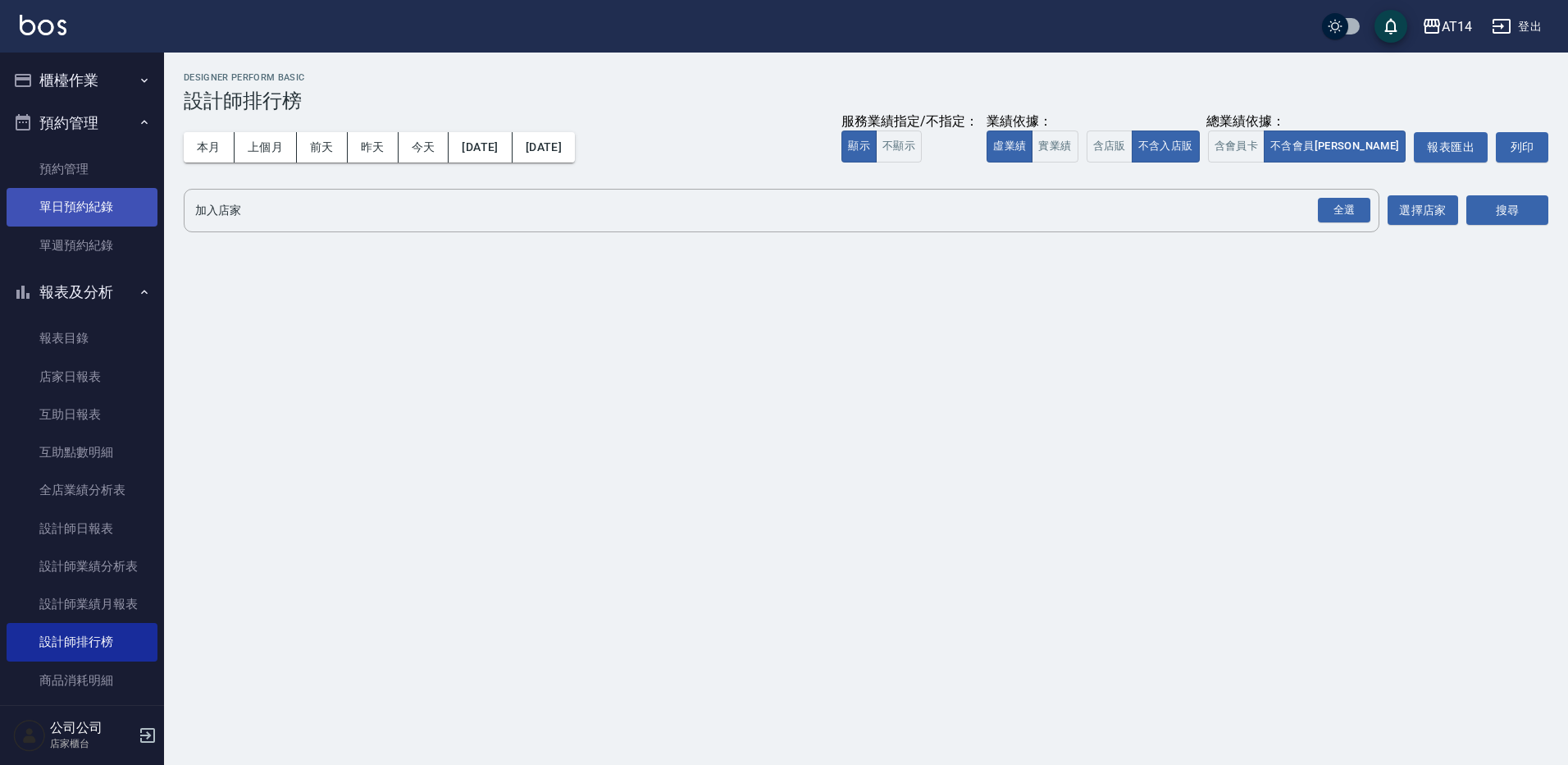
click at [106, 207] on link "單日預約紀錄" at bounding box center [82, 207] width 151 height 38
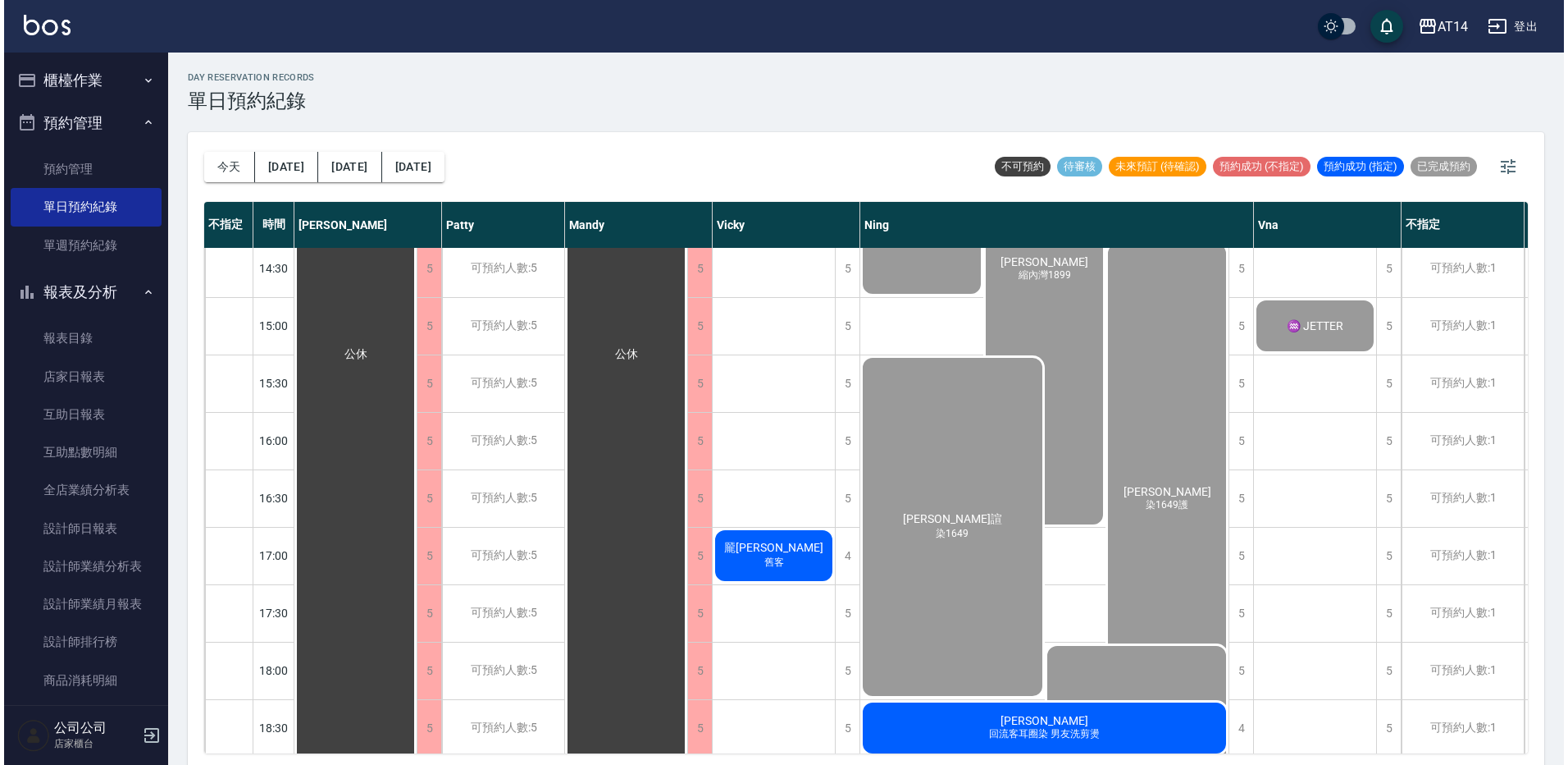
scroll to position [492, 0]
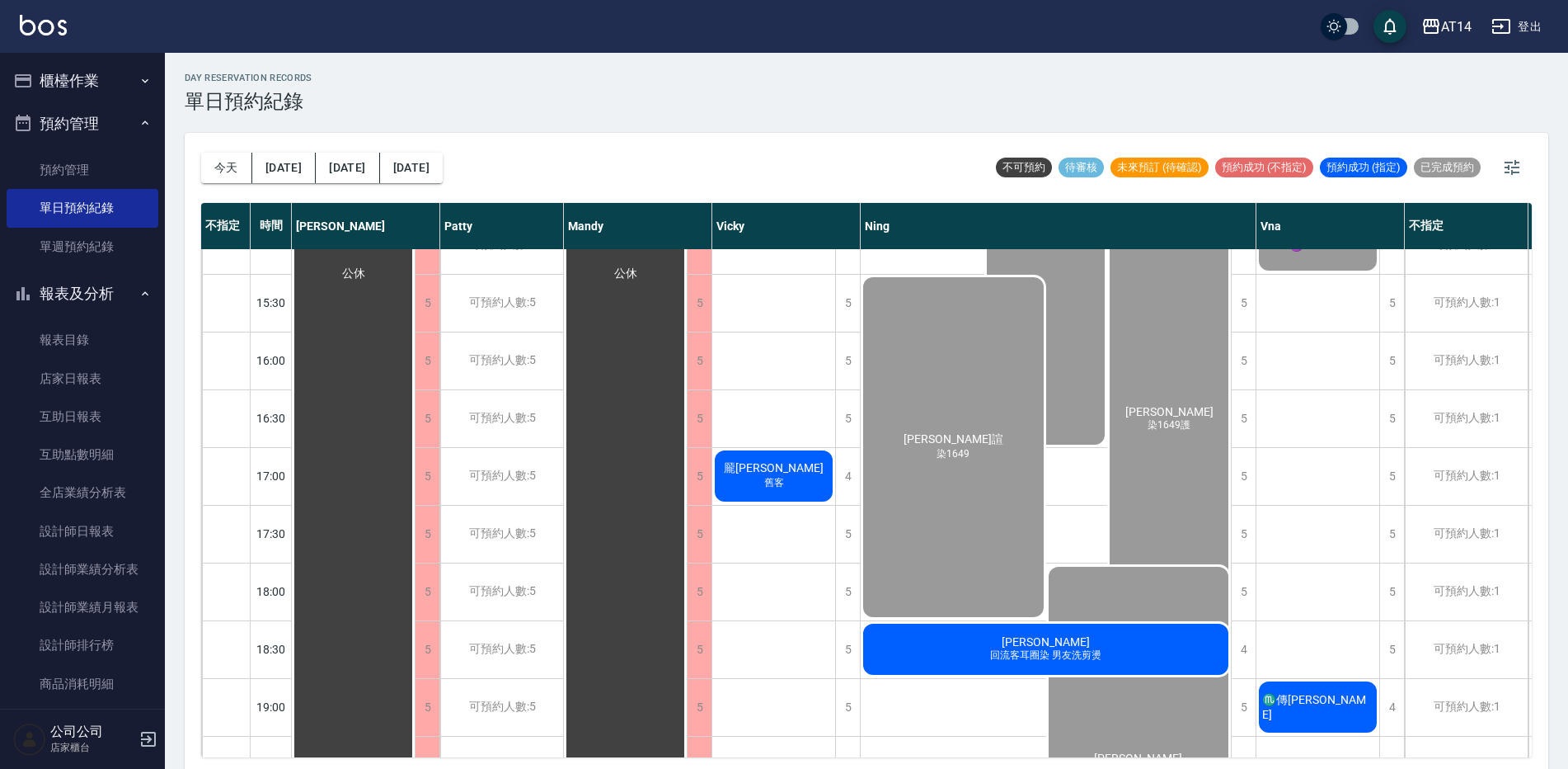
click at [928, 652] on div "袁芝嬅 回流客耳圈染 男友洗剪燙" at bounding box center [1046, 649] width 370 height 56
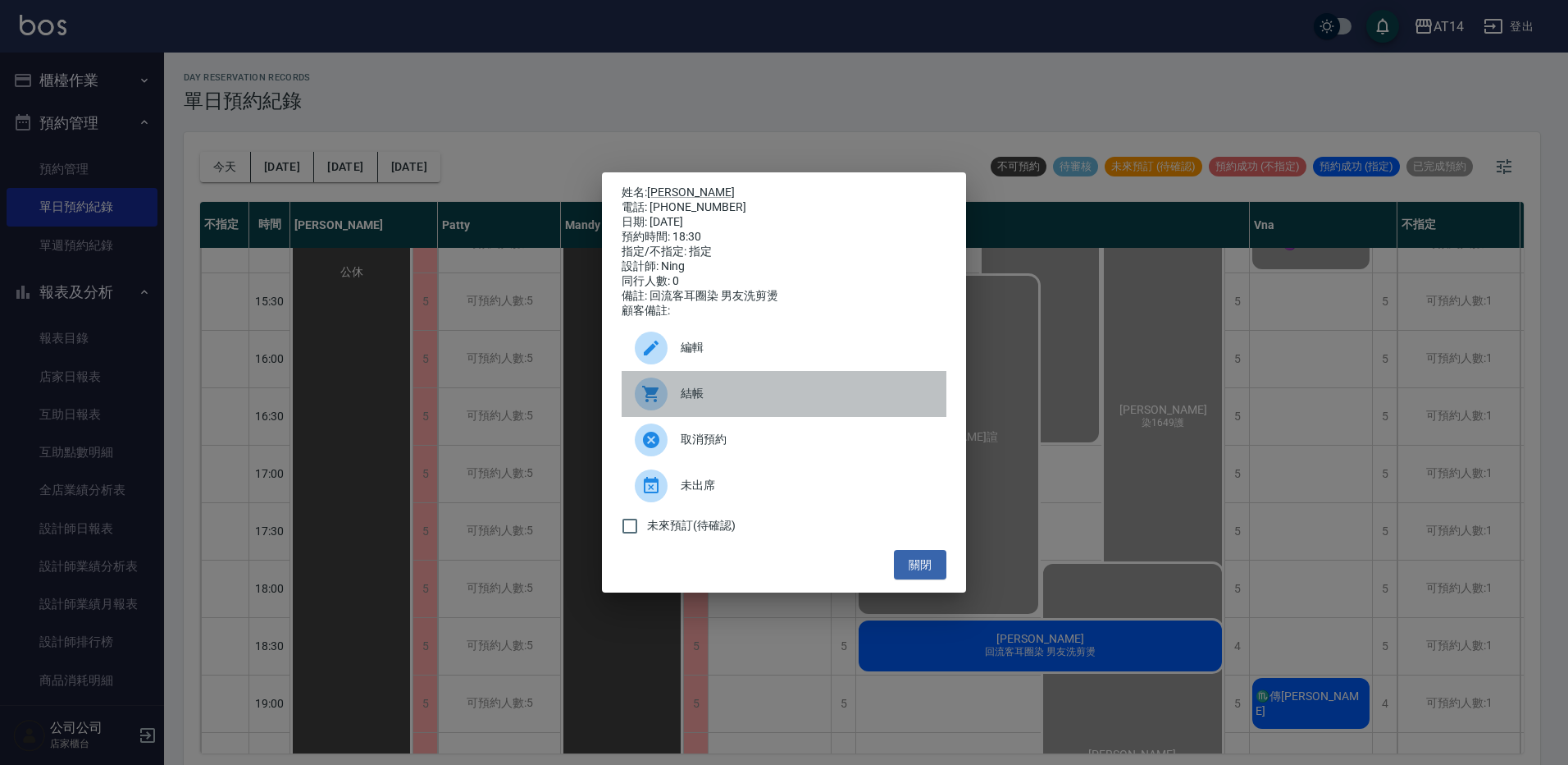
click at [771, 402] on span "結帳" at bounding box center [807, 393] width 253 height 18
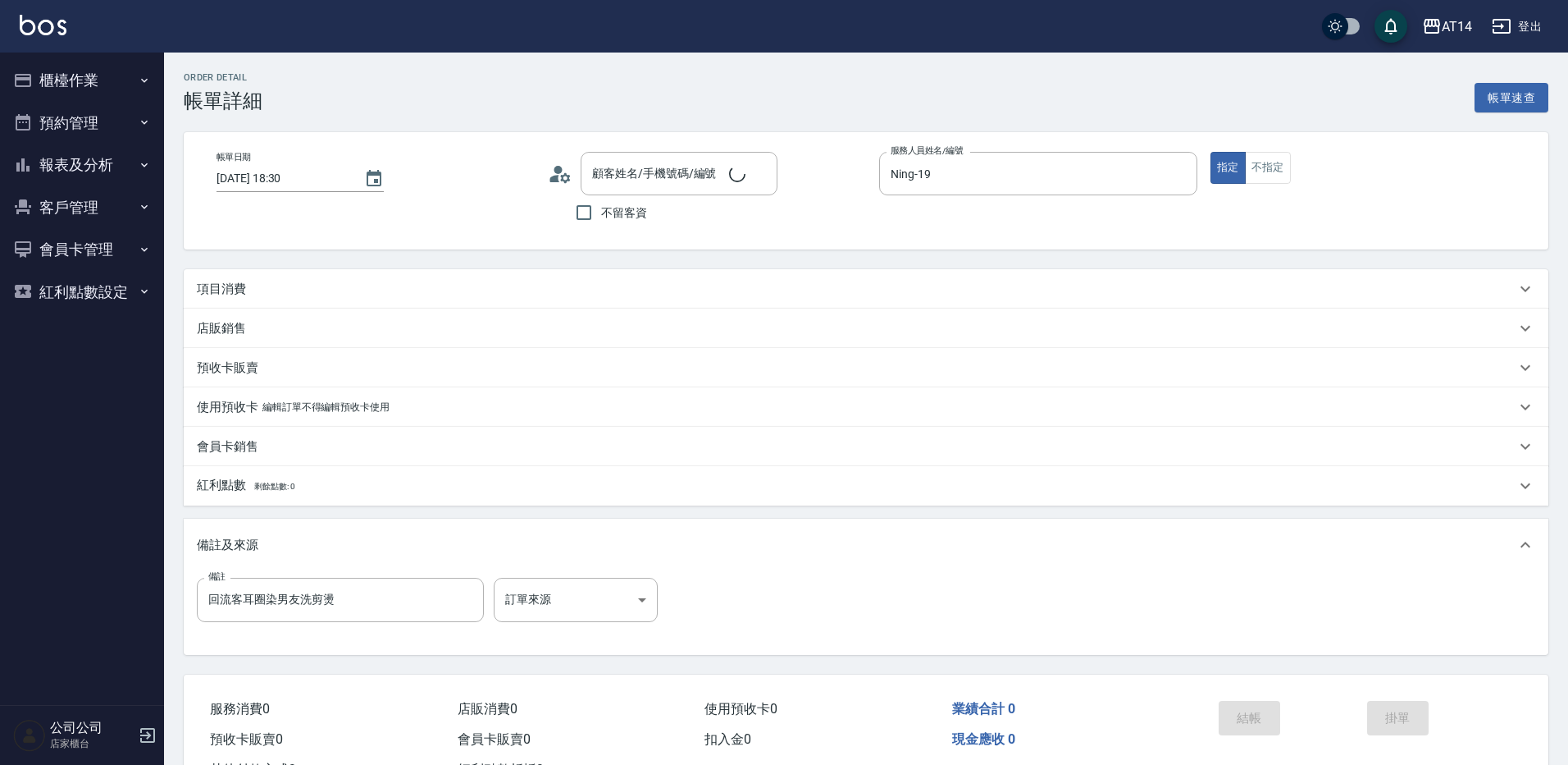
type input "[DATE] 18:30"
type input "Ning-19"
type input "回流客耳圈染男友洗剪燙"
type input "[PERSON_NAME]/0932459957/null"
click at [586, 589] on body "AT14 登出 櫃檯作業 打帳單 帳單列表 掛單列表 現金收支登錄 材料自購登錄 每日結帳 排班表 掃碼打卡 預約管理 預約管理 單日預約紀錄 單週預約紀錄 …" at bounding box center [780, 412] width 1560 height 825
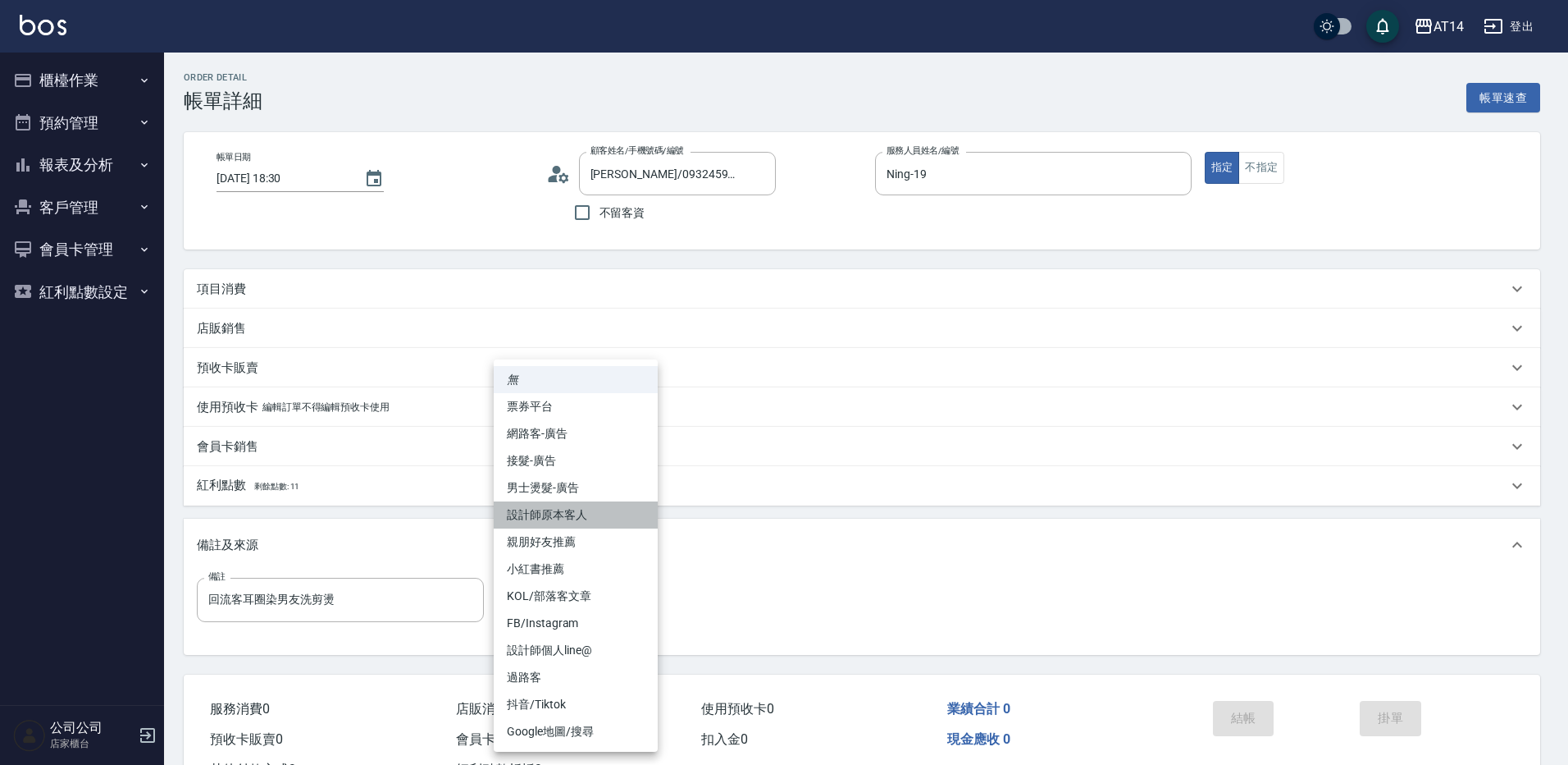
click at [578, 517] on li "設計師原本客人" at bounding box center [575, 515] width 164 height 27
type input "回流客耳圈染男友洗剪燙"
type input "設計師原本客人"
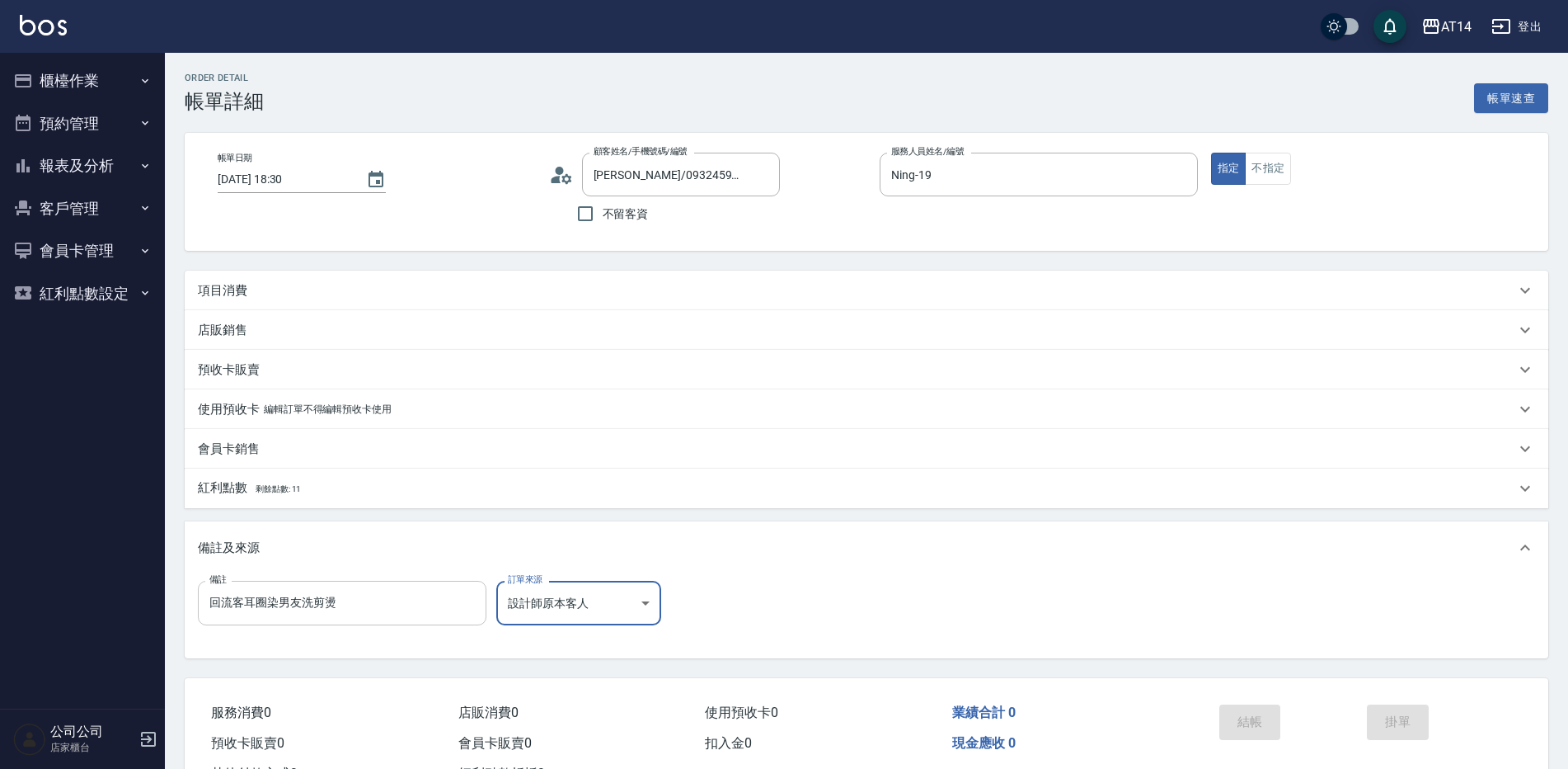
type input "回流客耳圈染男友洗剪燙"
drag, startPoint x: 391, startPoint y: 597, endPoint x: 62, endPoint y: 630, distance: 330.7
click at [62, 630] on div "AT14 登出 櫃檯作業 打帳單 帳單列表 掛單列表 現金收支登錄 材料自購登錄 每日結帳 排班表 掃碼打卡 預約管理 預約管理 單日預約紀錄 單週預約紀錄 …" at bounding box center [784, 414] width 1568 height 829
click at [433, 293] on div "項目消費" at bounding box center [857, 290] width 1317 height 18
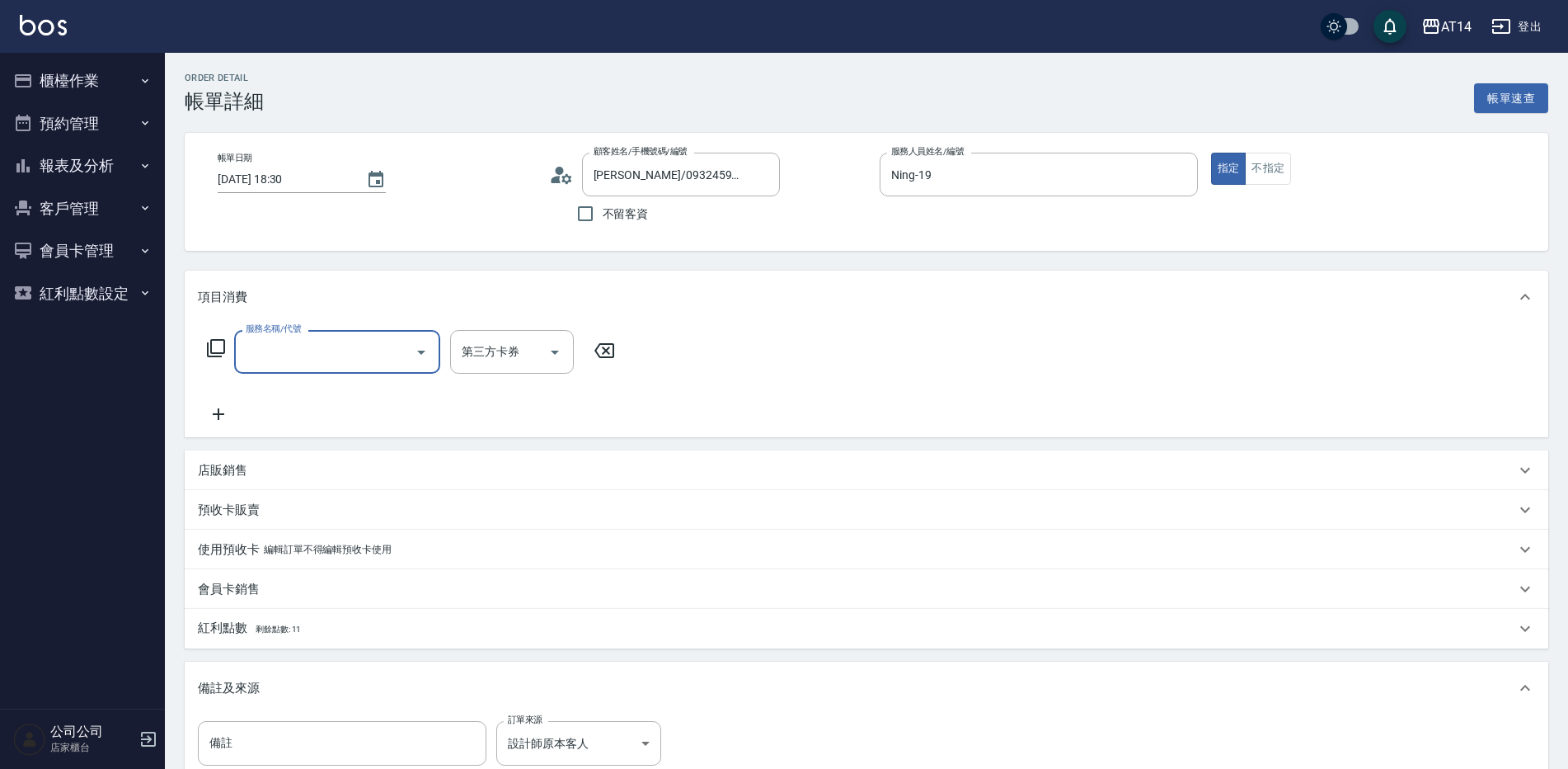
click at [318, 347] on input "服務名稱/代號" at bounding box center [324, 352] width 166 height 29
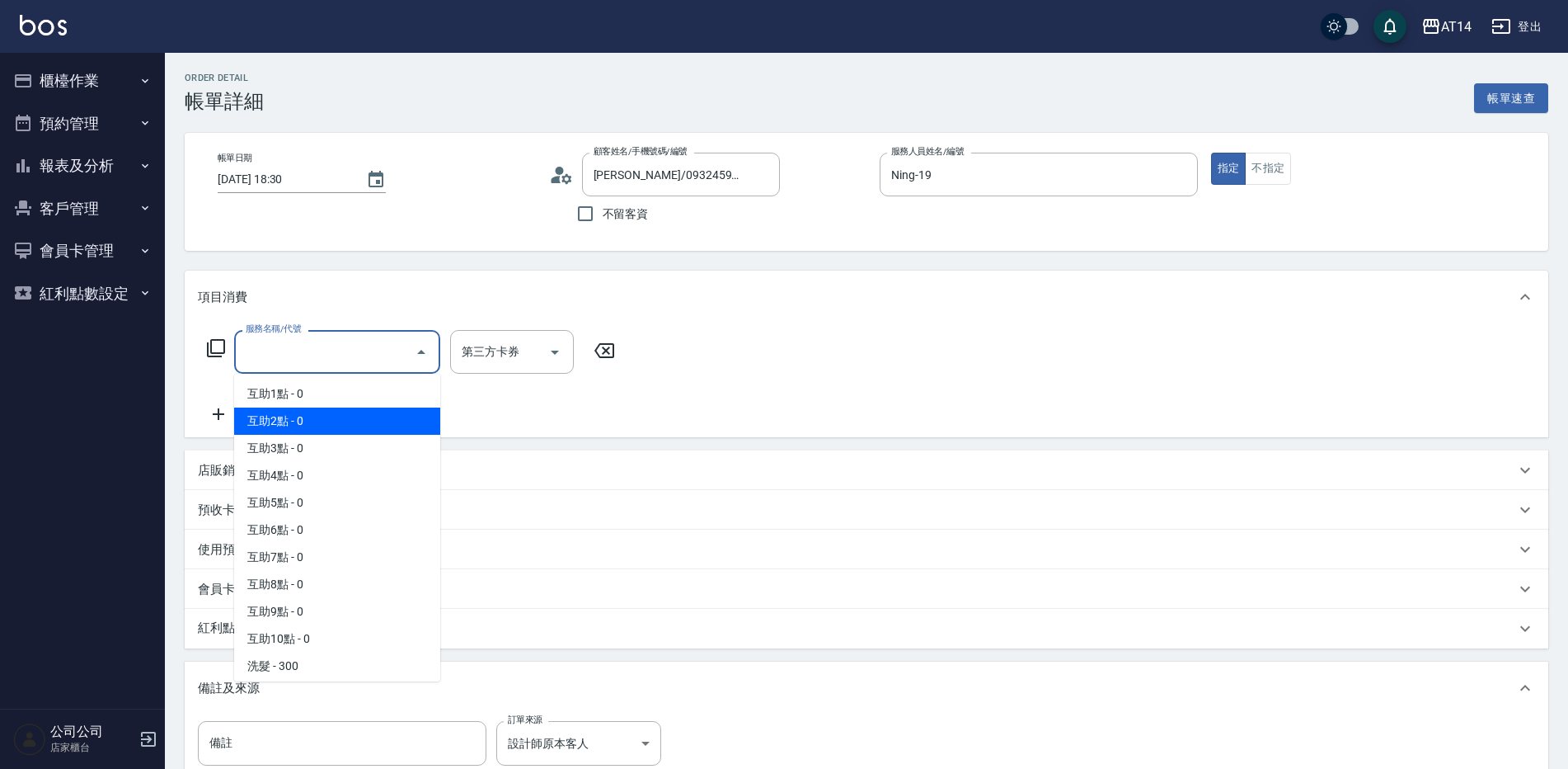
click at [346, 429] on span "互助2點 - 0" at bounding box center [338, 421] width 206 height 27
type input "互助2點(002)"
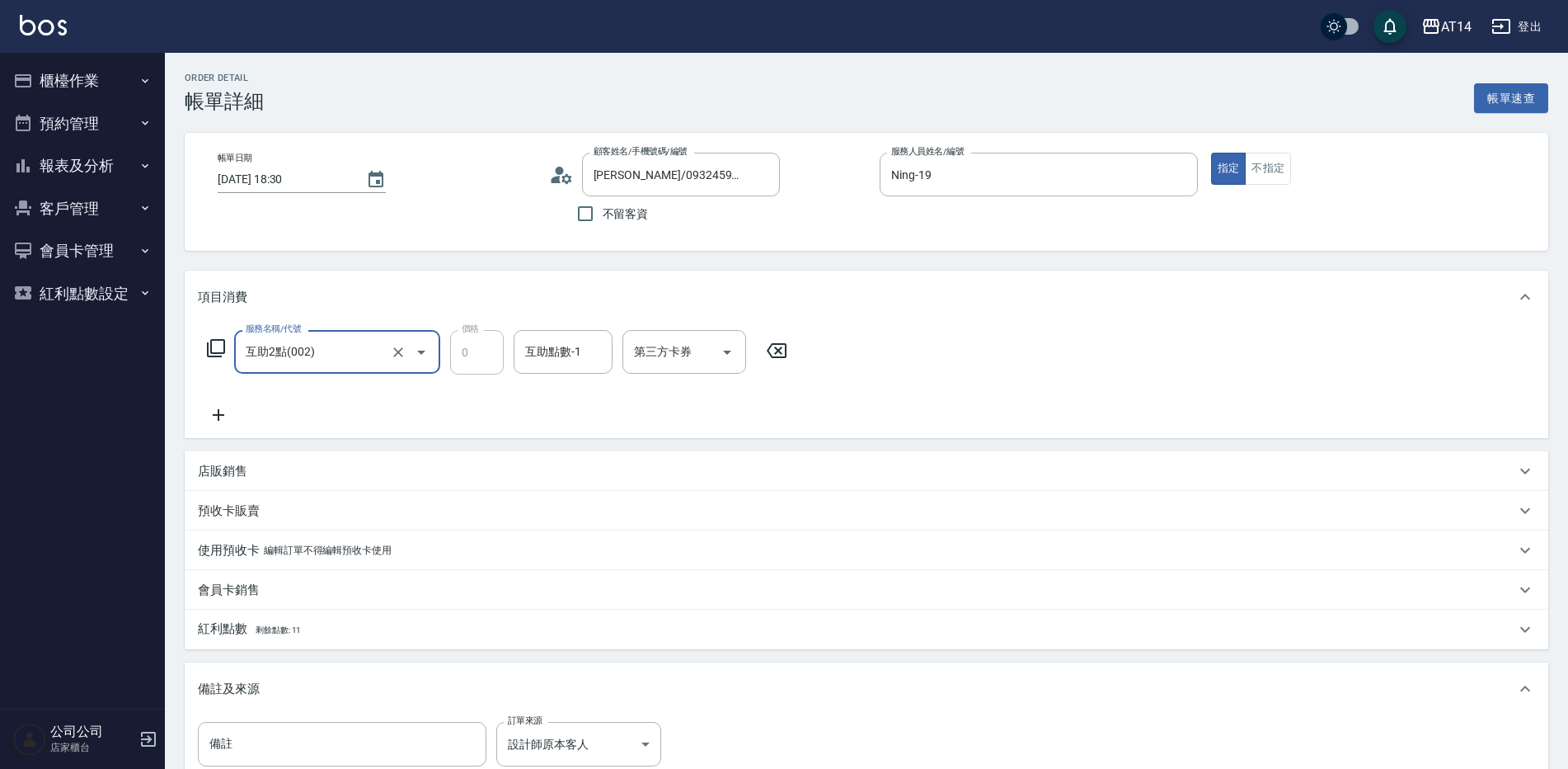
click at [225, 409] on icon at bounding box center [219, 414] width 41 height 19
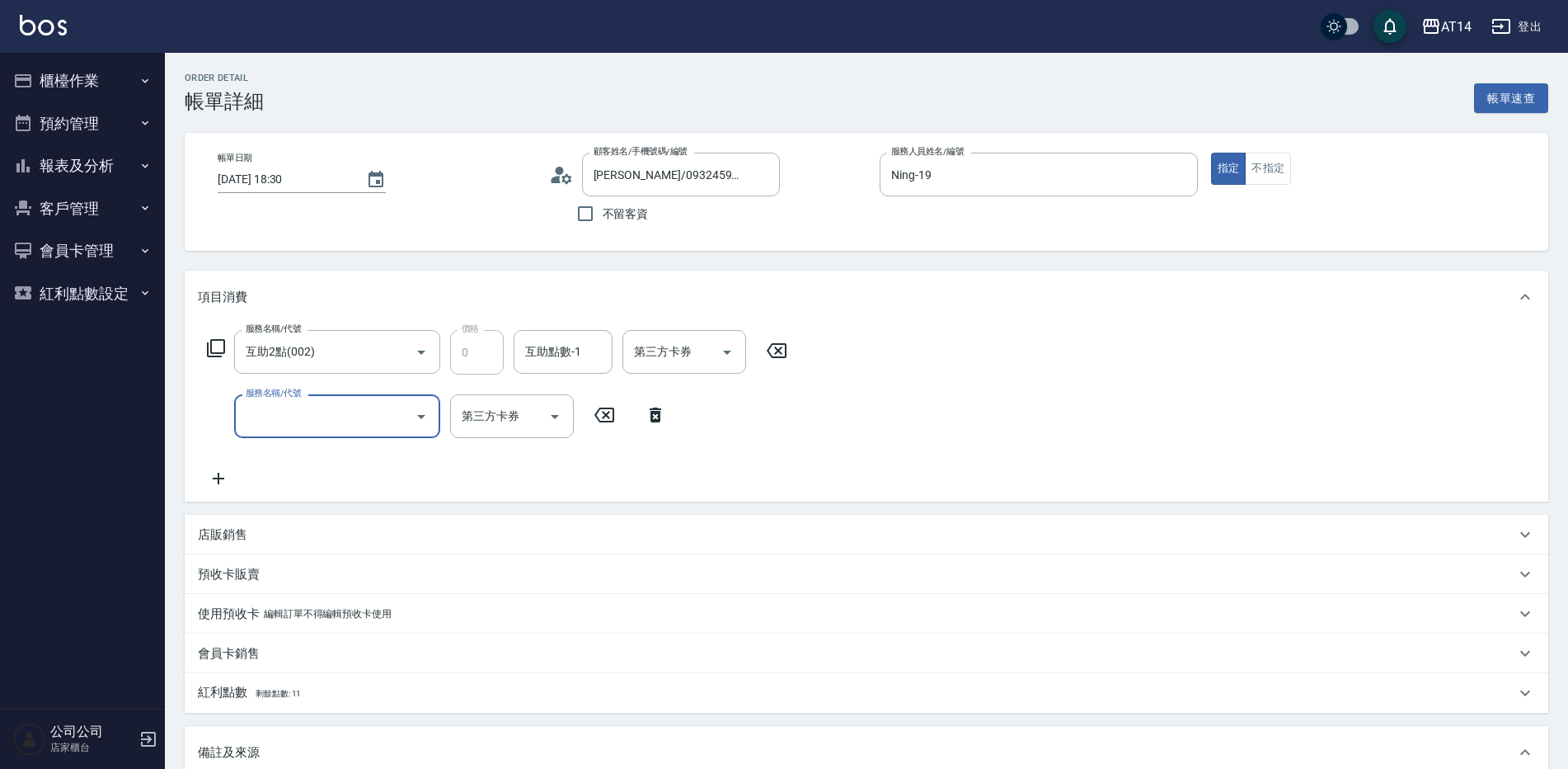
click at [267, 417] on input "服務名稱/代號" at bounding box center [324, 416] width 166 height 29
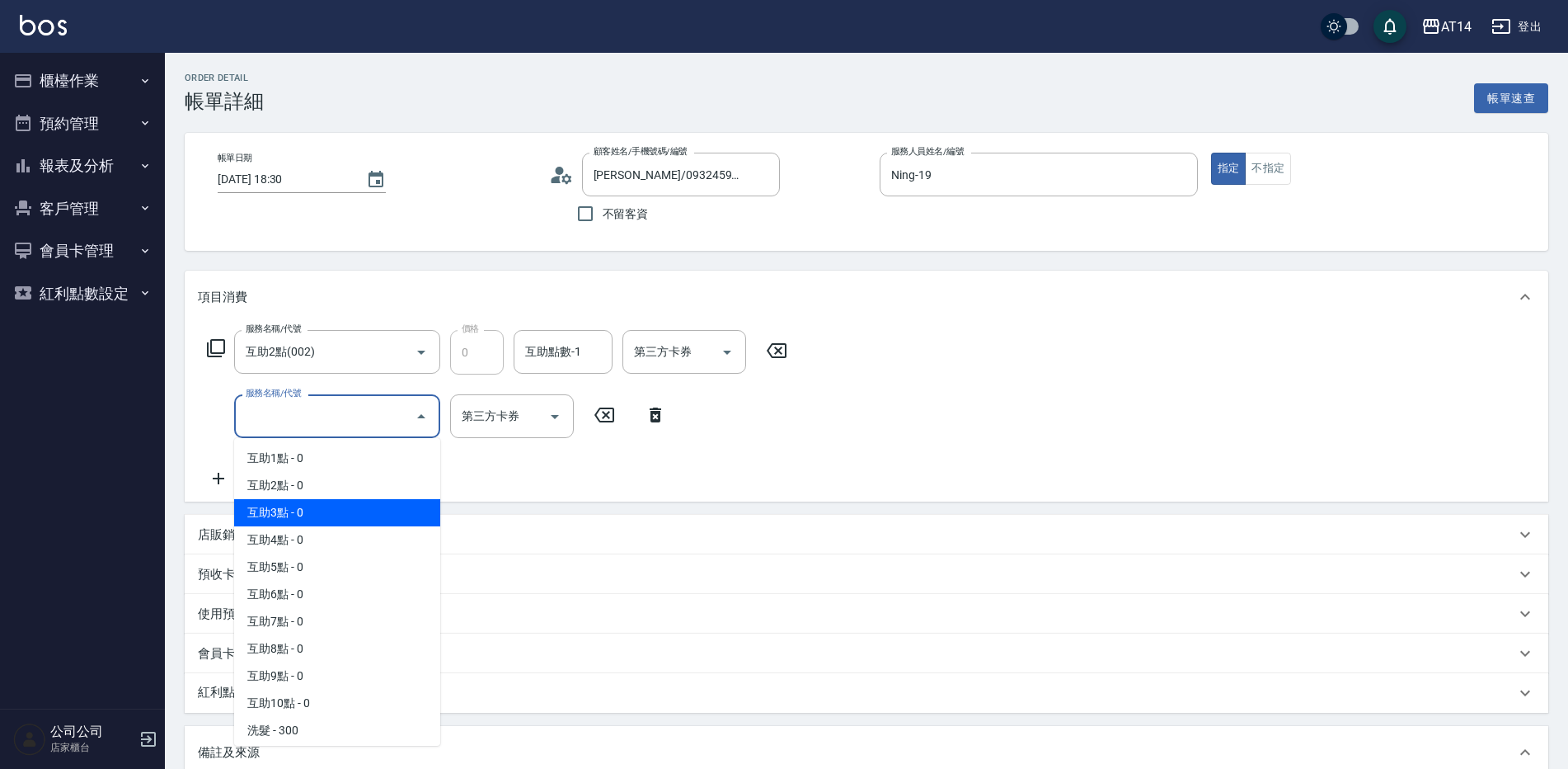
click at [298, 507] on span "互助3點 - 0" at bounding box center [338, 512] width 206 height 27
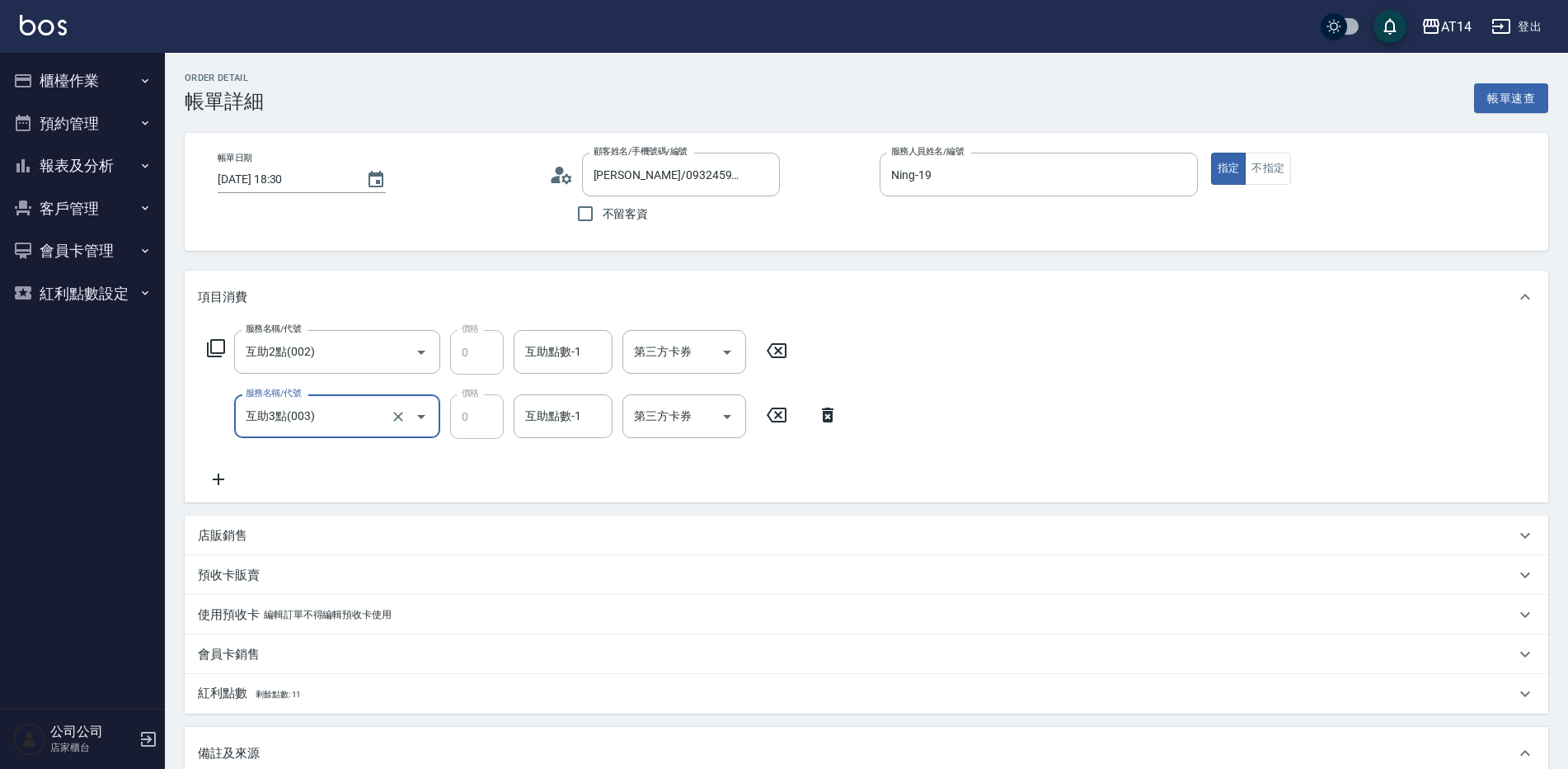
click at [325, 415] on input "互助3點(003)" at bounding box center [314, 416] width 145 height 29
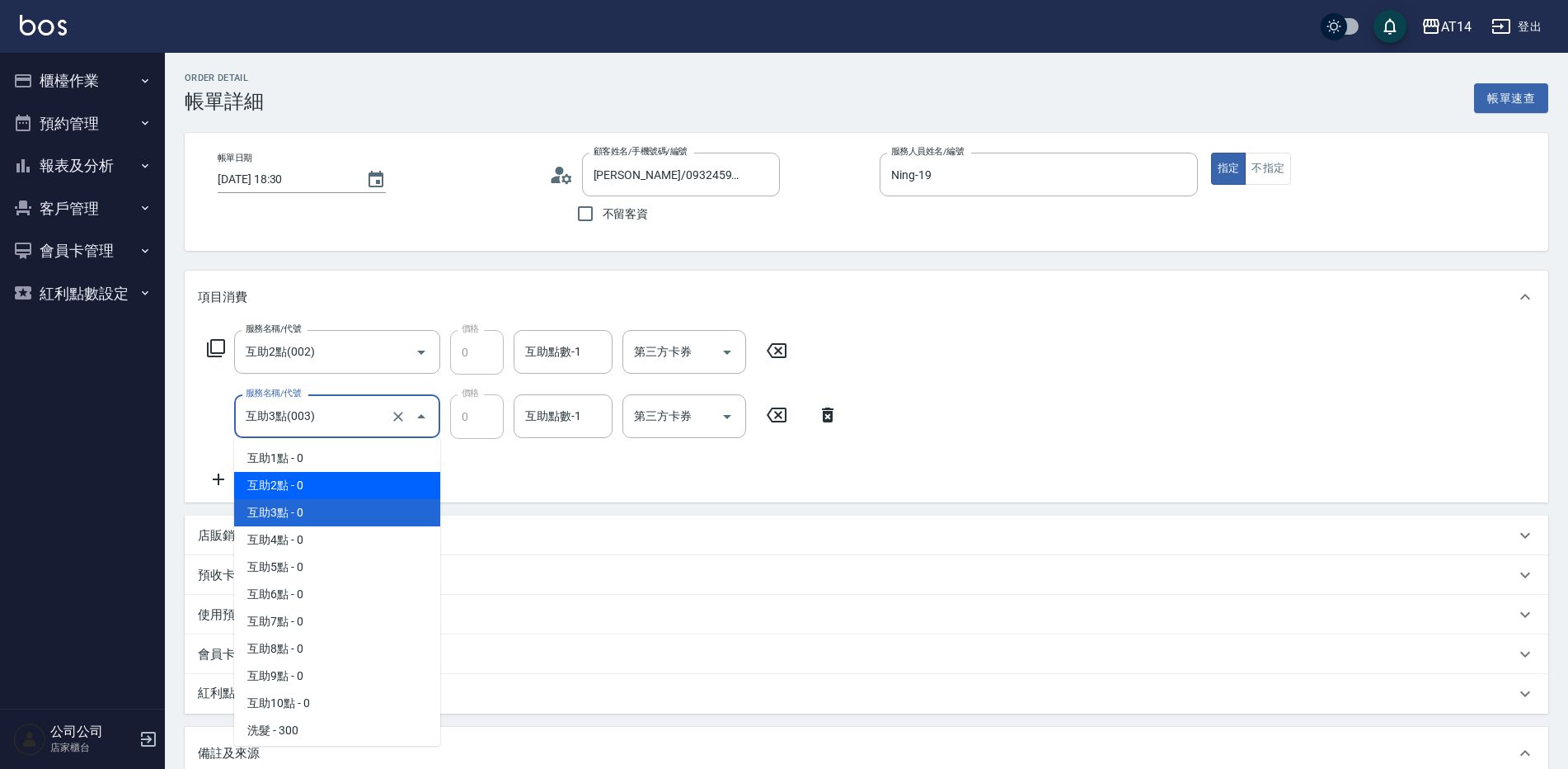
click at [320, 478] on span "互助2點 - 0" at bounding box center [338, 485] width 206 height 27
type input "互助2點(002)"
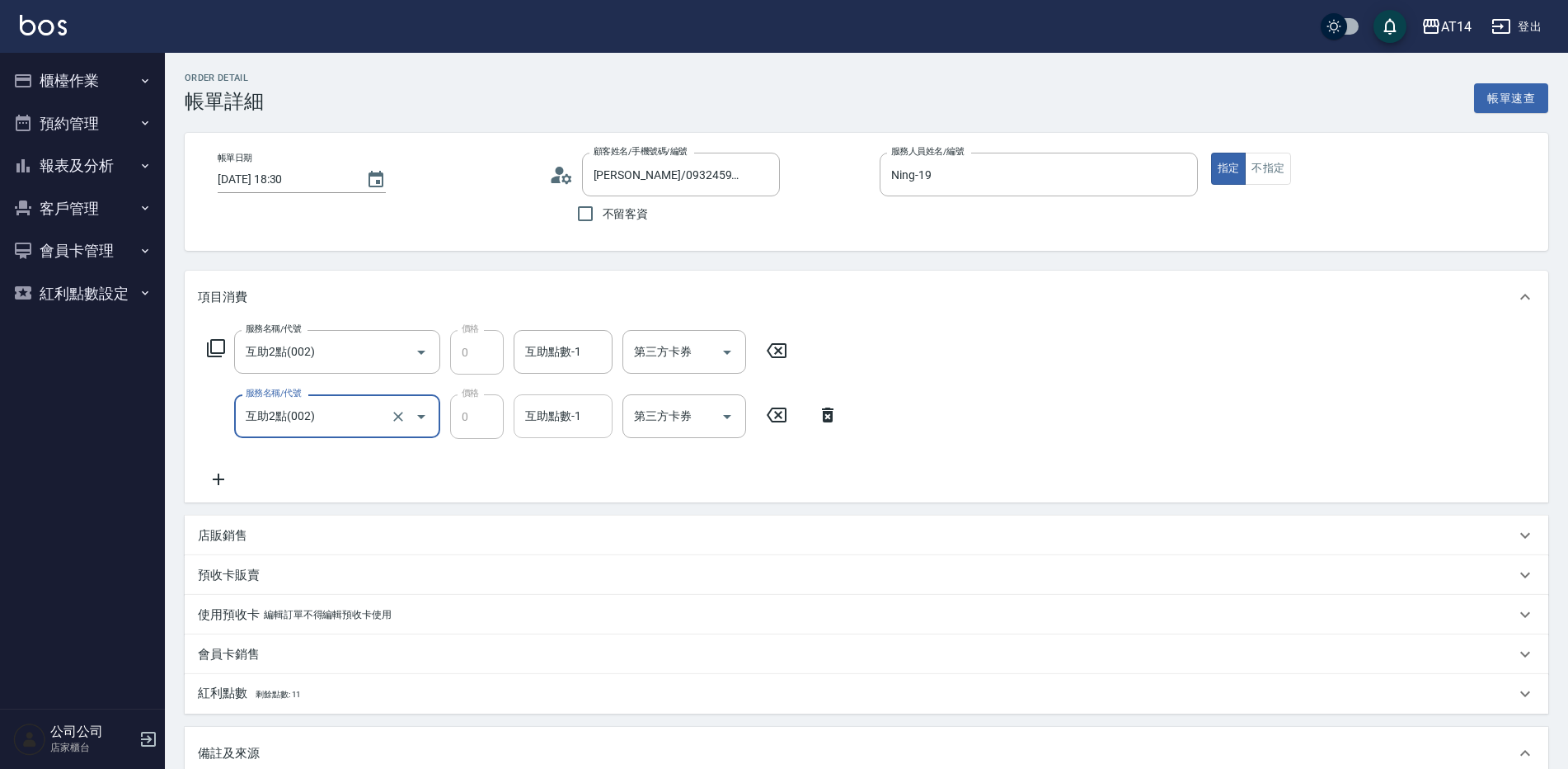
click at [543, 407] on input "互助點數-1" at bounding box center [564, 416] width 84 height 29
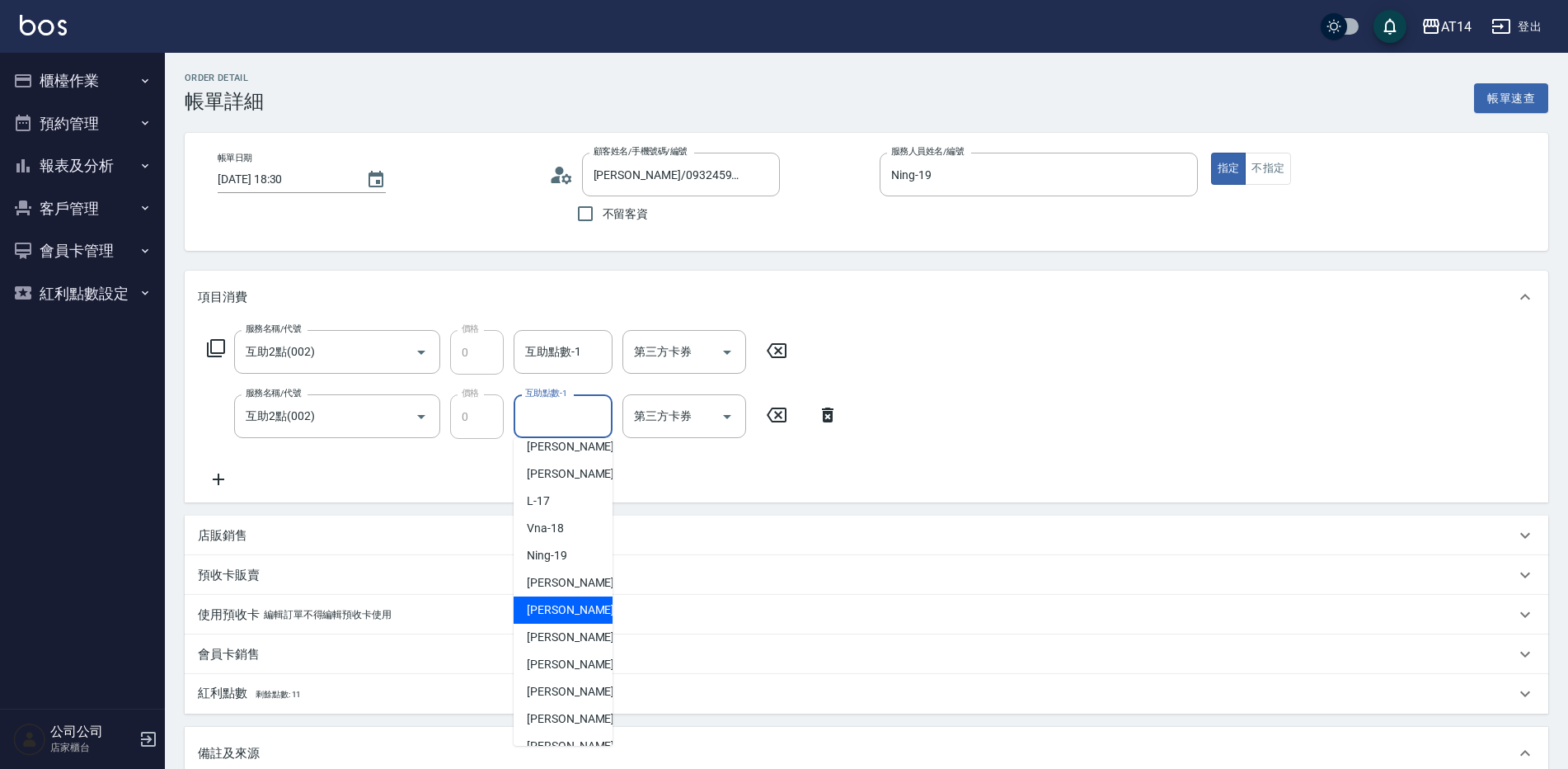
scroll to position [305, 0]
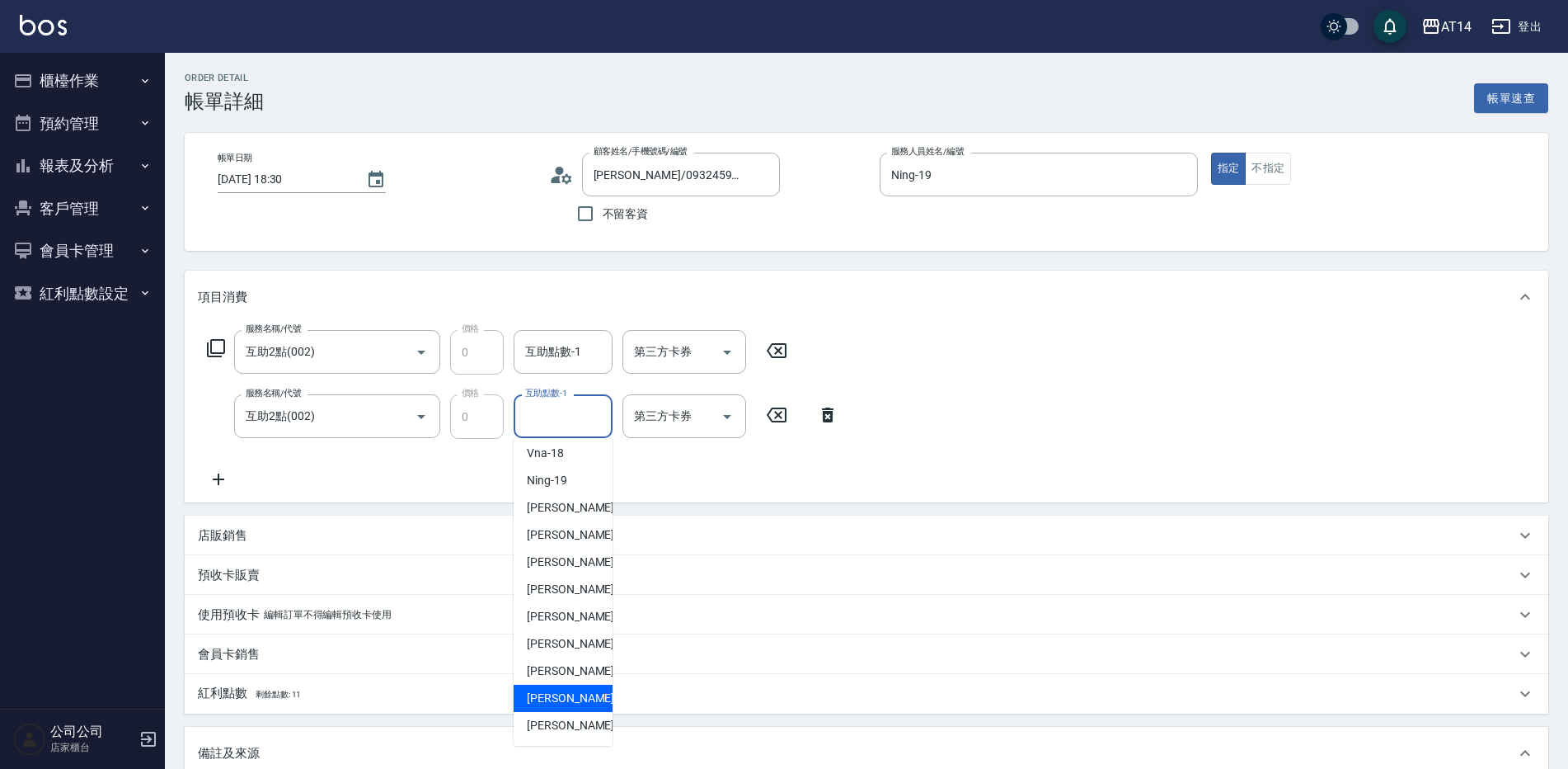
click at [572, 688] on div "[PERSON_NAME]-67" at bounding box center [563, 698] width 99 height 27
type input "[PERSON_NAME]-67"
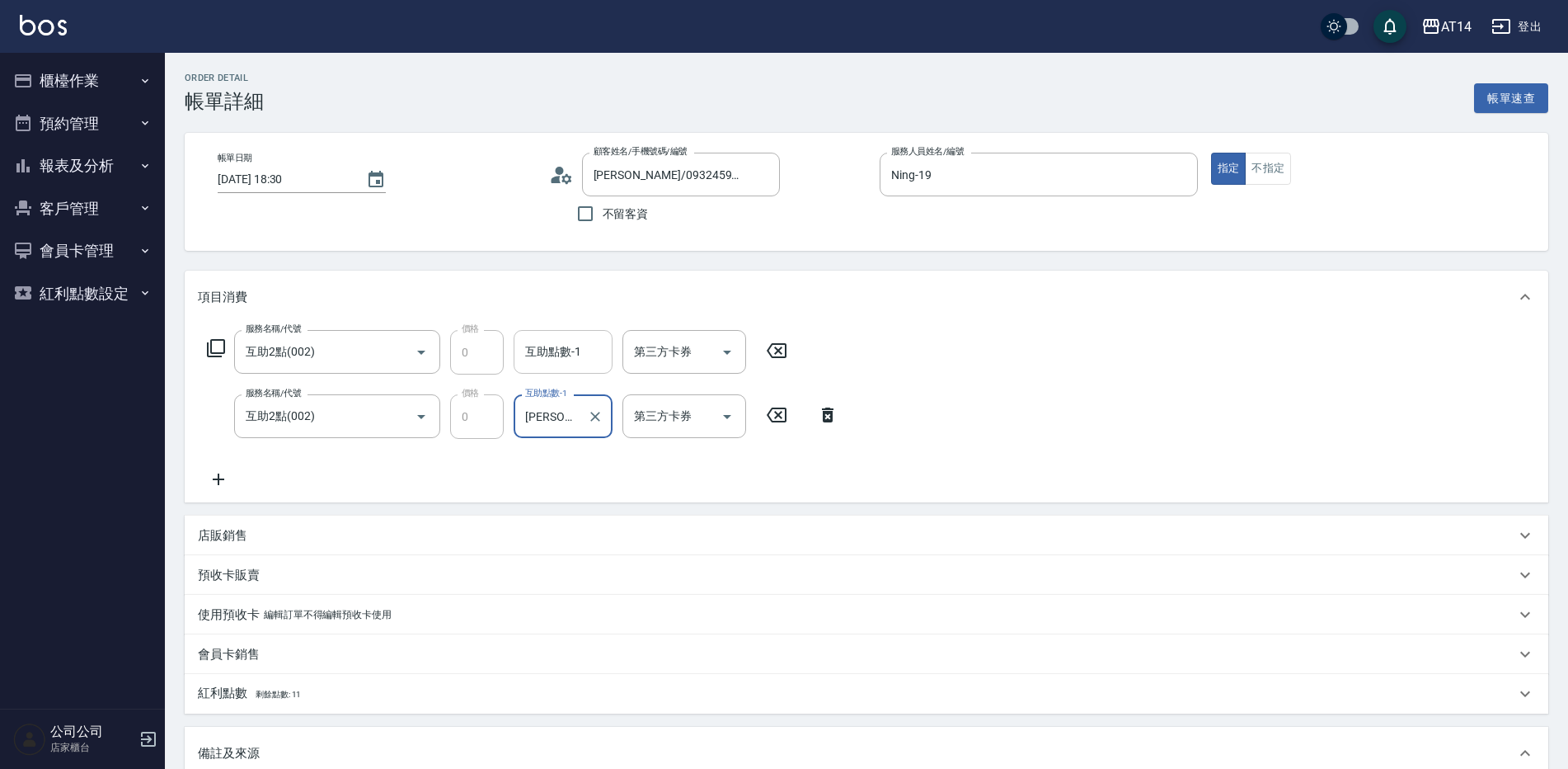
click at [567, 349] on input "互助點數-1" at bounding box center [564, 352] width 84 height 29
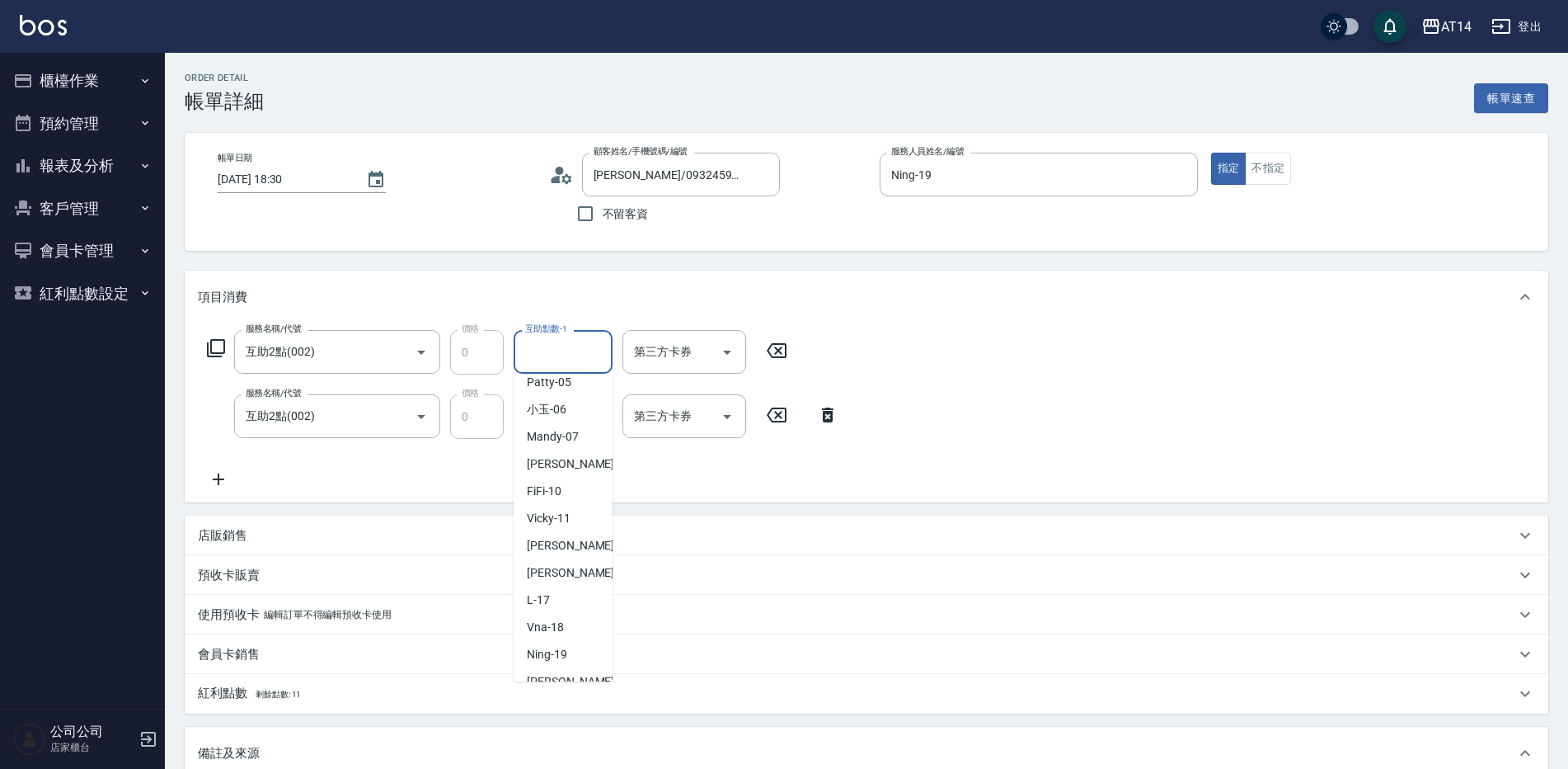
scroll to position [247, 0]
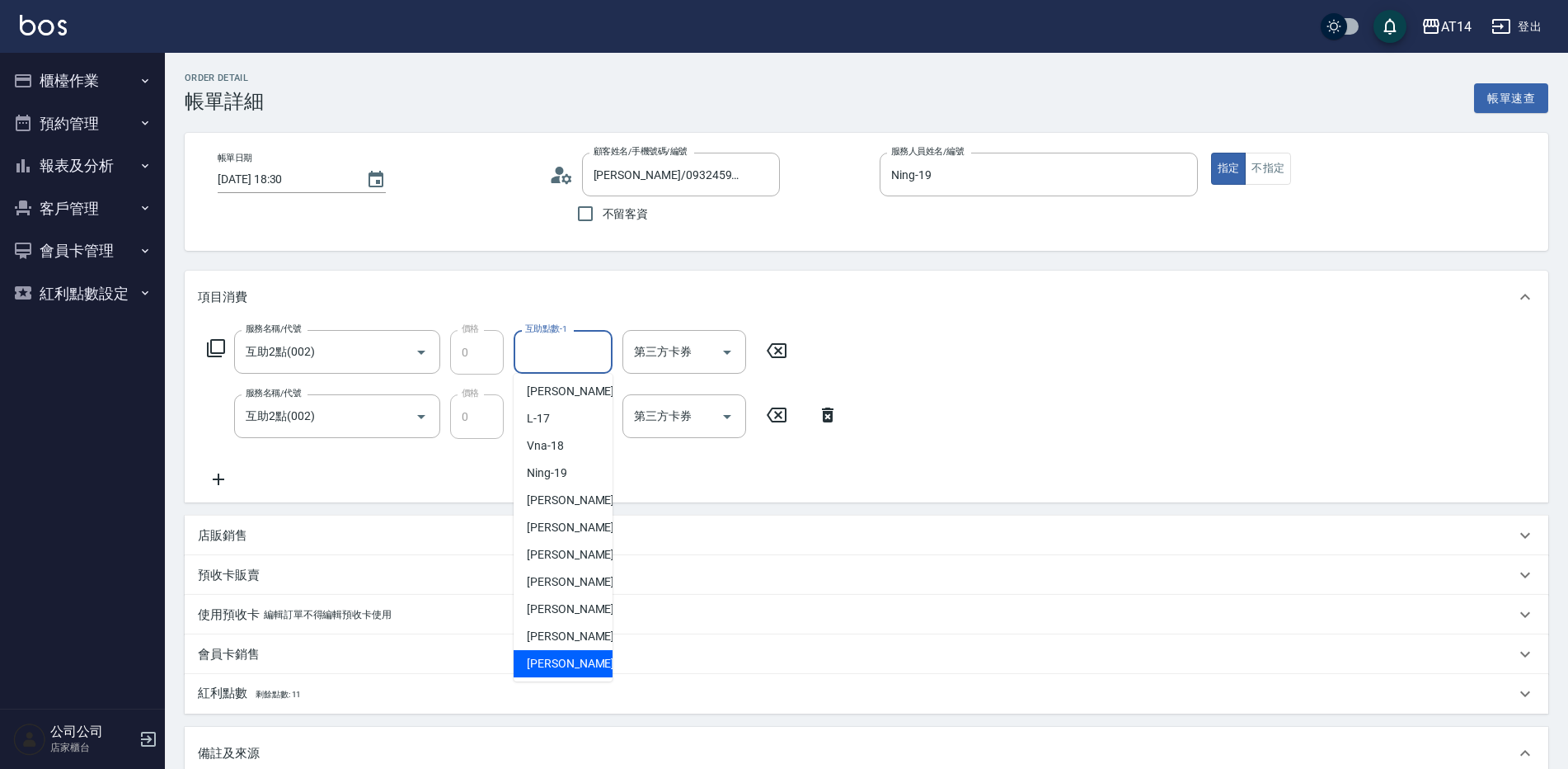
click at [563, 659] on span "[PERSON_NAME]-66" at bounding box center [578, 663] width 104 height 18
type input "[PERSON_NAME]-66"
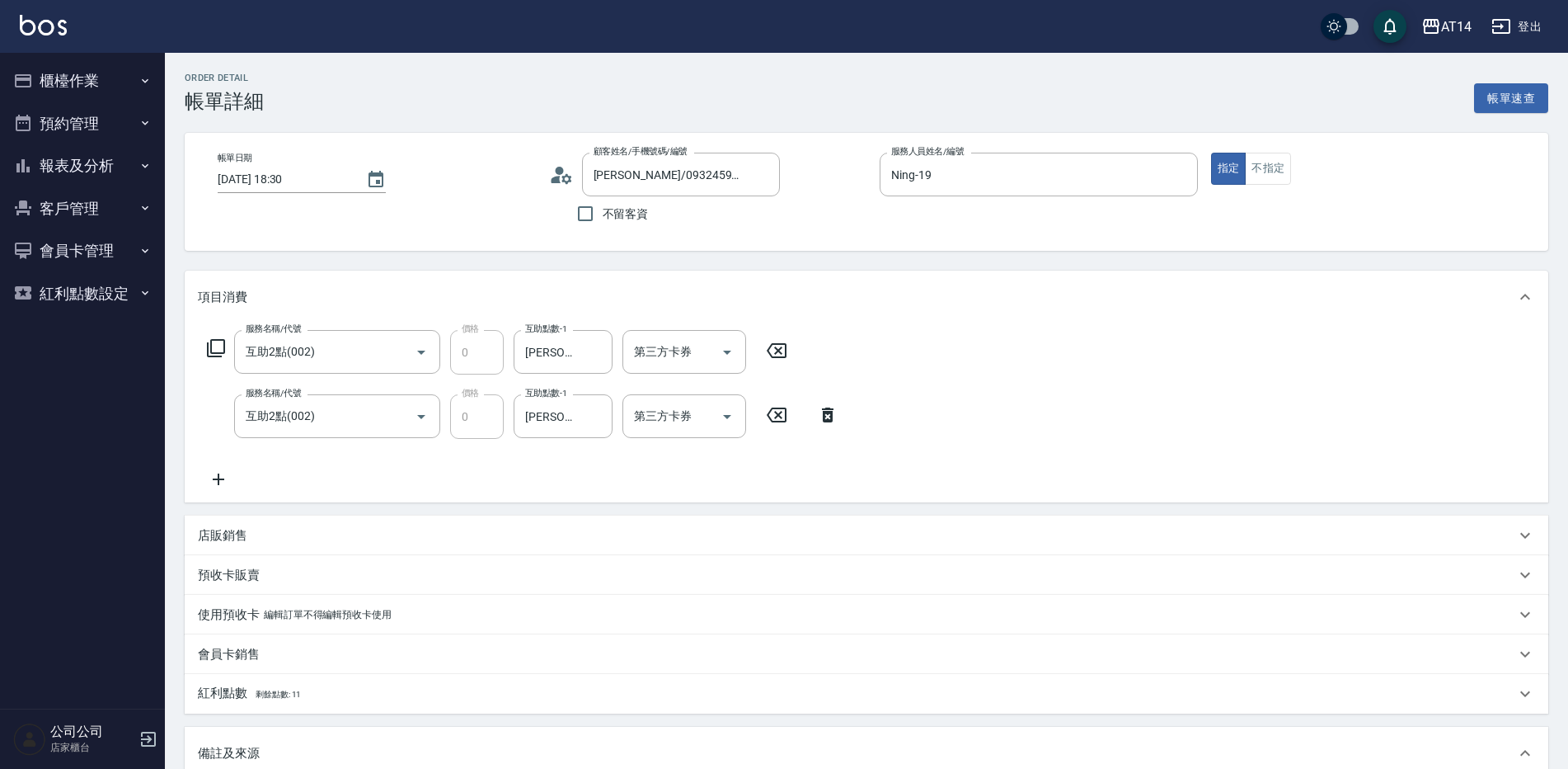
click at [226, 476] on icon at bounding box center [219, 479] width 41 height 19
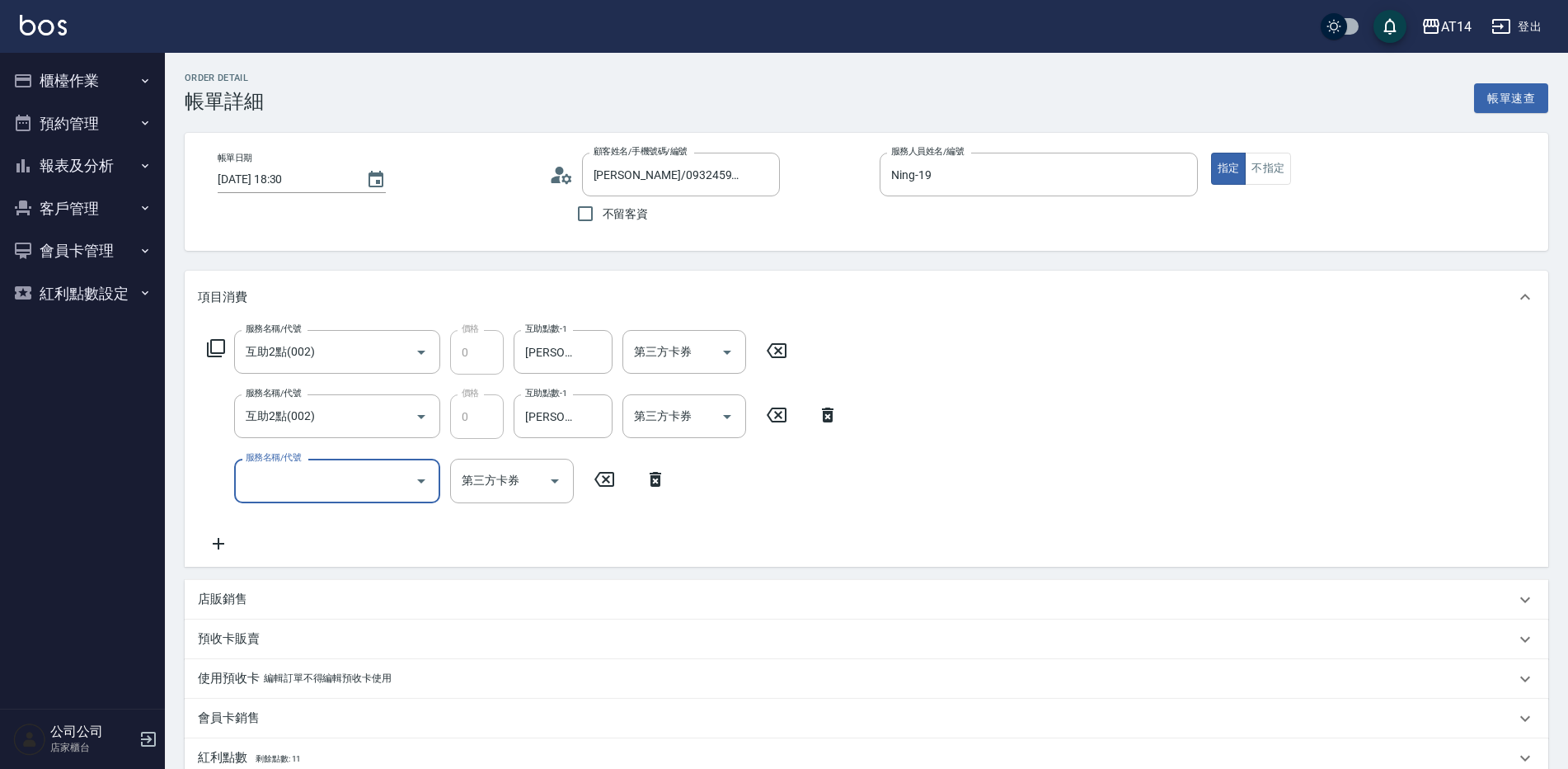
click at [307, 483] on input "服務名稱/代號" at bounding box center [324, 480] width 166 height 29
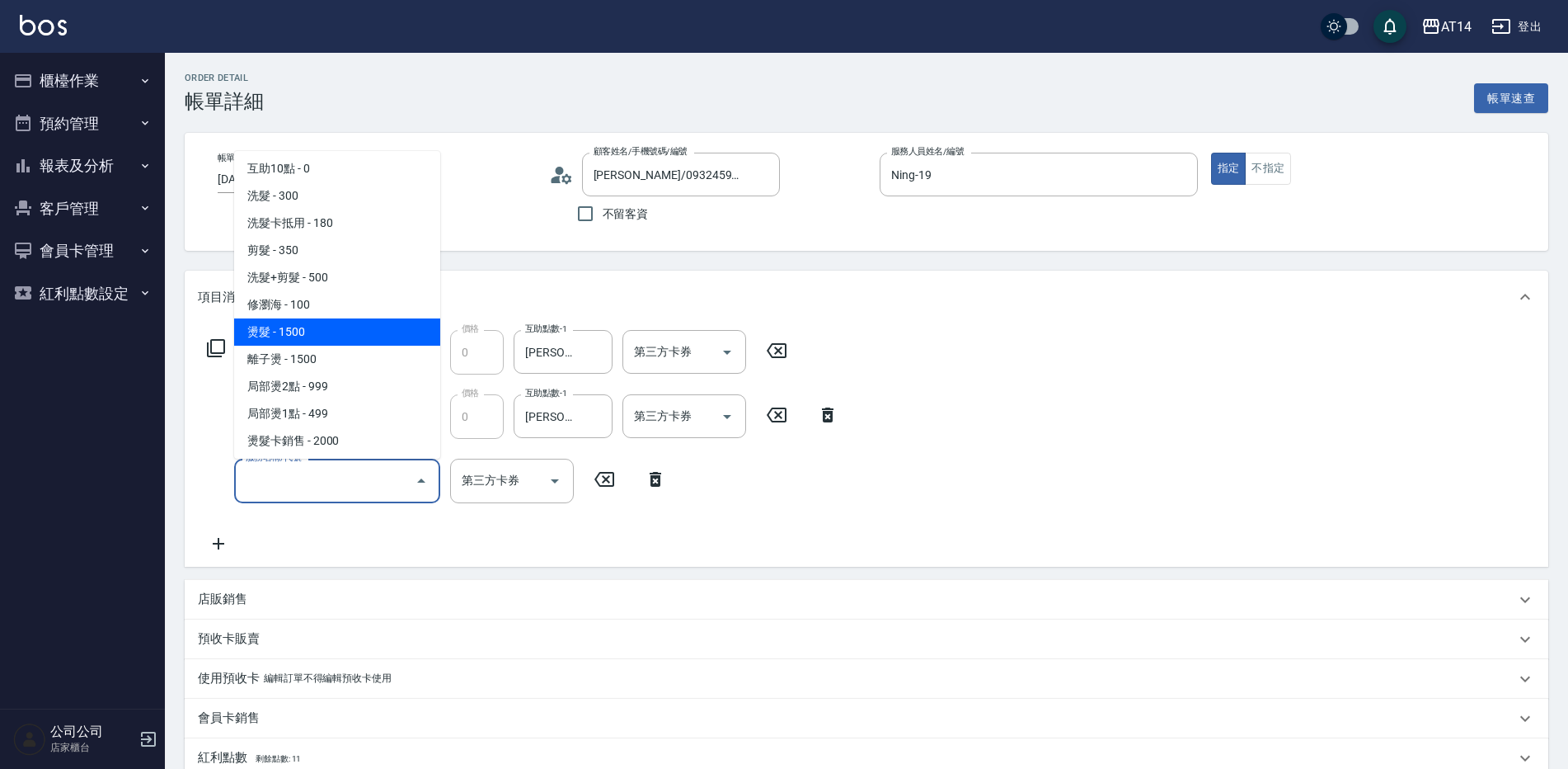
click at [333, 331] on span "燙髮 - 1500" at bounding box center [338, 332] width 206 height 27
type input "3"
type input "燙髮(031)"
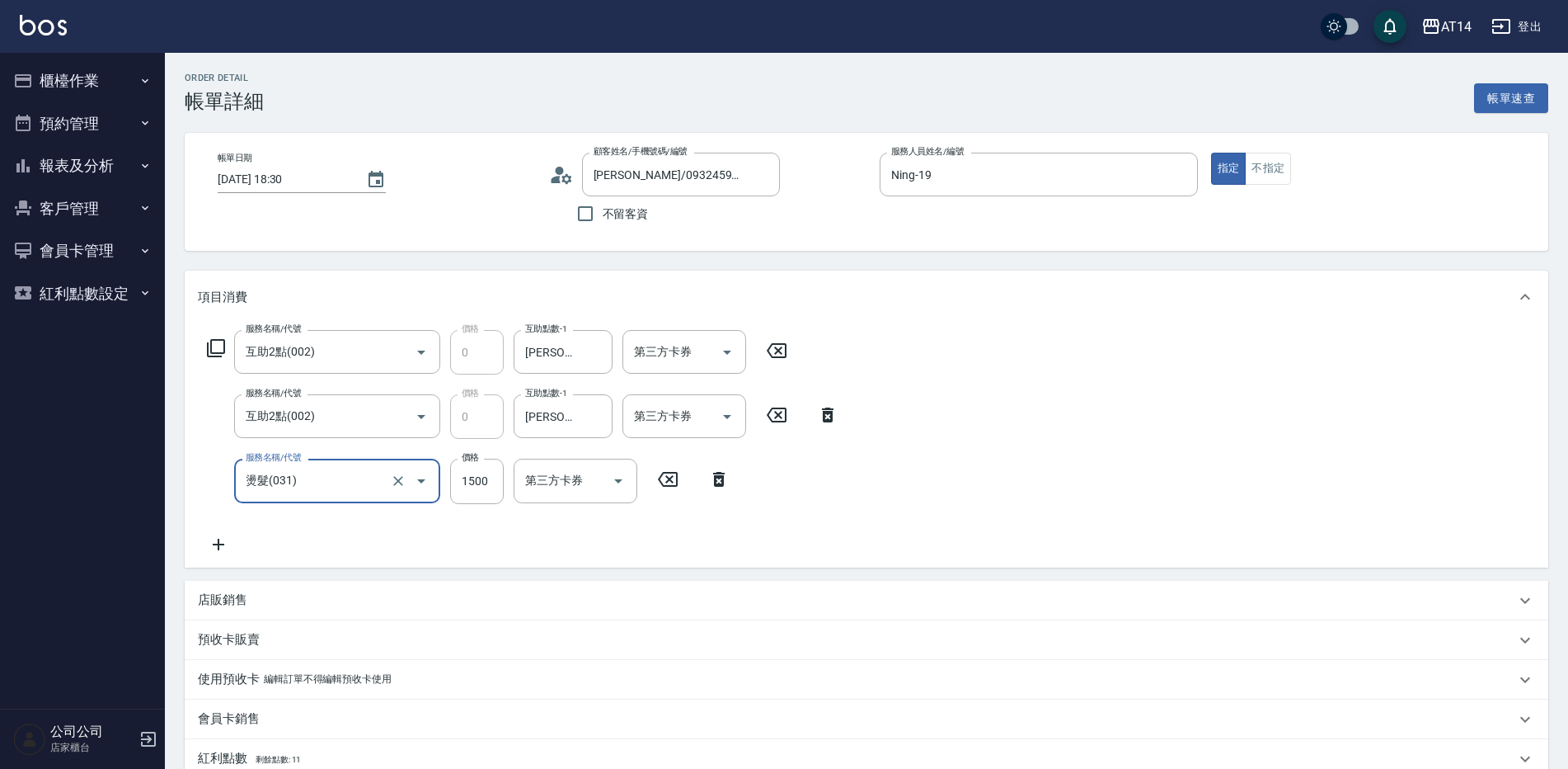
click at [216, 541] on icon at bounding box center [219, 544] width 41 height 19
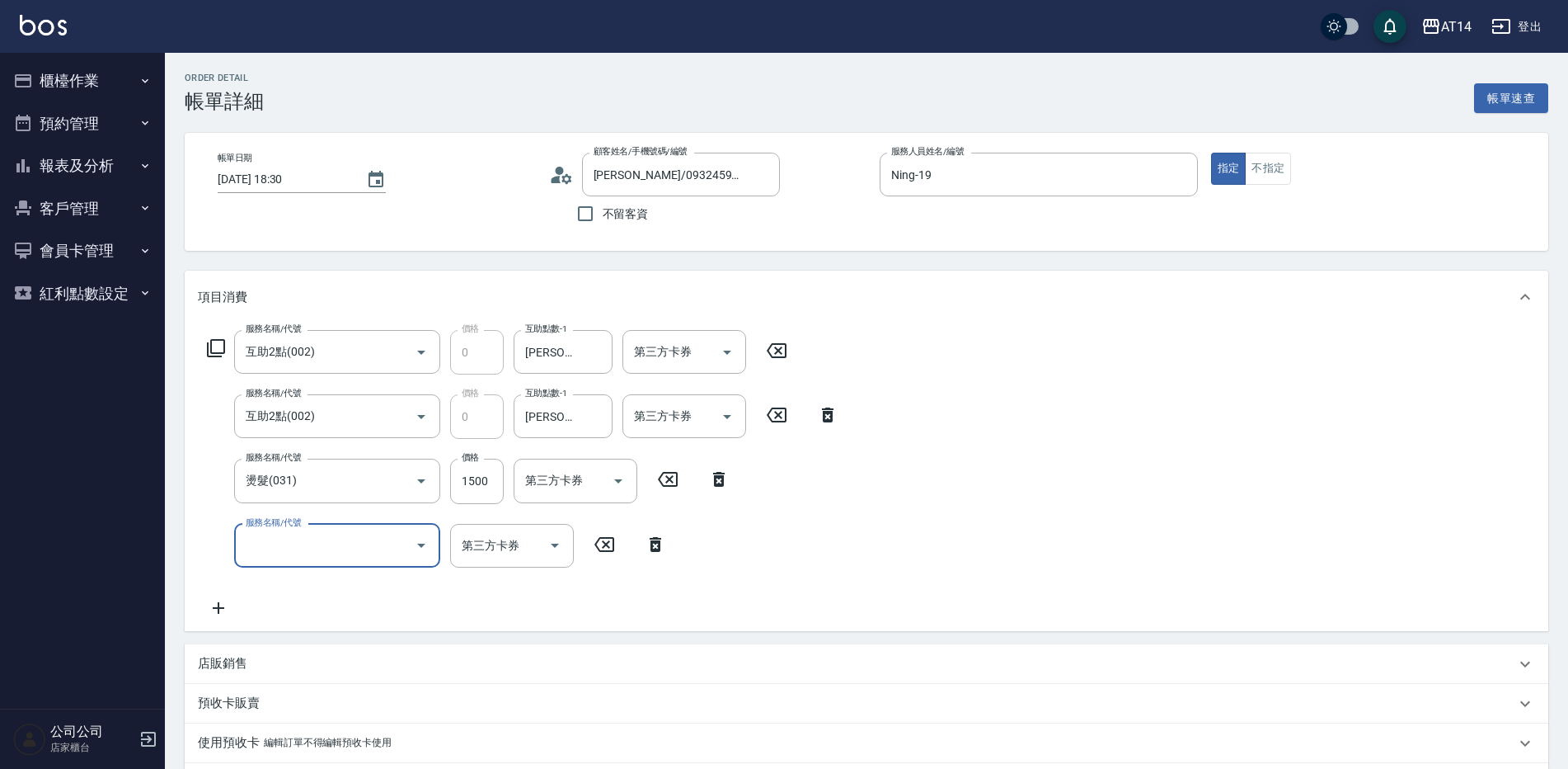
click at [305, 527] on div "服務名稱/代號" at bounding box center [338, 545] width 206 height 44
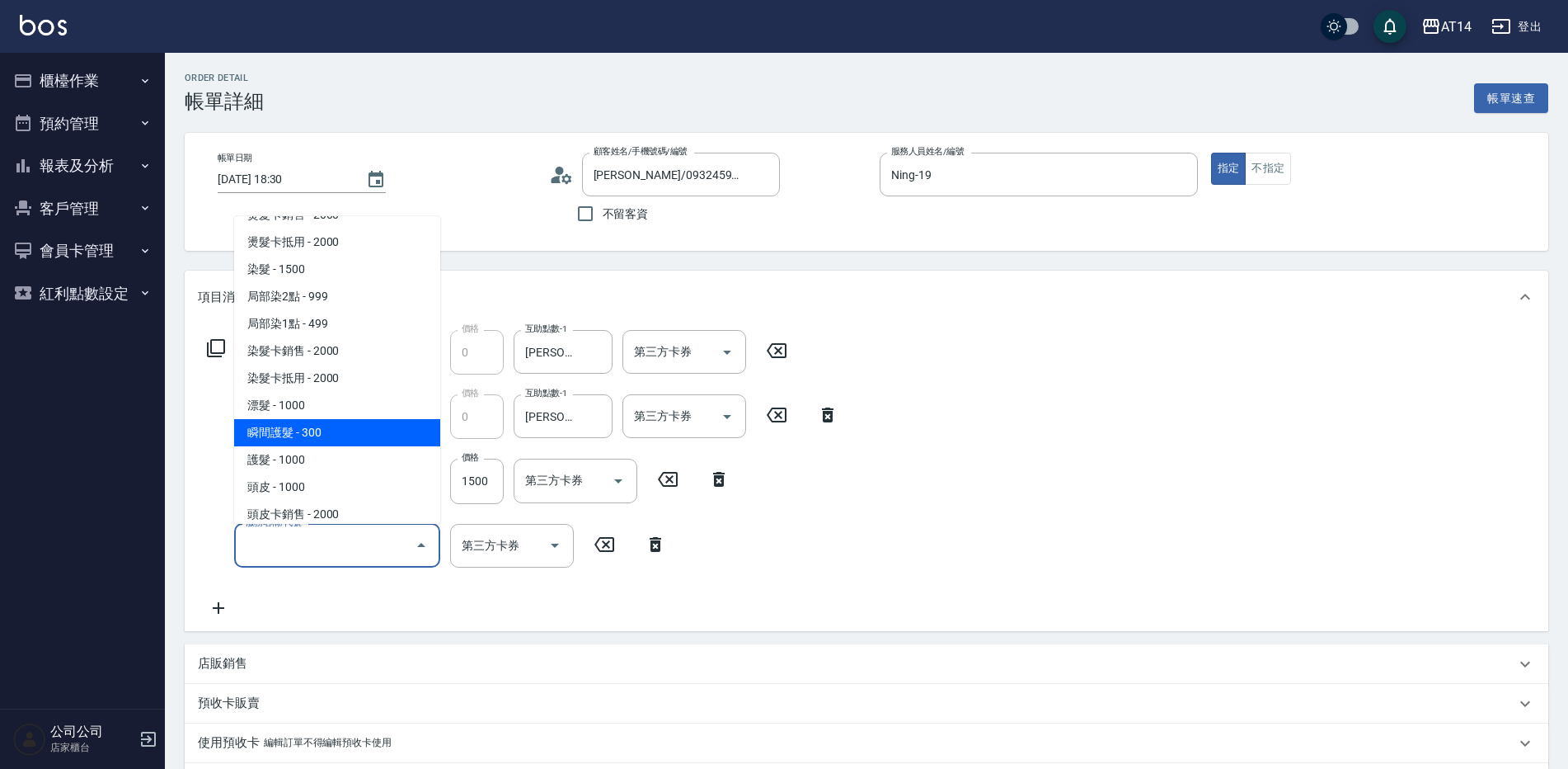
scroll to position [577, 0]
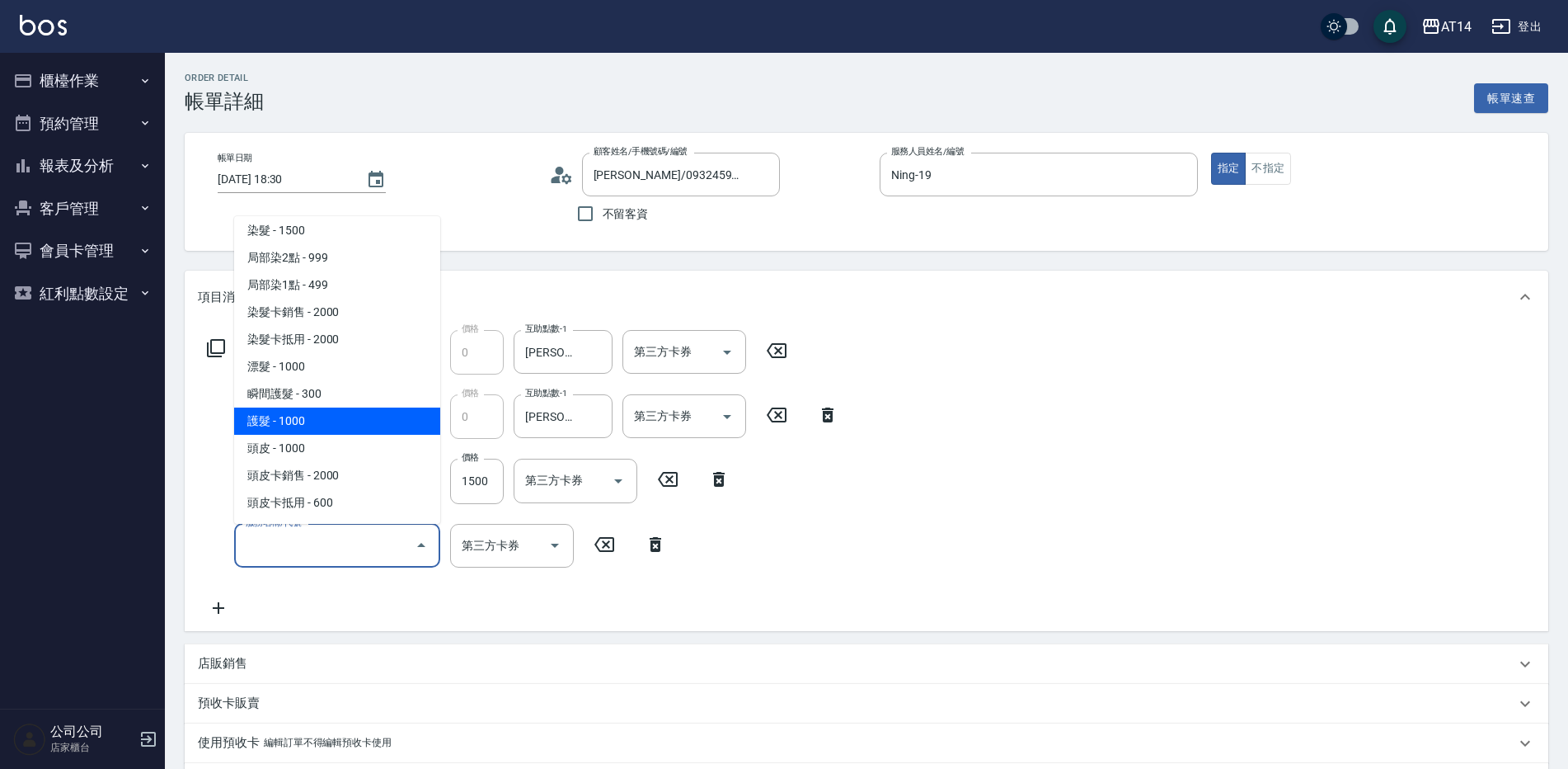
click at [324, 424] on span "護髮 - 1000" at bounding box center [338, 421] width 206 height 27
type input "5"
type input "護髮(051)"
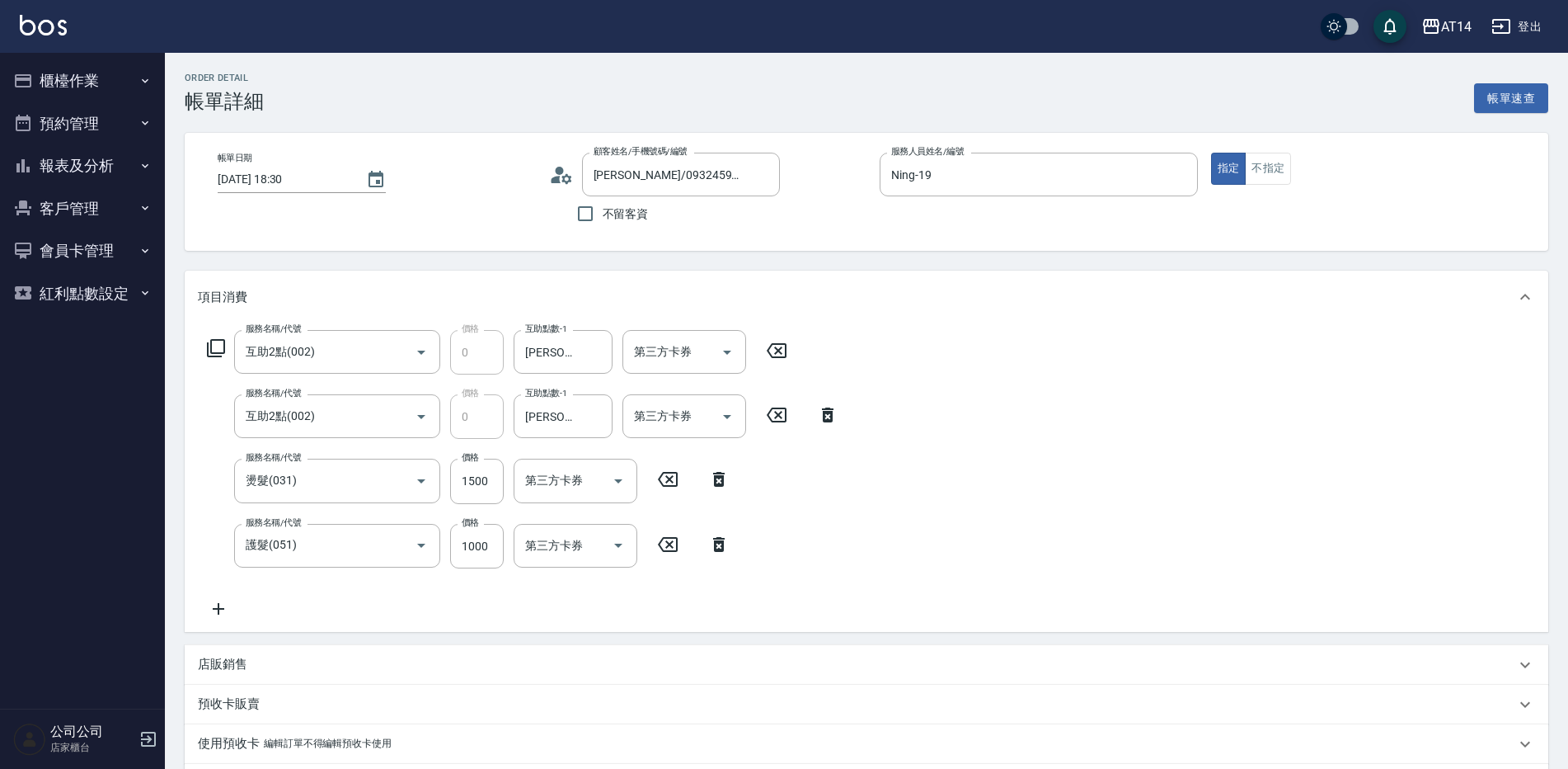
click at [219, 602] on icon at bounding box center [219, 608] width 41 height 19
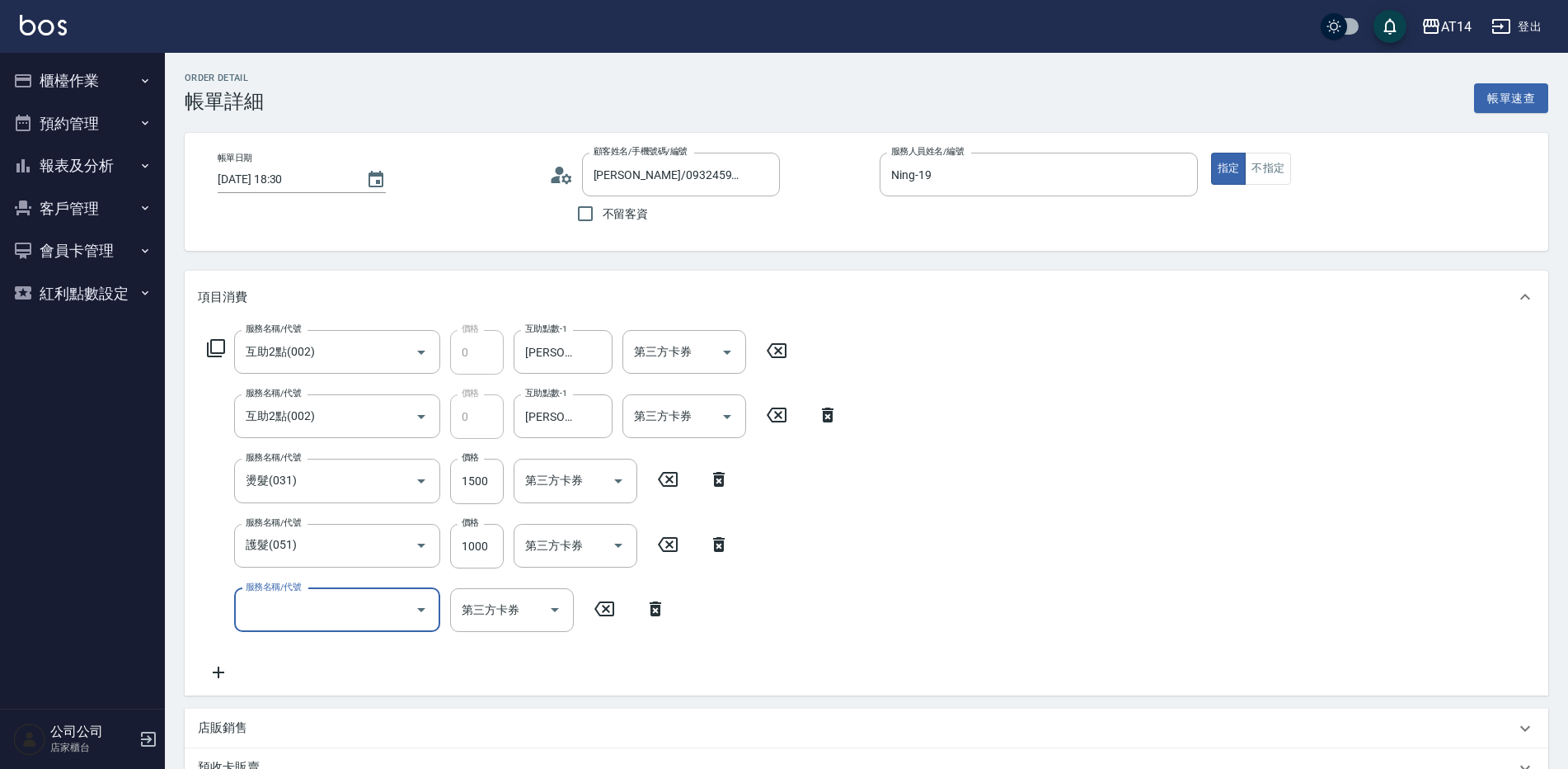
click at [296, 595] on input "服務名稱/代號" at bounding box center [324, 609] width 166 height 29
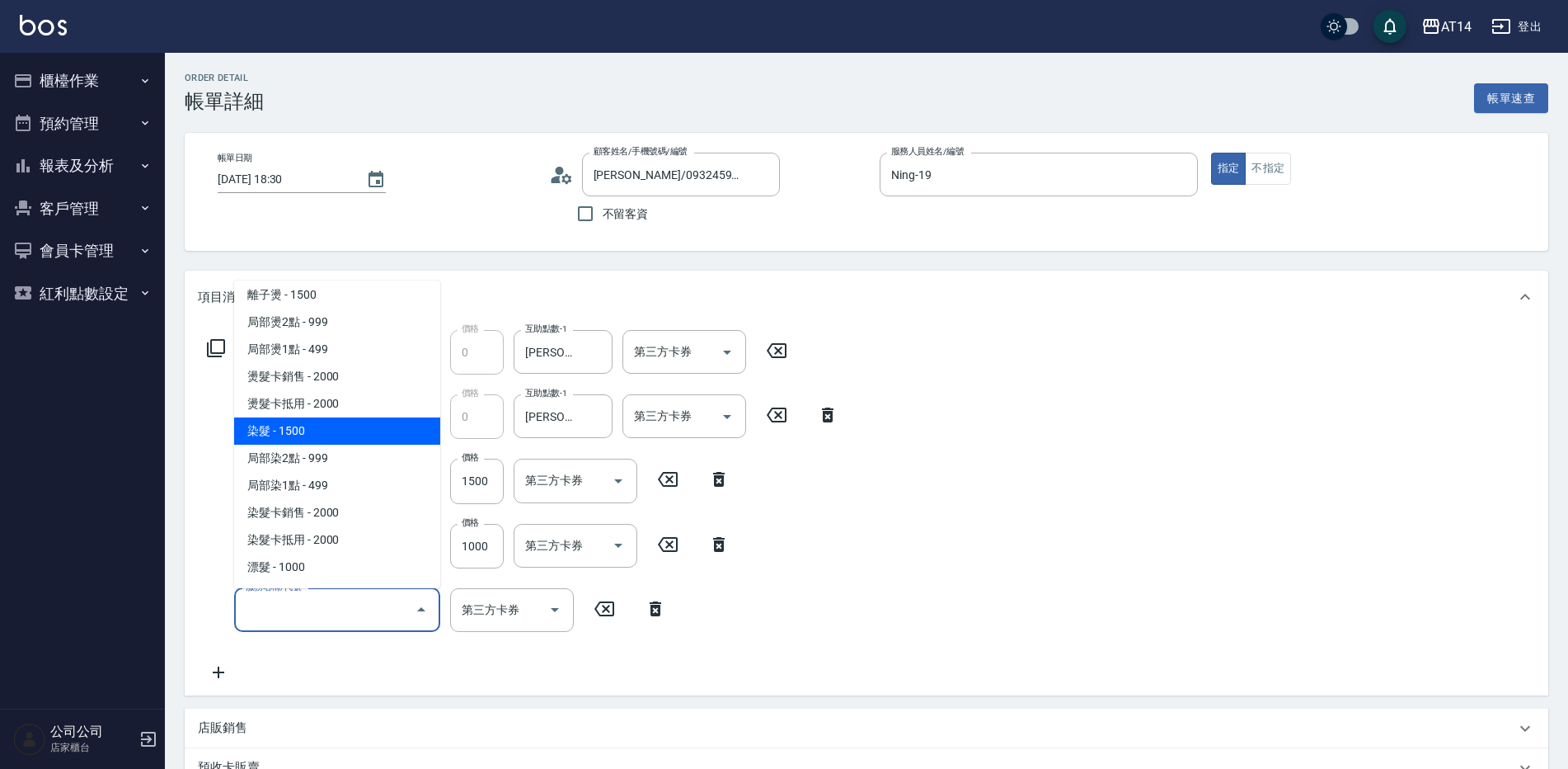
scroll to position [413, 0]
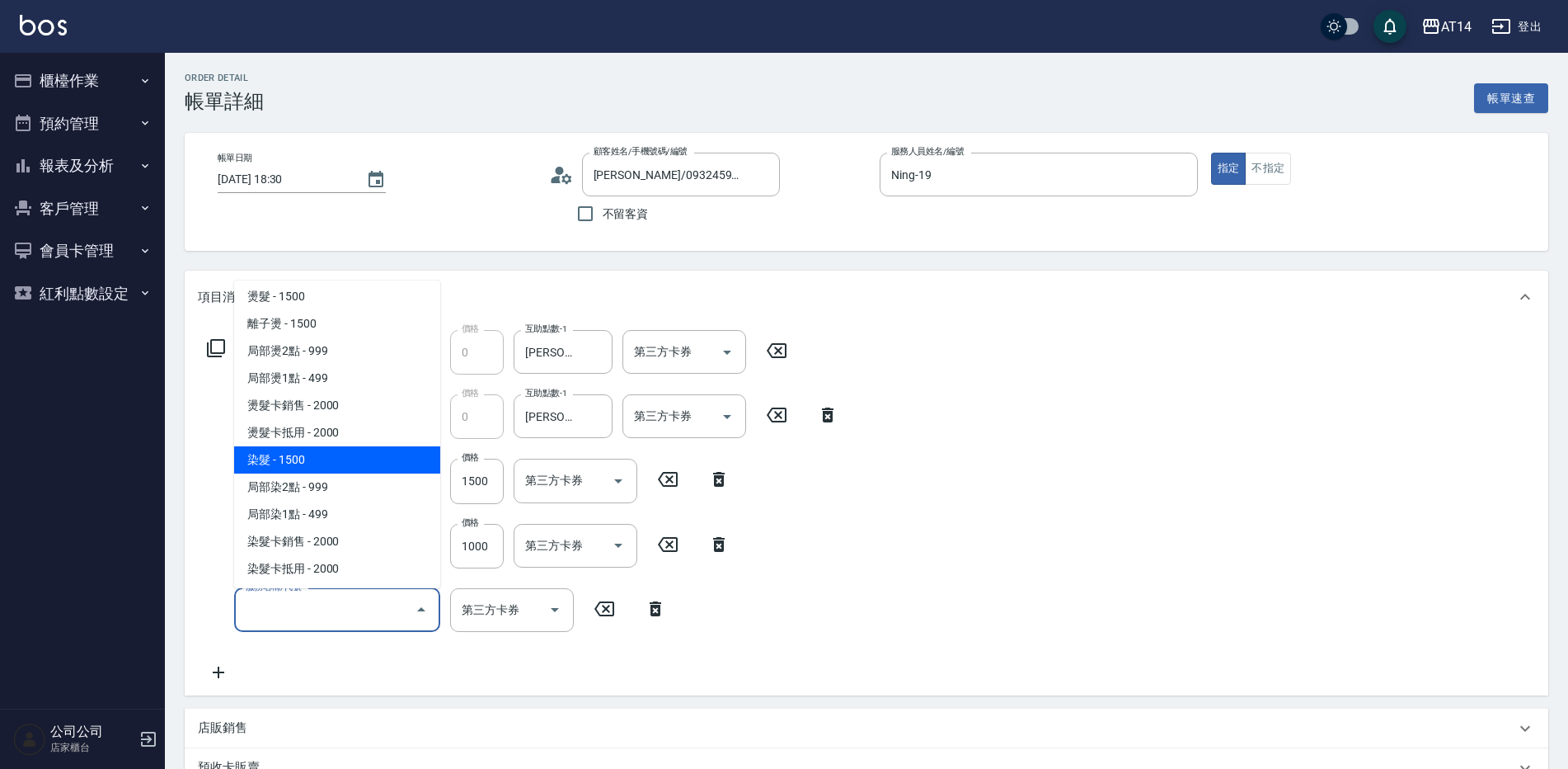
drag, startPoint x: 312, startPoint y: 456, endPoint x: 180, endPoint y: 710, distance: 286.3
click at [312, 456] on span "染髮 - 1500" at bounding box center [338, 460] width 206 height 27
type input "8"
type input "染髮(041)"
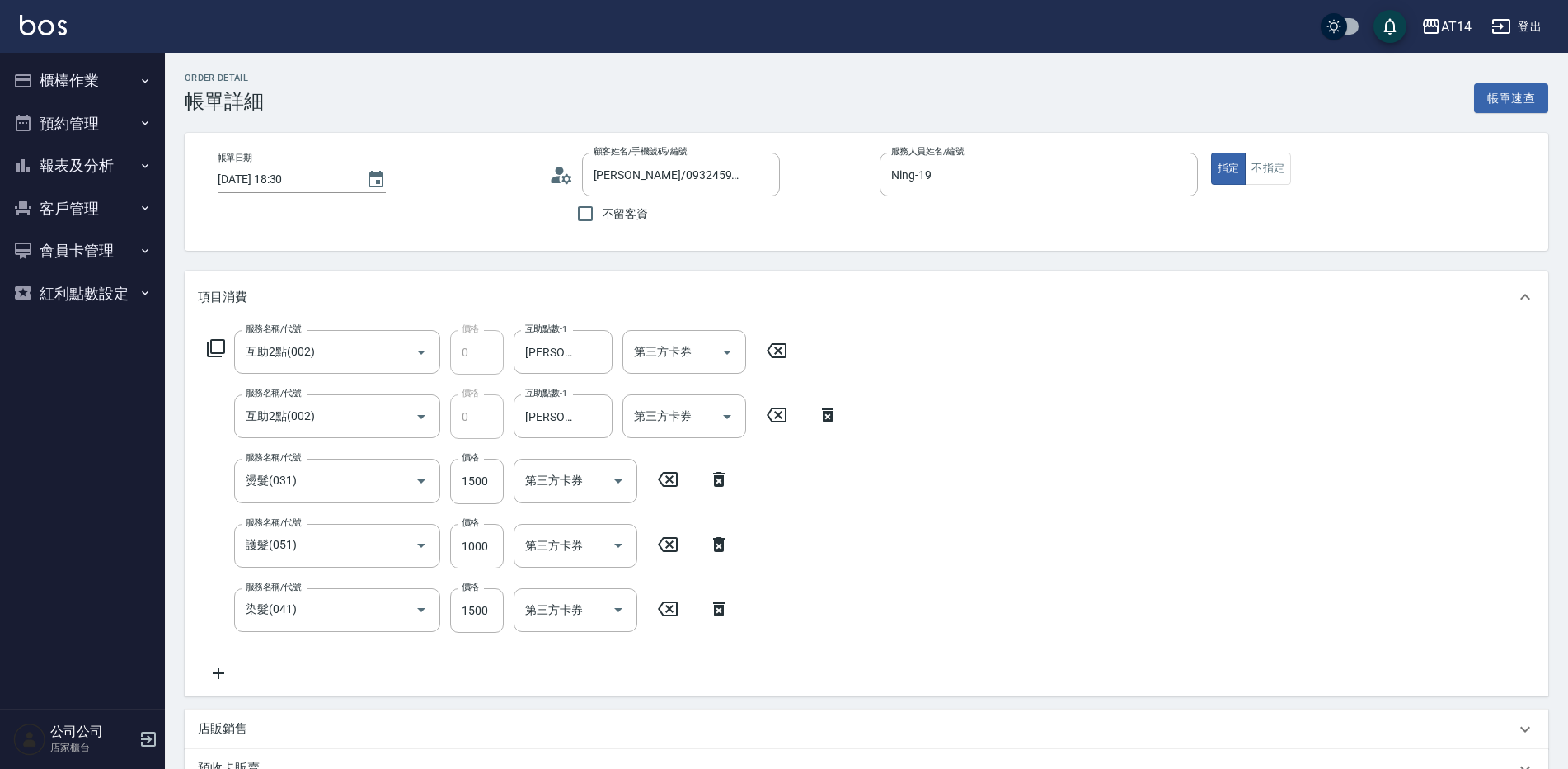
click at [216, 668] on icon at bounding box center [219, 673] width 41 height 19
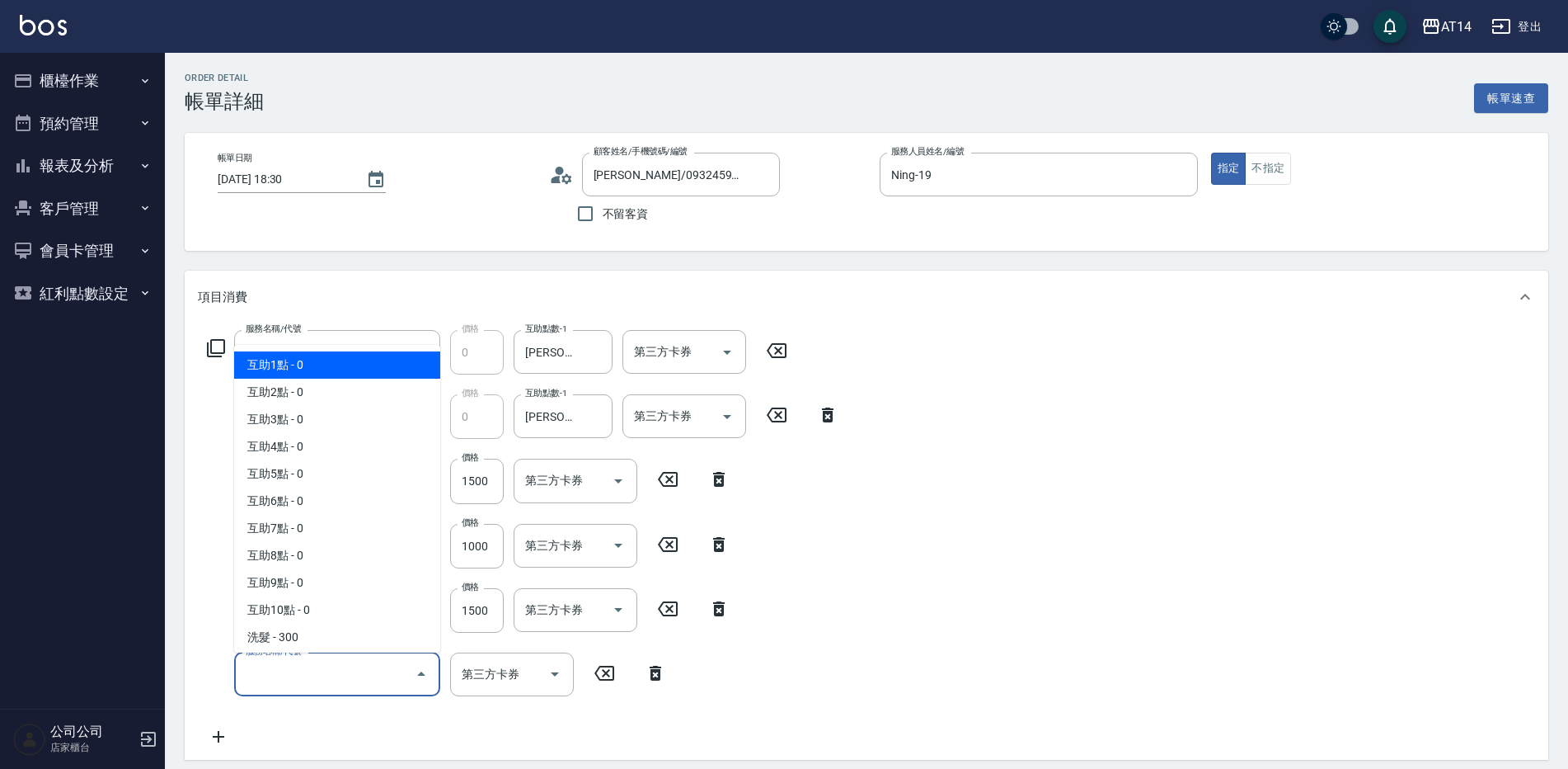
click at [295, 662] on input "服務名稱/代號" at bounding box center [324, 674] width 166 height 29
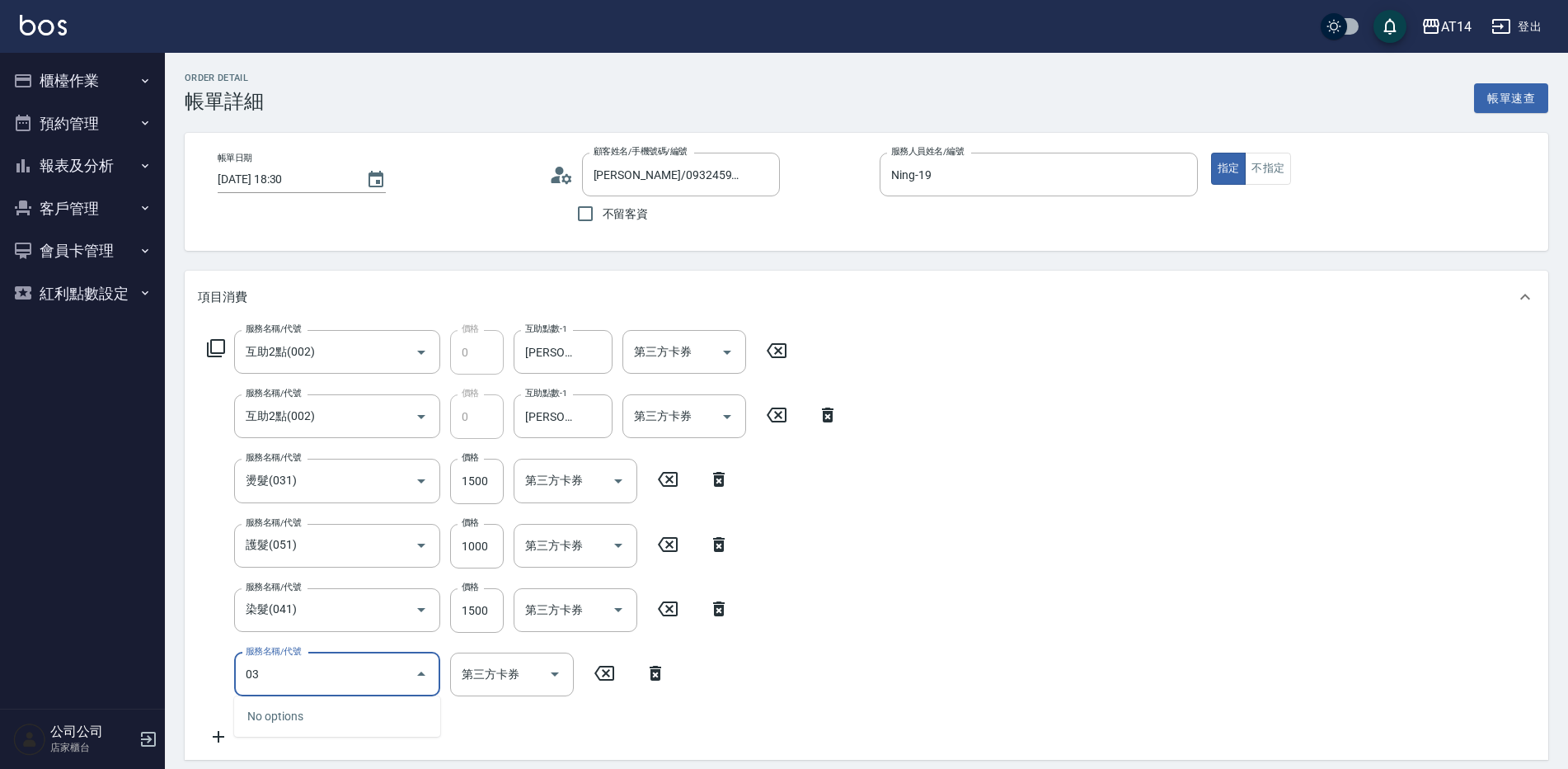
type input "031"
type input "11"
click at [538, 728] on div "服務名稱/代號 互助2點(002) 服務名稱/代號 價格 0 價格 互助點數-1 [PERSON_NAME]-66 互助點數-1 第三方卡券 第三方卡券 服務…" at bounding box center [523, 539] width 651 height 417
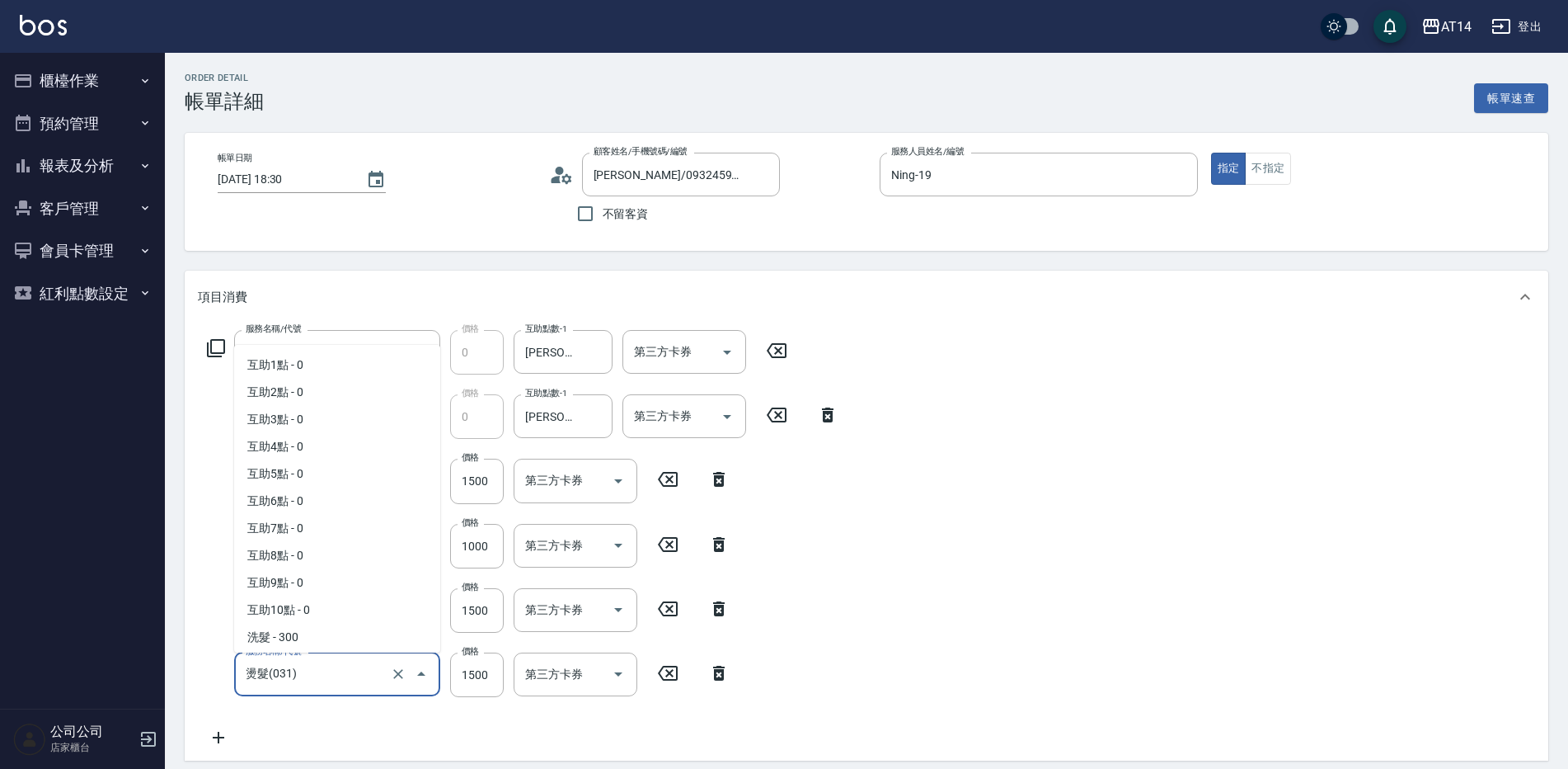
click at [377, 667] on input "燙髮(031)" at bounding box center [314, 674] width 145 height 29
type input "0"
type input "8"
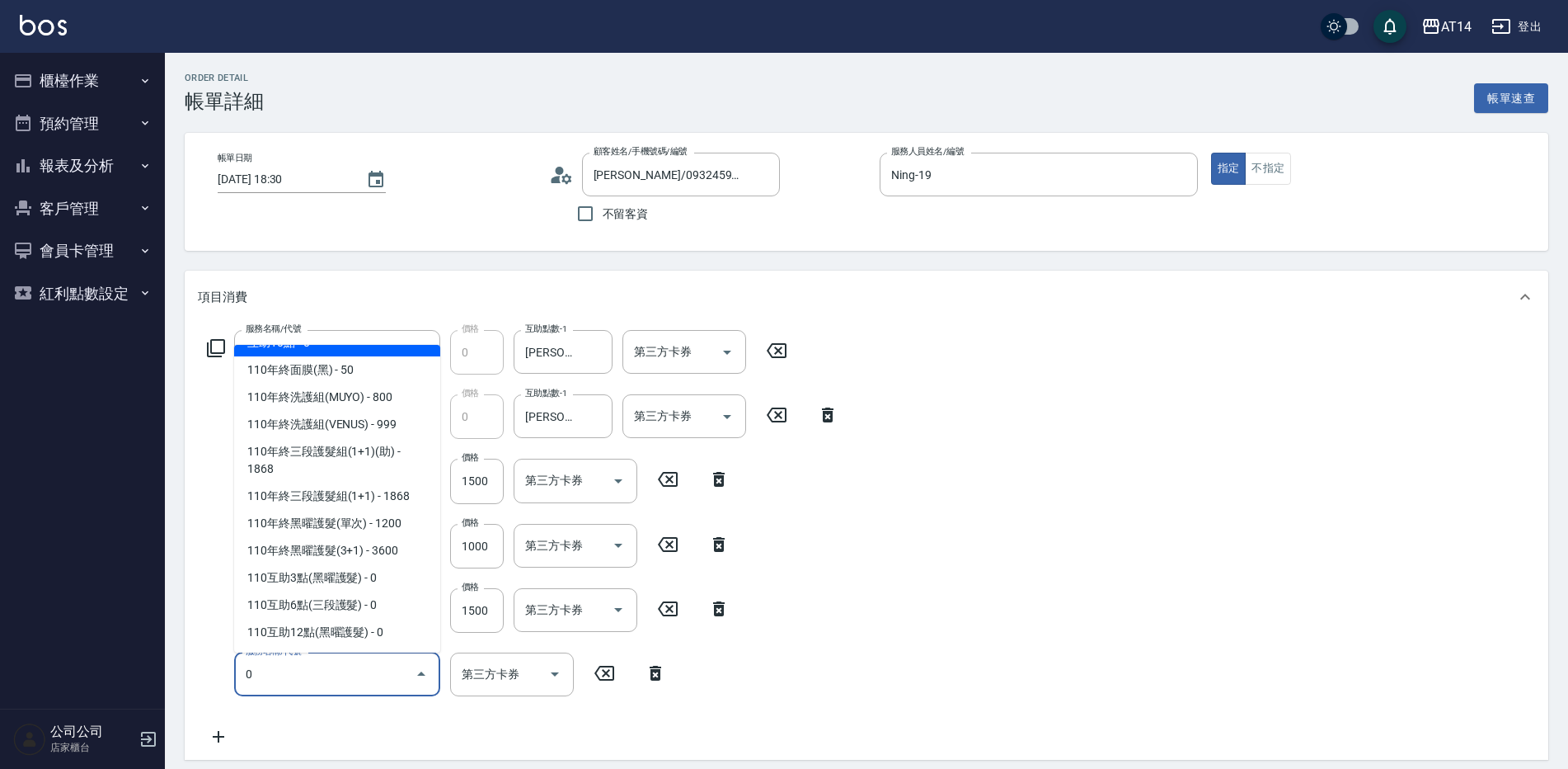
scroll to position [0, 0]
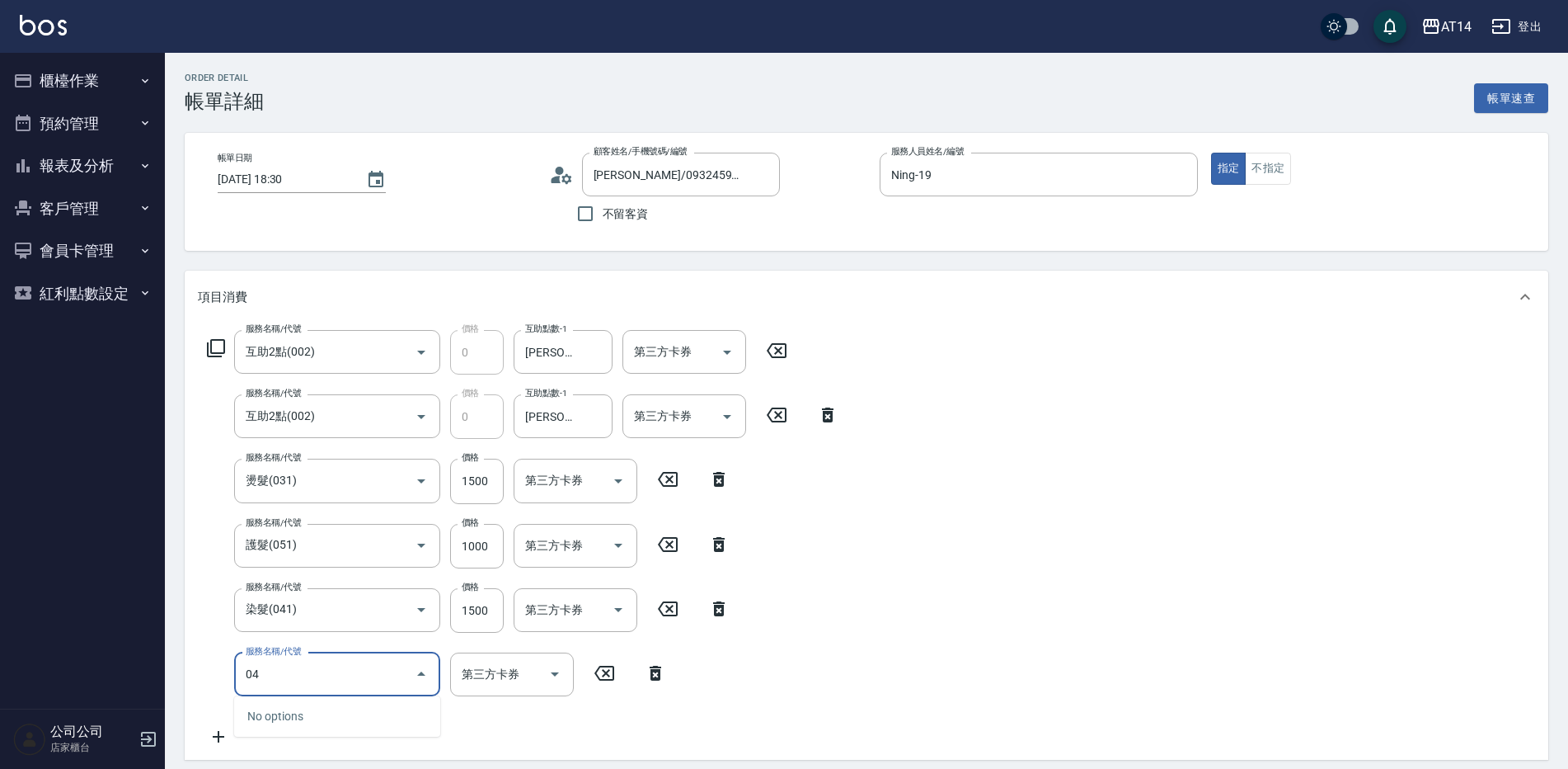
type input "041"
type input "11"
type input "染髮(041)"
click at [463, 733] on div "服務名稱/代號 互助2點(002) 服務名稱/代號 價格 0 價格 互助點數-1 [PERSON_NAME]-66 互助點數-1 第三方卡券 第三方卡券 服務…" at bounding box center [523, 539] width 651 height 417
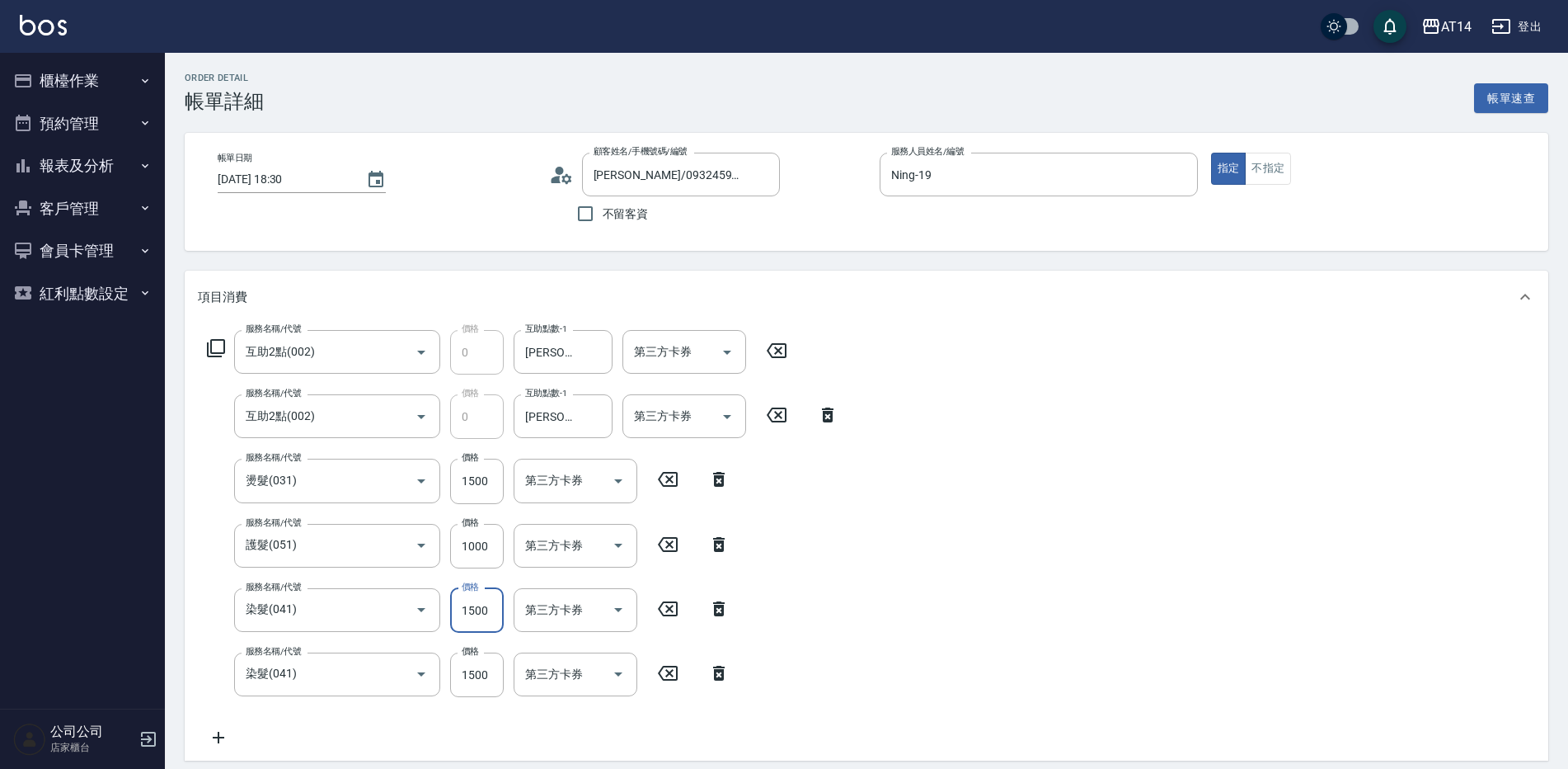
click at [471, 610] on input "1500" at bounding box center [478, 610] width 54 height 45
click at [451, 692] on input "1500" at bounding box center [478, 674] width 54 height 45
type input "2"
type input "8"
type input "2000"
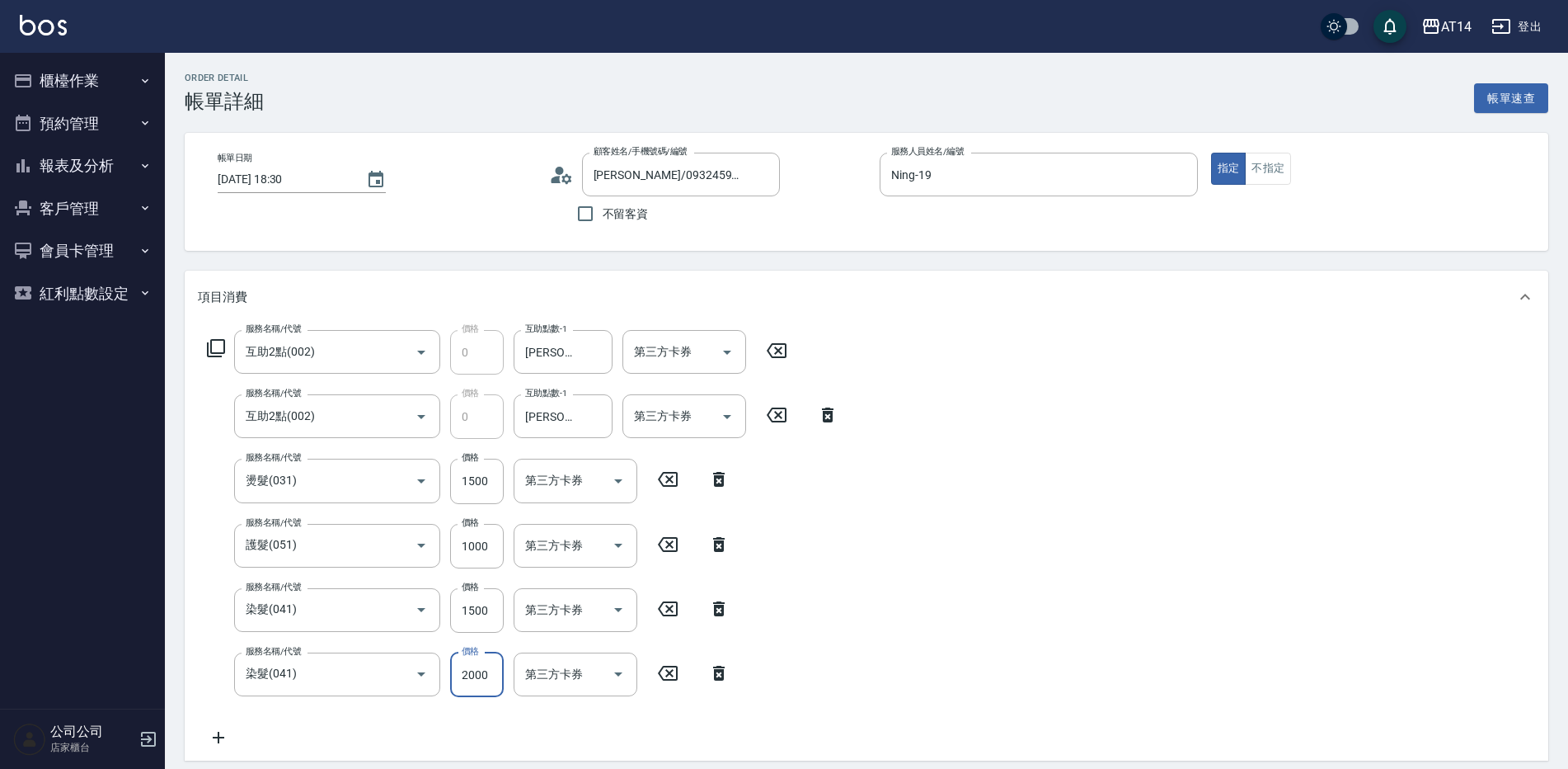
type input "12"
type input "2000"
click at [473, 535] on input "1000" at bounding box center [478, 545] width 54 height 45
type input "2"
type input "10"
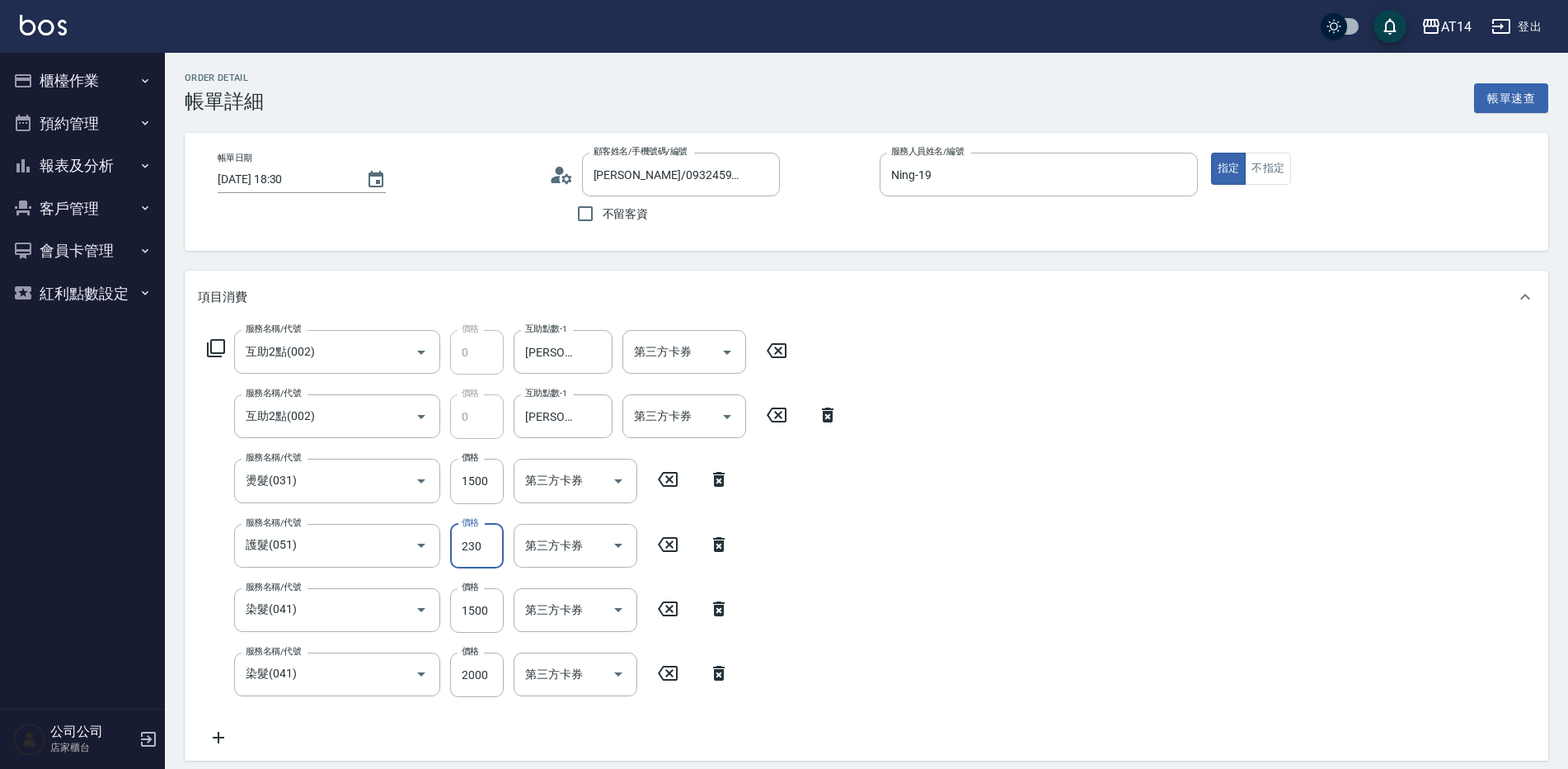
type input "2300"
type input "15"
type input "2300"
click at [473, 485] on input "1500" at bounding box center [478, 480] width 54 height 45
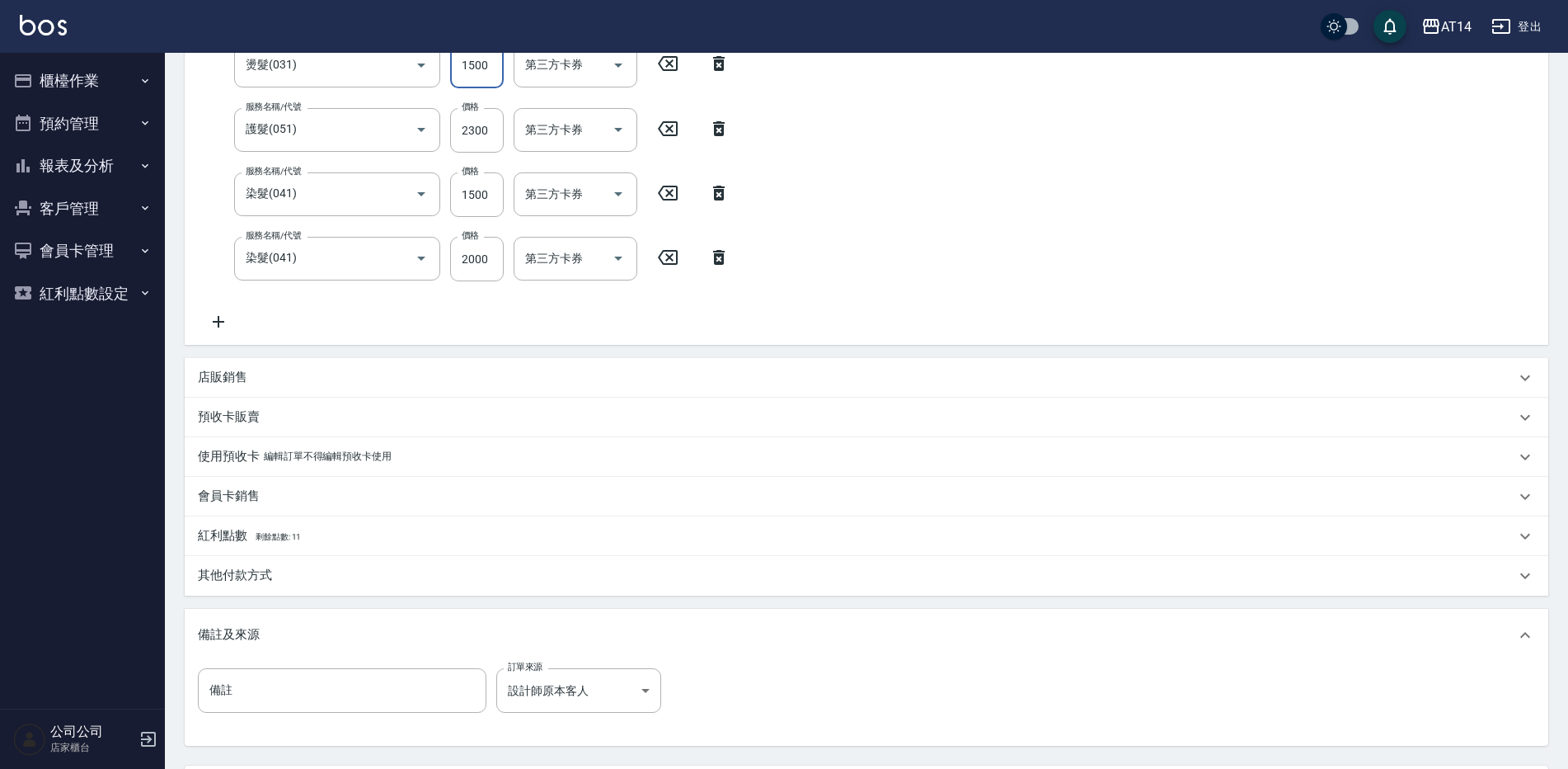
scroll to position [495, 0]
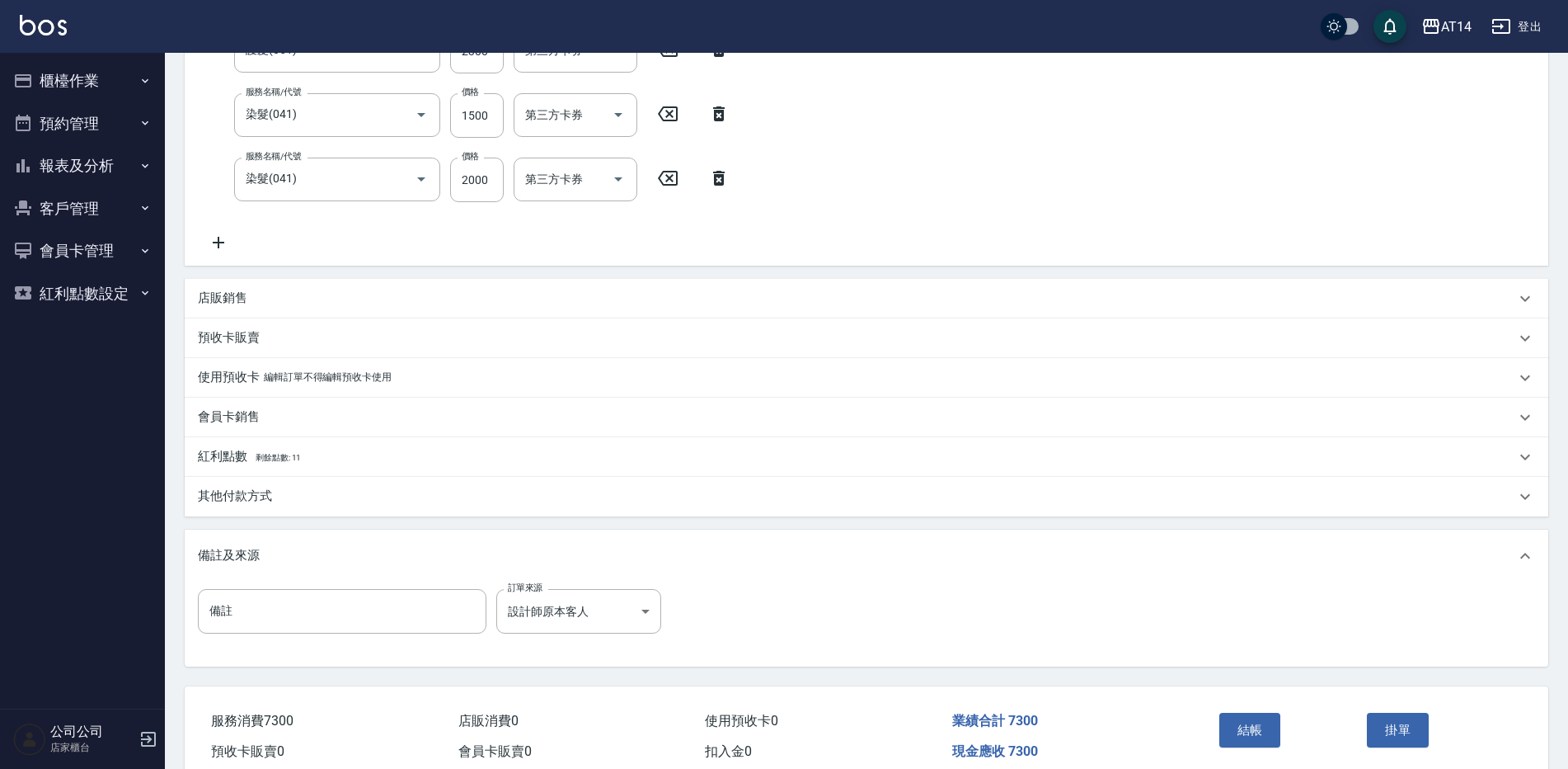
click at [356, 504] on div "其他付款方式" at bounding box center [857, 496] width 1317 height 18
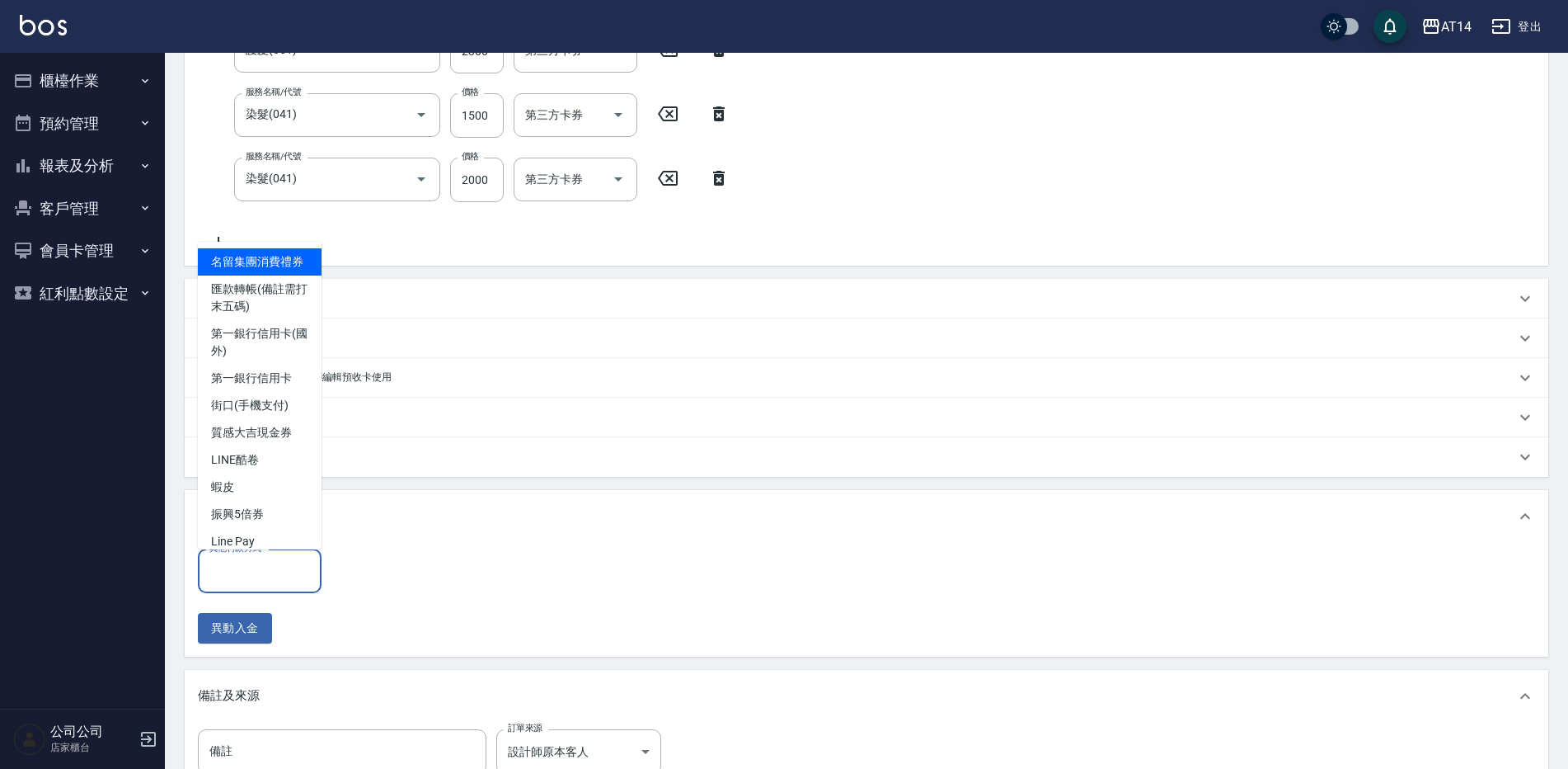
click at [254, 569] on input "其他付款方式" at bounding box center [259, 571] width 109 height 29
click at [290, 392] on span "第一銀行信用卡" at bounding box center [260, 378] width 124 height 27
type input "第一銀行信用卡"
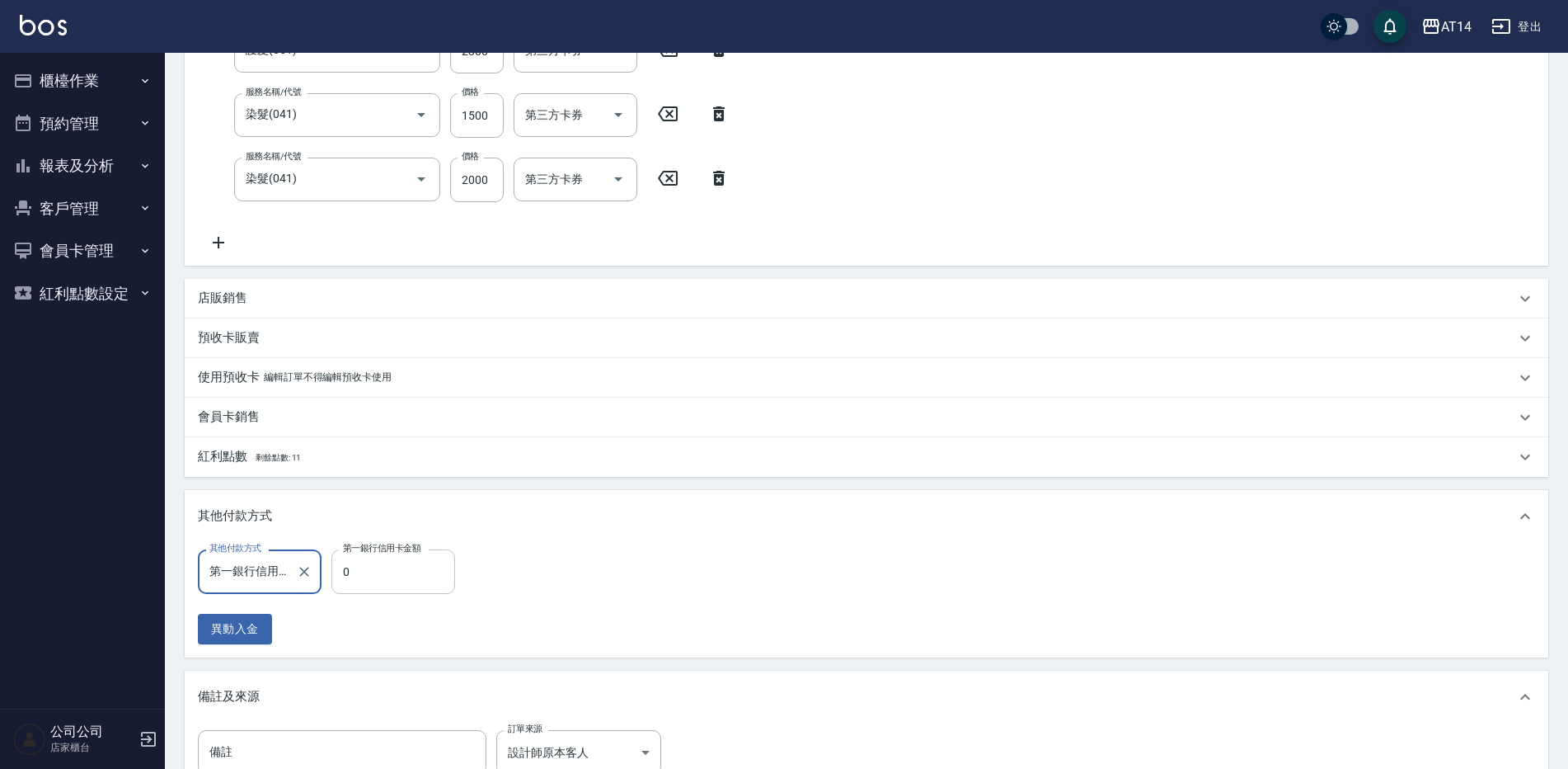
click at [394, 577] on input "0" at bounding box center [393, 571] width 124 height 45
type input "73"
type input "14"
type input "730"
type input "13"
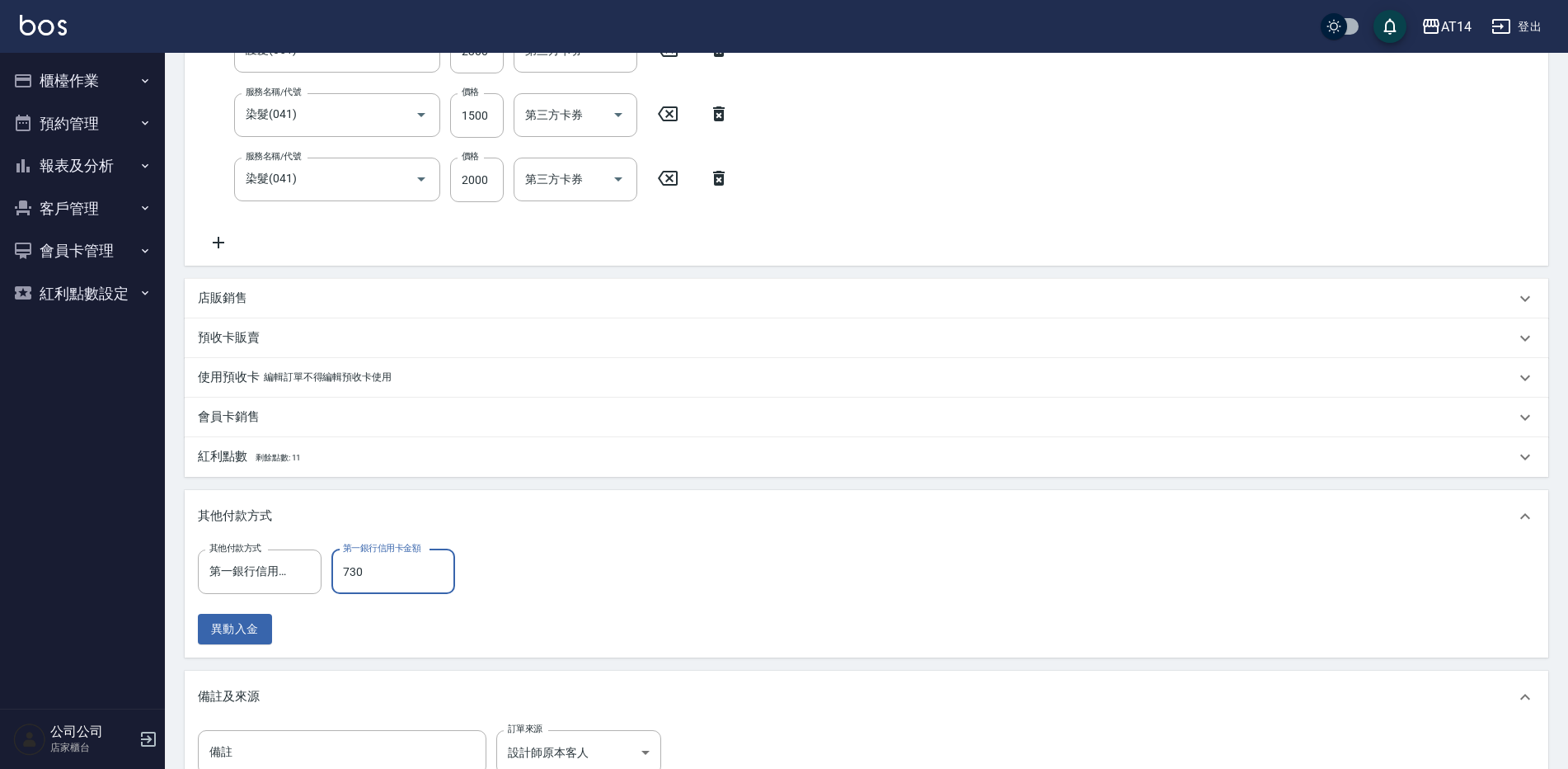
type input "7300"
type input "0"
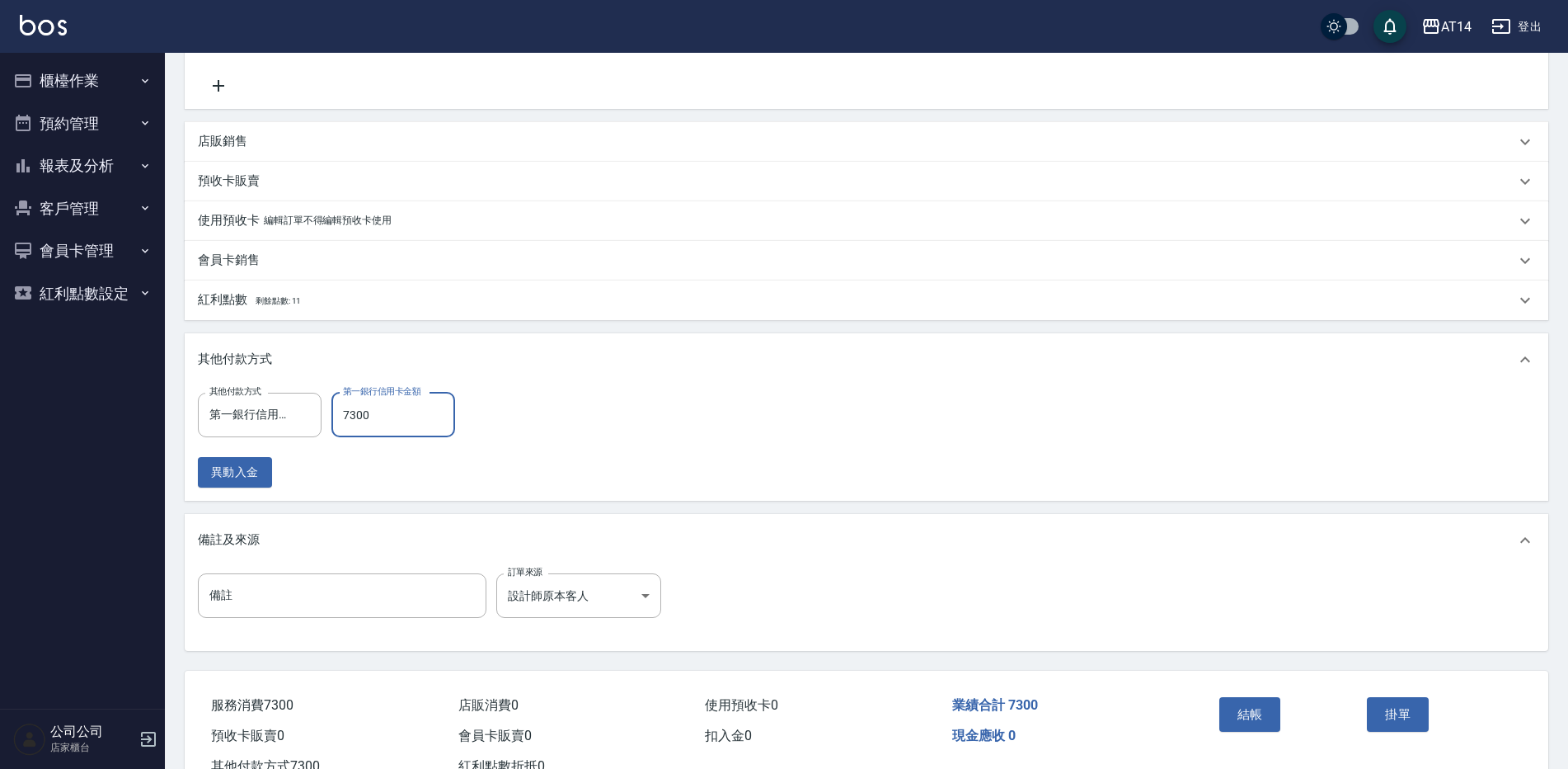
scroll to position [712, 0]
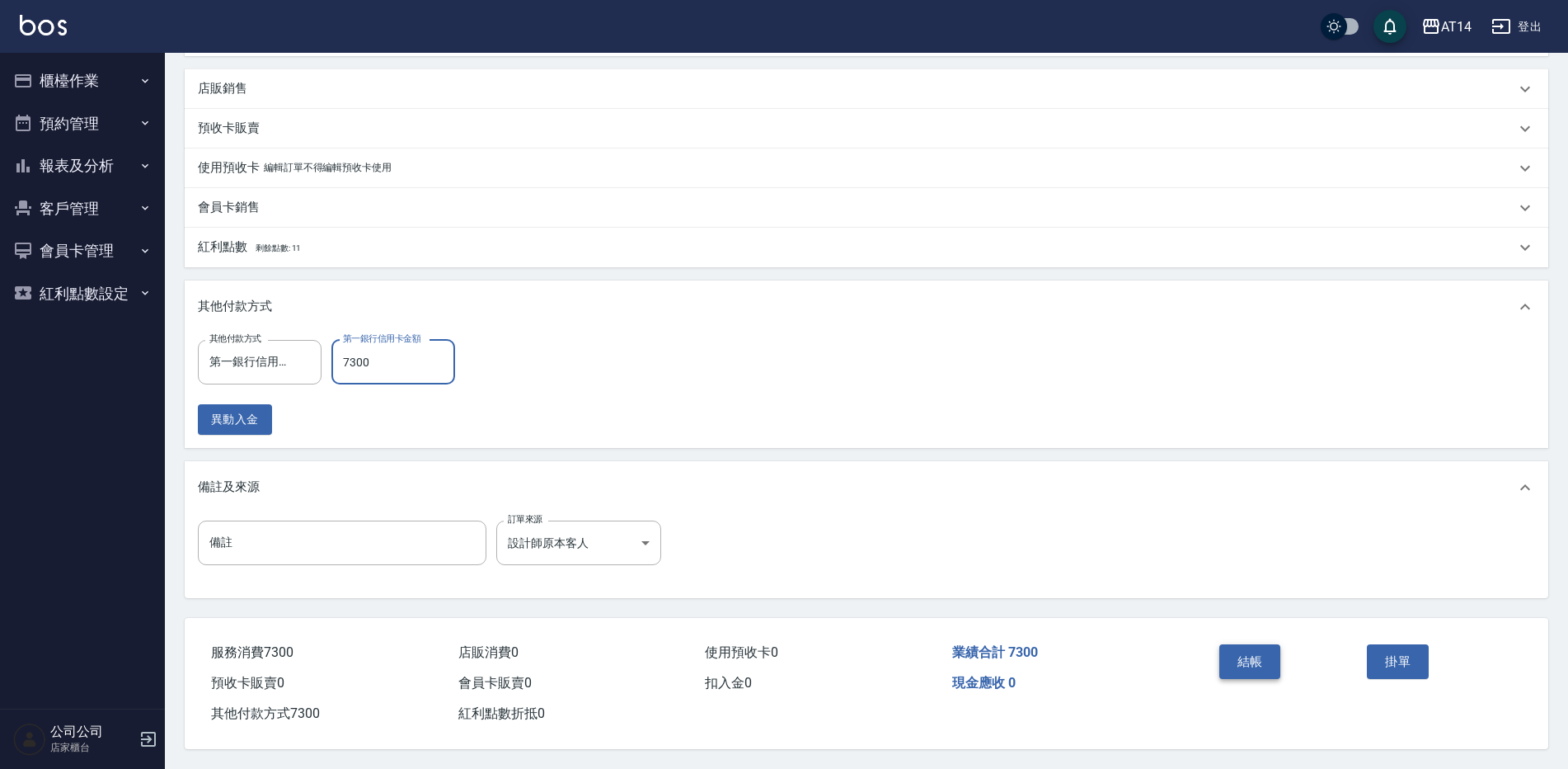
type input "7300"
click at [1263, 648] on button "結帳" at bounding box center [1250, 661] width 62 height 35
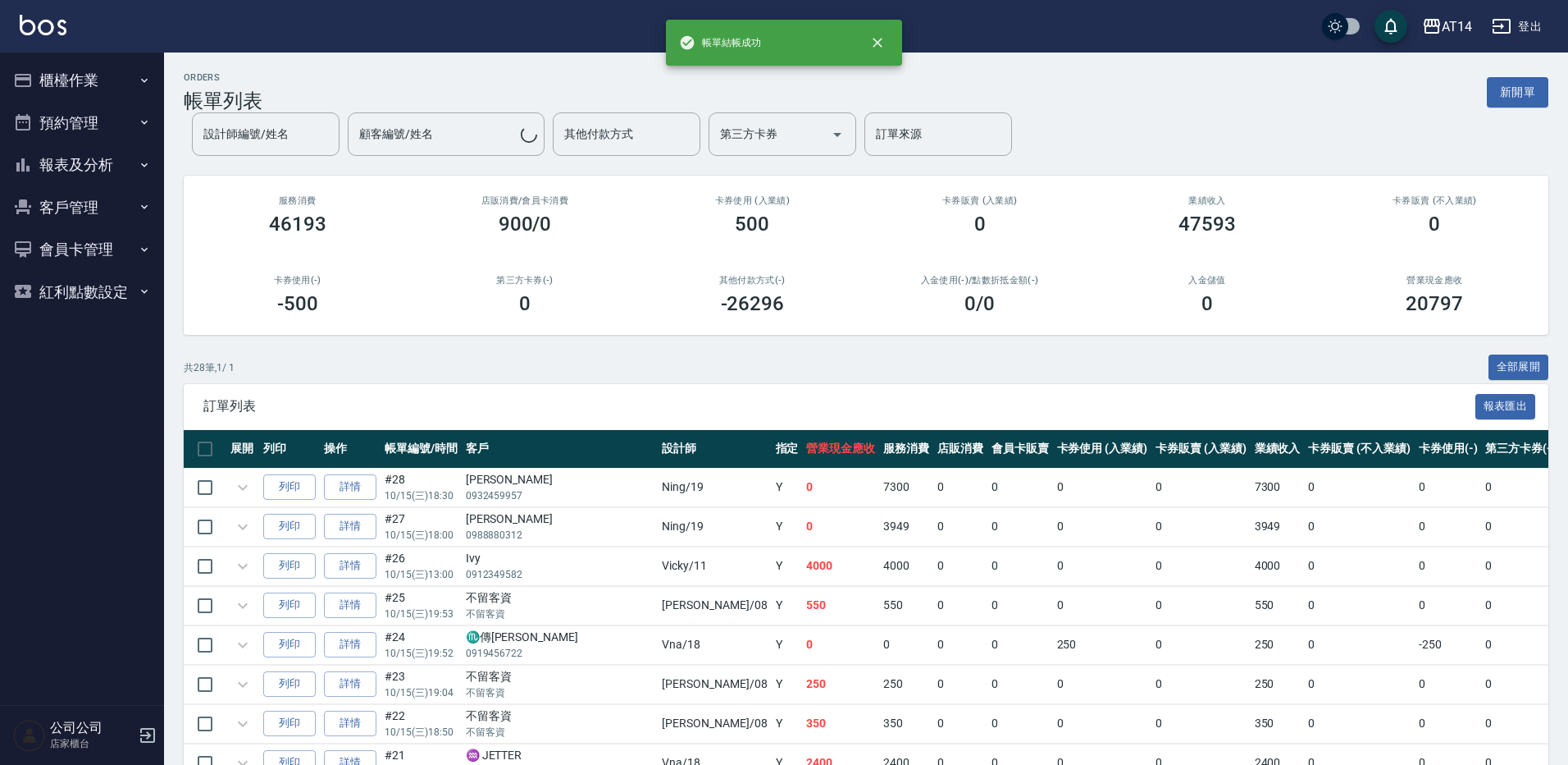
click at [96, 163] on button "報表及分析" at bounding box center [82, 165] width 151 height 43
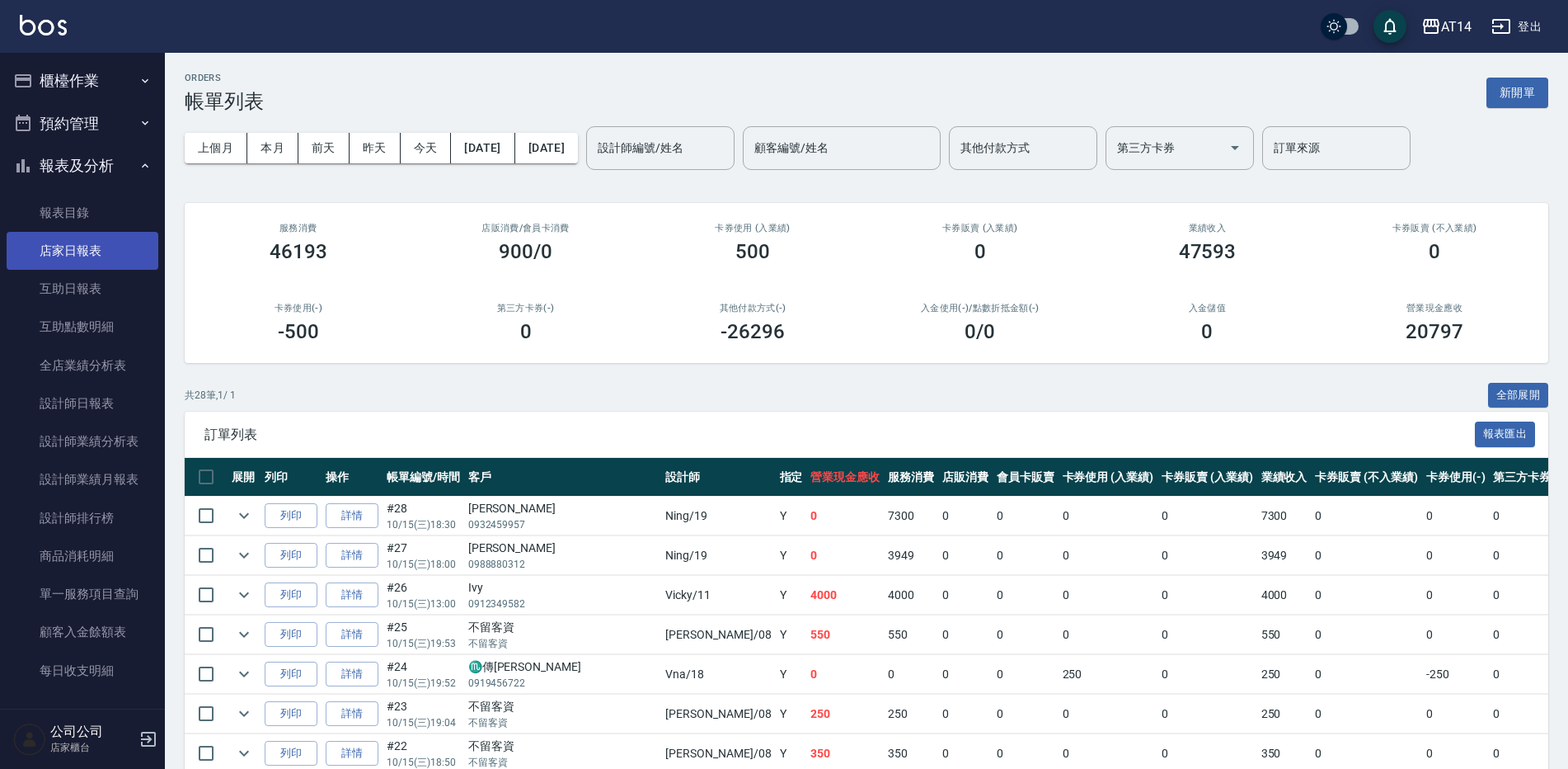
click at [85, 257] on link "店家日報表" at bounding box center [83, 251] width 152 height 38
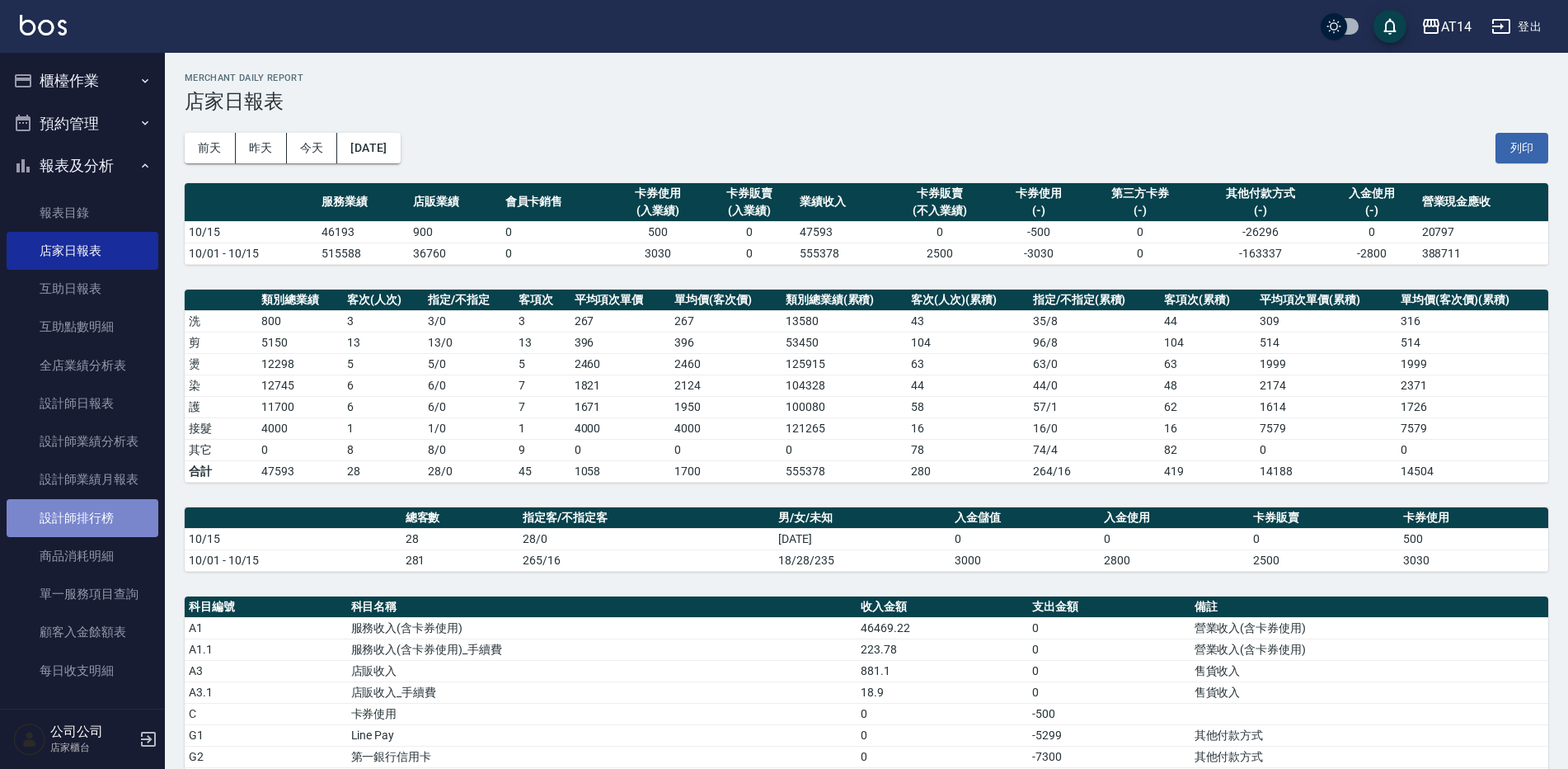
click at [102, 523] on link "設計師排行榜" at bounding box center [83, 517] width 152 height 38
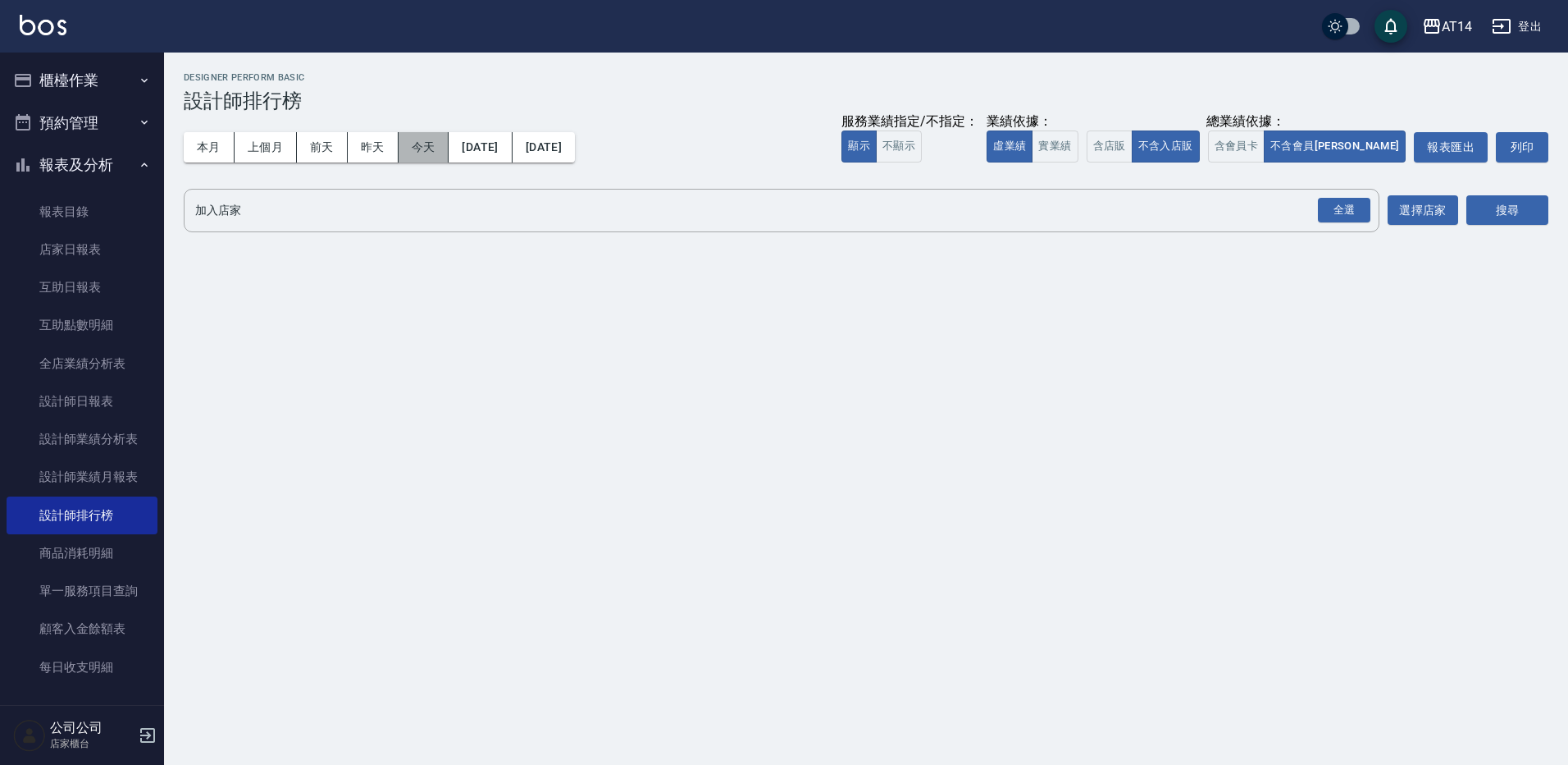
click at [418, 138] on button "今天" at bounding box center [424, 147] width 51 height 30
drag, startPoint x: 1341, startPoint y: 207, endPoint x: 1414, endPoint y: 191, distance: 74.7
click at [1346, 206] on div "全選" at bounding box center [1344, 210] width 53 height 25
click at [1517, 205] on button "搜尋" at bounding box center [1508, 212] width 82 height 30
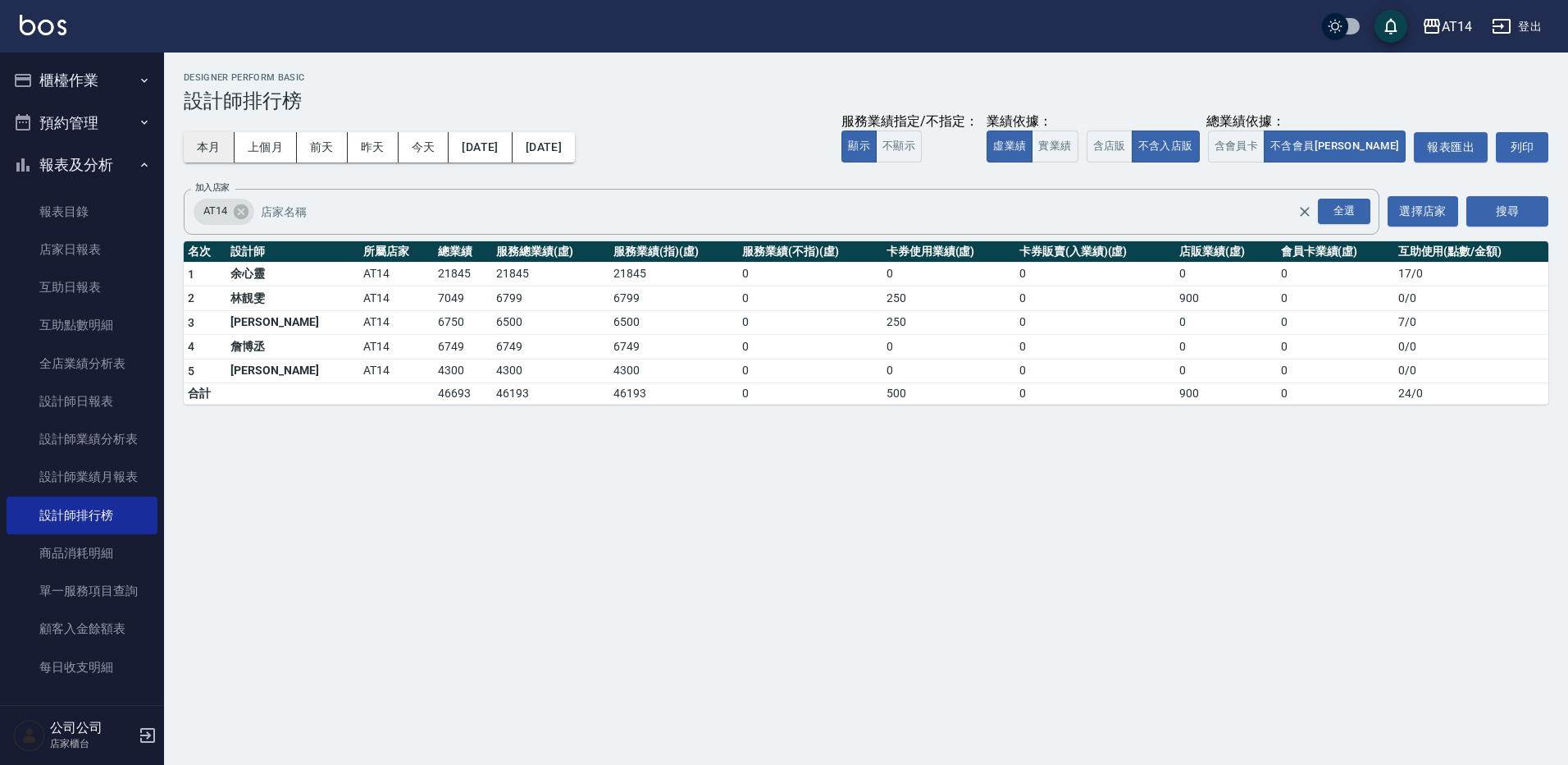
click at [206, 142] on button "本月" at bounding box center [209, 147] width 51 height 30
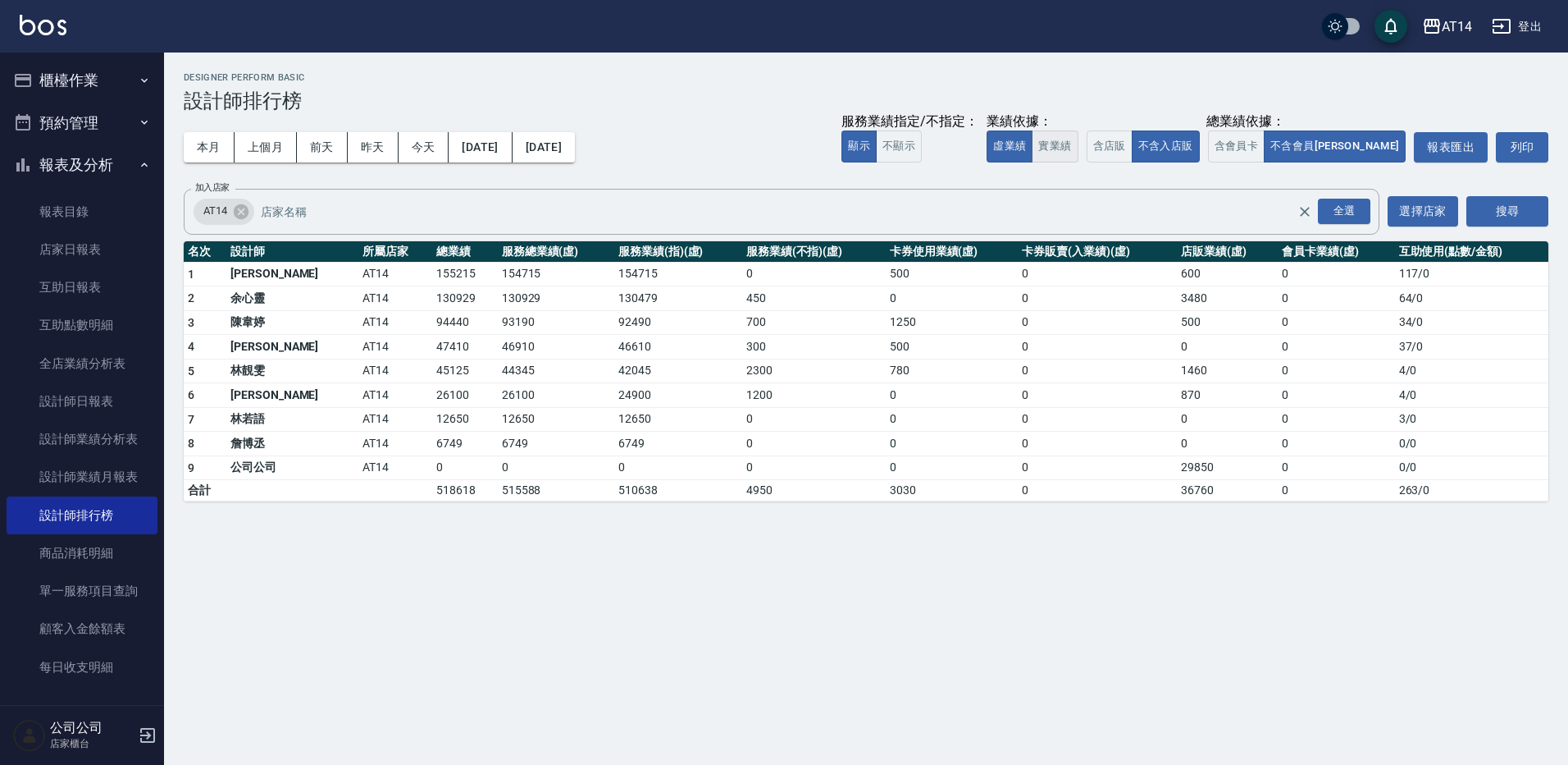
click at [1078, 134] on button "實業績" at bounding box center [1054, 146] width 46 height 32
click at [1032, 151] on button "虛業績" at bounding box center [1009, 146] width 46 height 32
